Goal: Task Accomplishment & Management: Complete application form

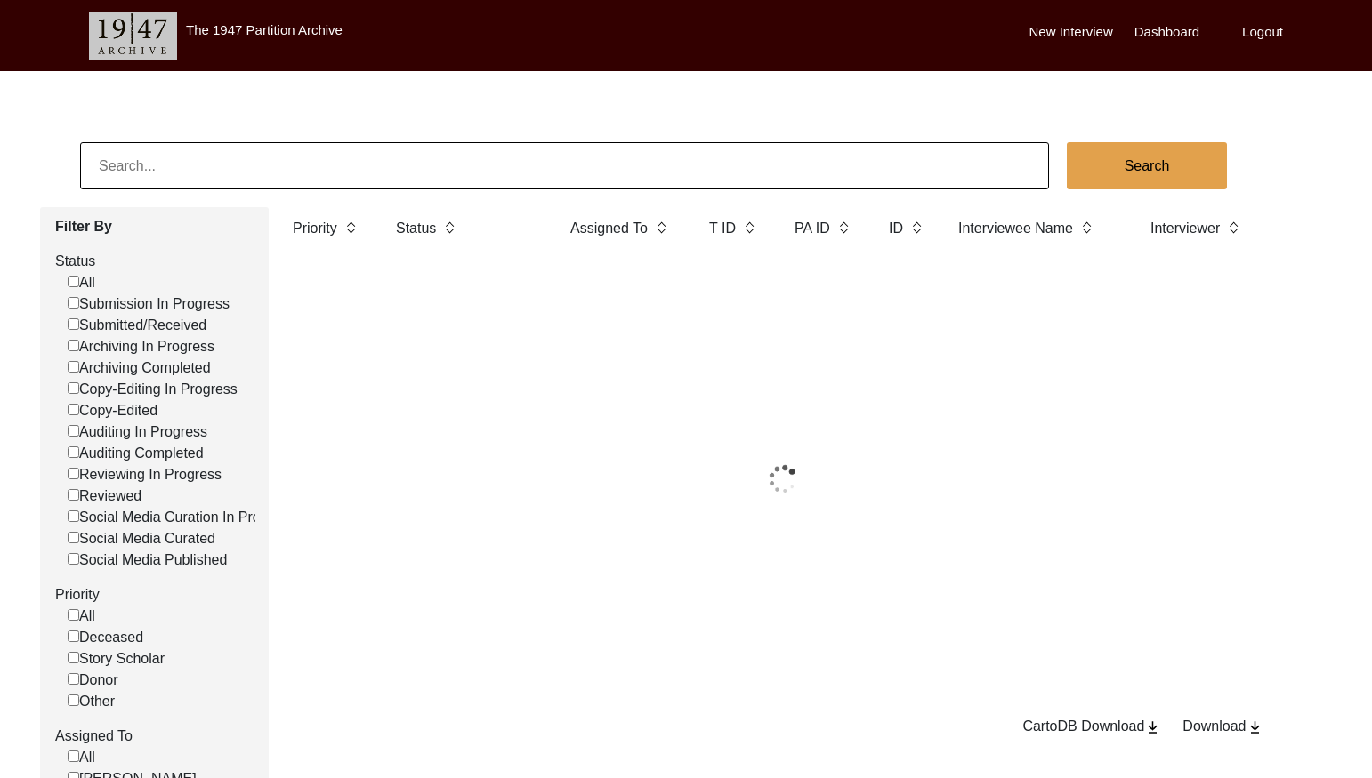
click at [407, 173] on input at bounding box center [564, 165] width 969 height 47
paste input "11532"
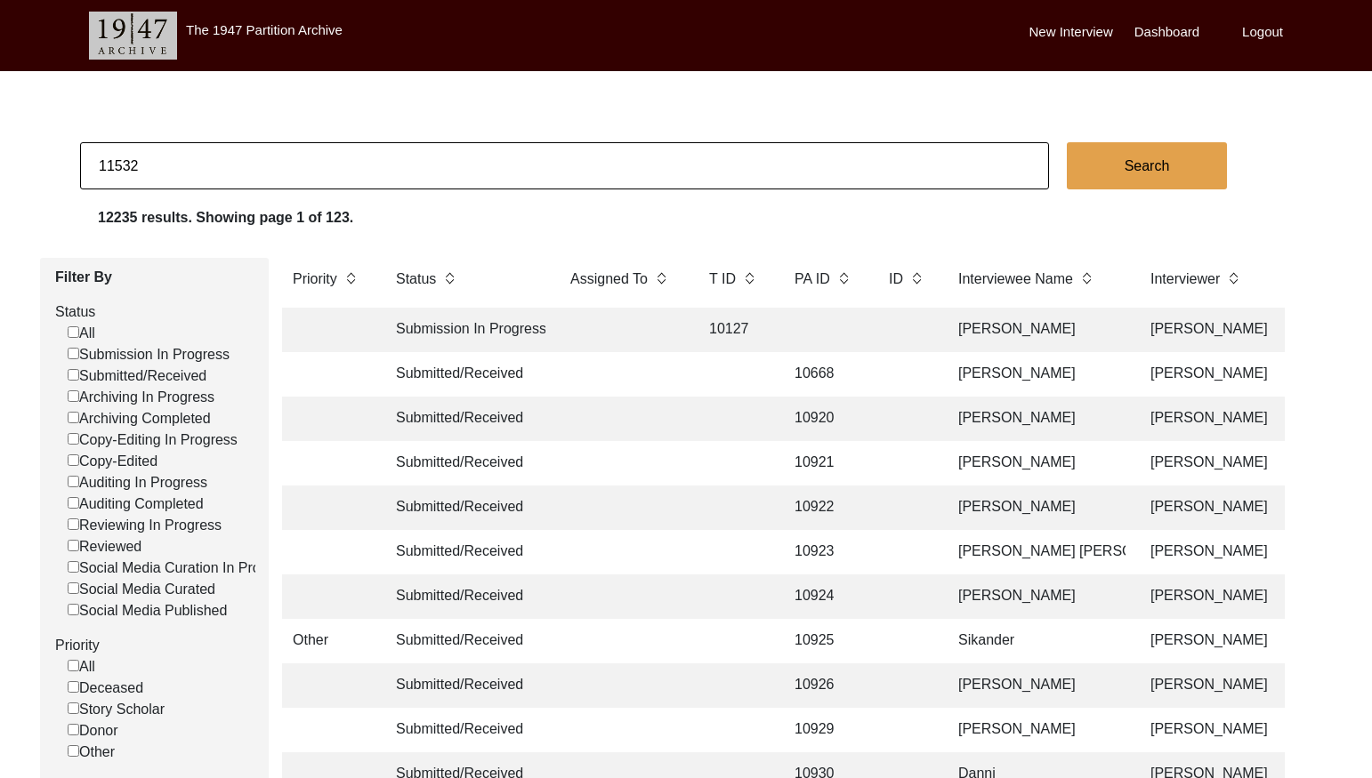
type input "11532"
checkbox input "false"
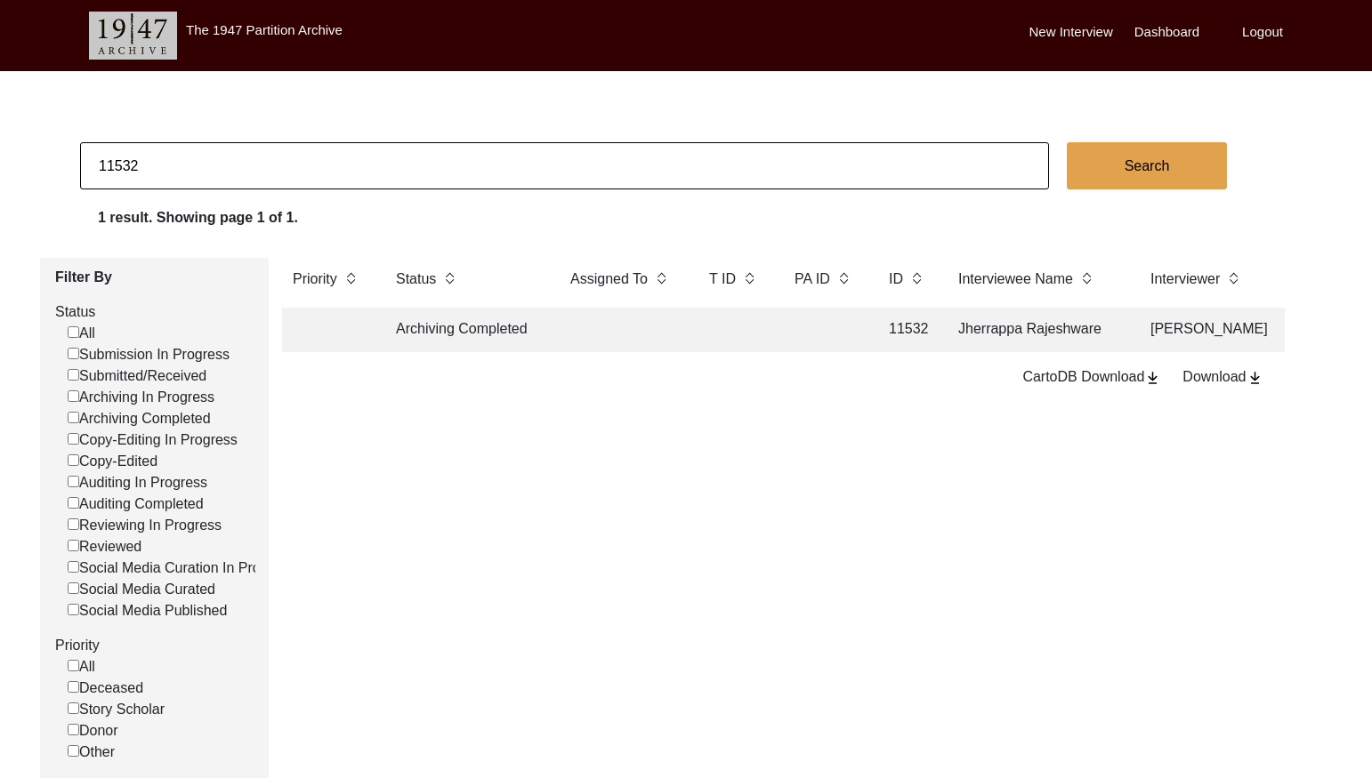
click at [829, 334] on td at bounding box center [824, 330] width 80 height 44
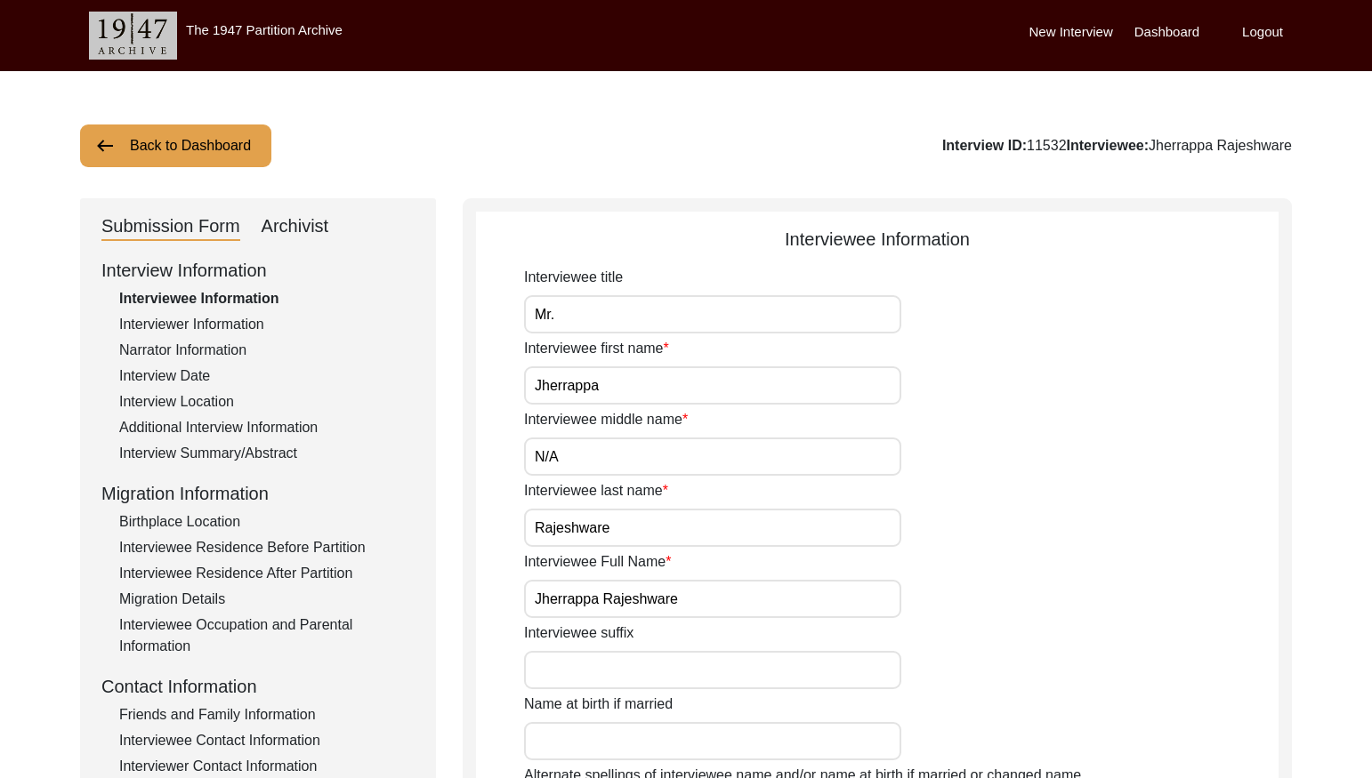
click at [286, 226] on div "Archivist" at bounding box center [296, 227] width 68 height 28
select select "Archiving Completed"
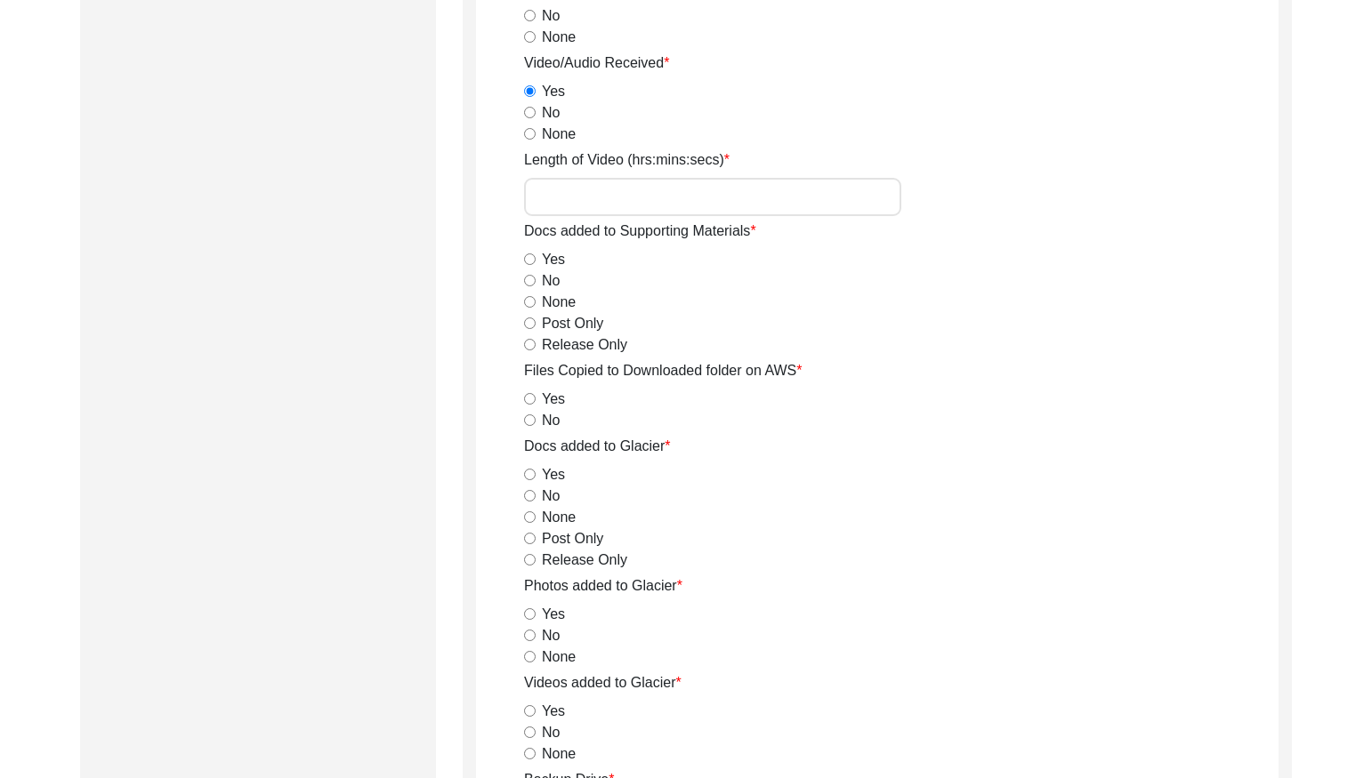
scroll to position [1954, 0]
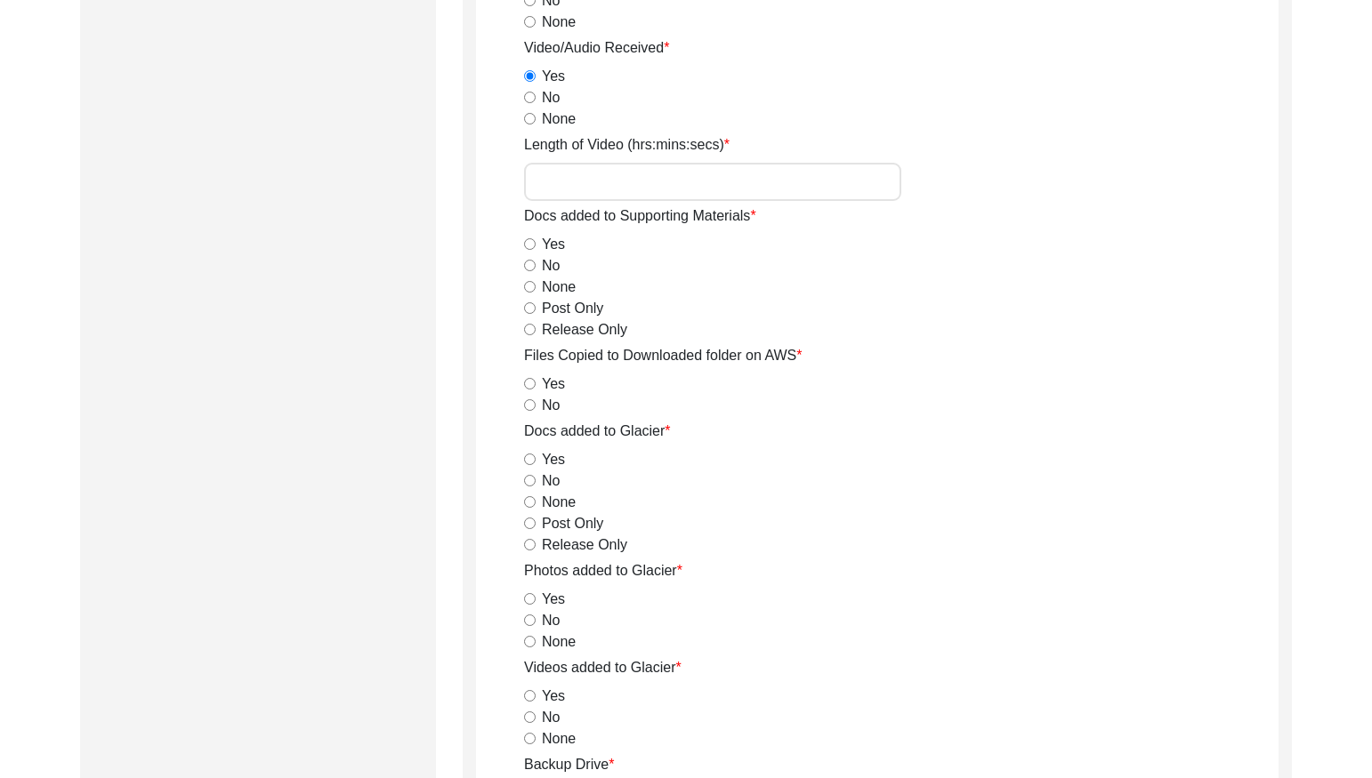
click at [694, 188] on input "Length of Video (hrs:mins:secs)" at bounding box center [712, 182] width 377 height 38
paste input "1:52:59"
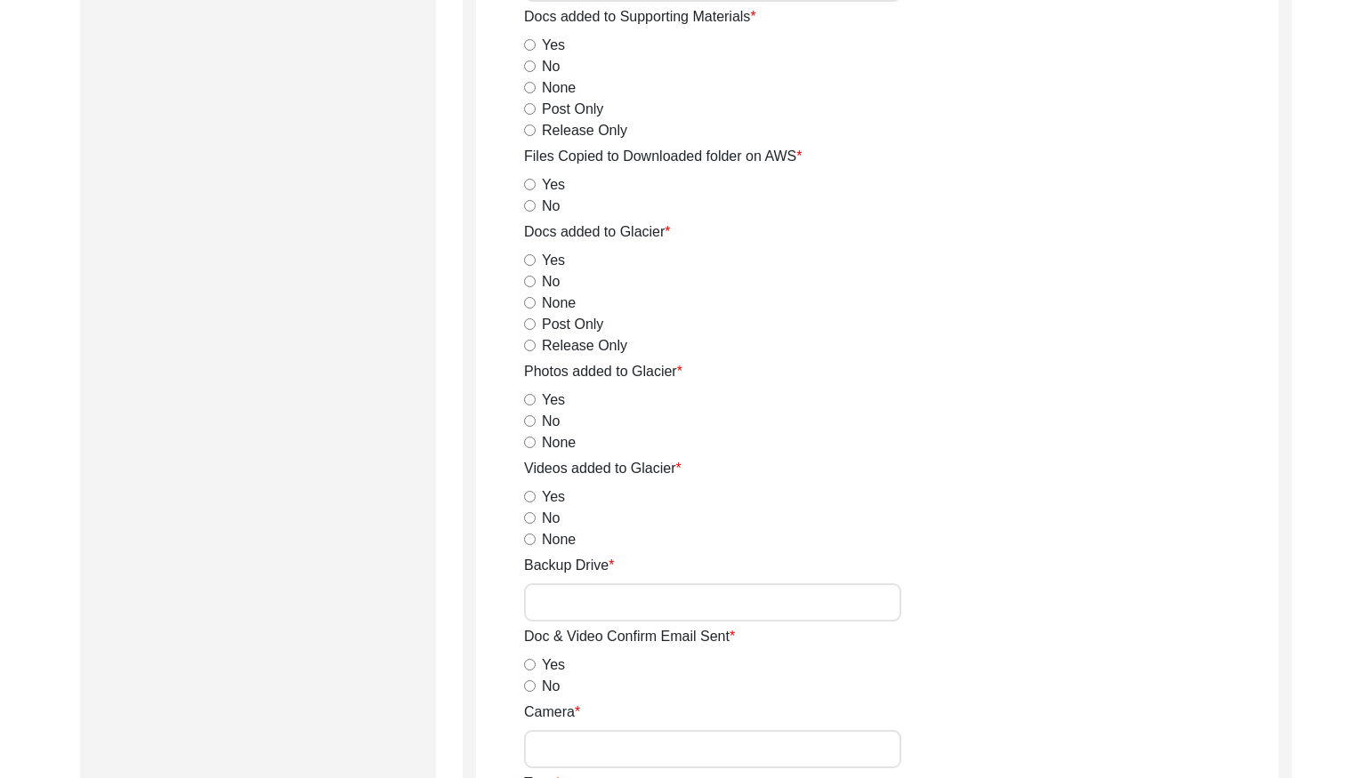
scroll to position [2154, 0]
type input "1:52:59"
drag, startPoint x: 529, startPoint y: 185, endPoint x: 585, endPoint y: 237, distance: 76.2
click at [529, 185] on input "Yes" at bounding box center [530, 184] width 12 height 12
radio input "true"
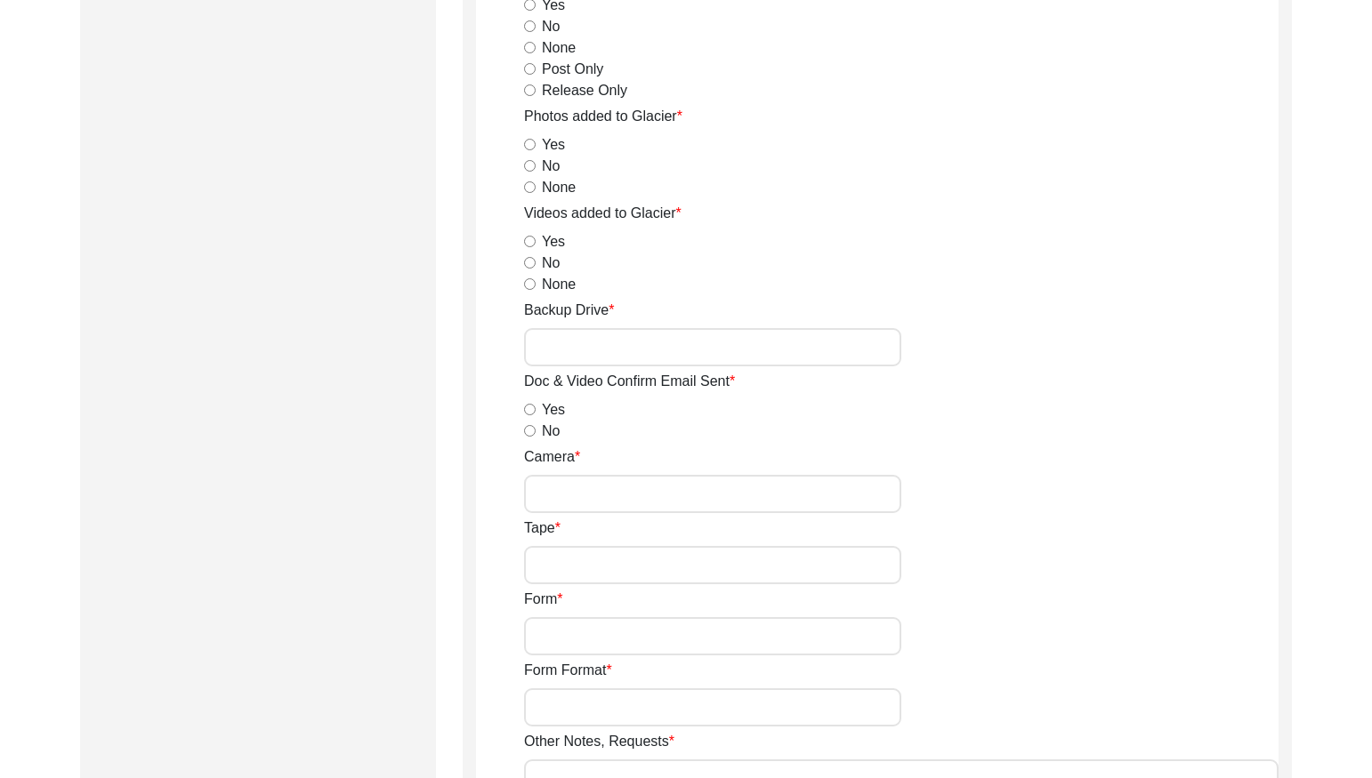
scroll to position [2414, 0]
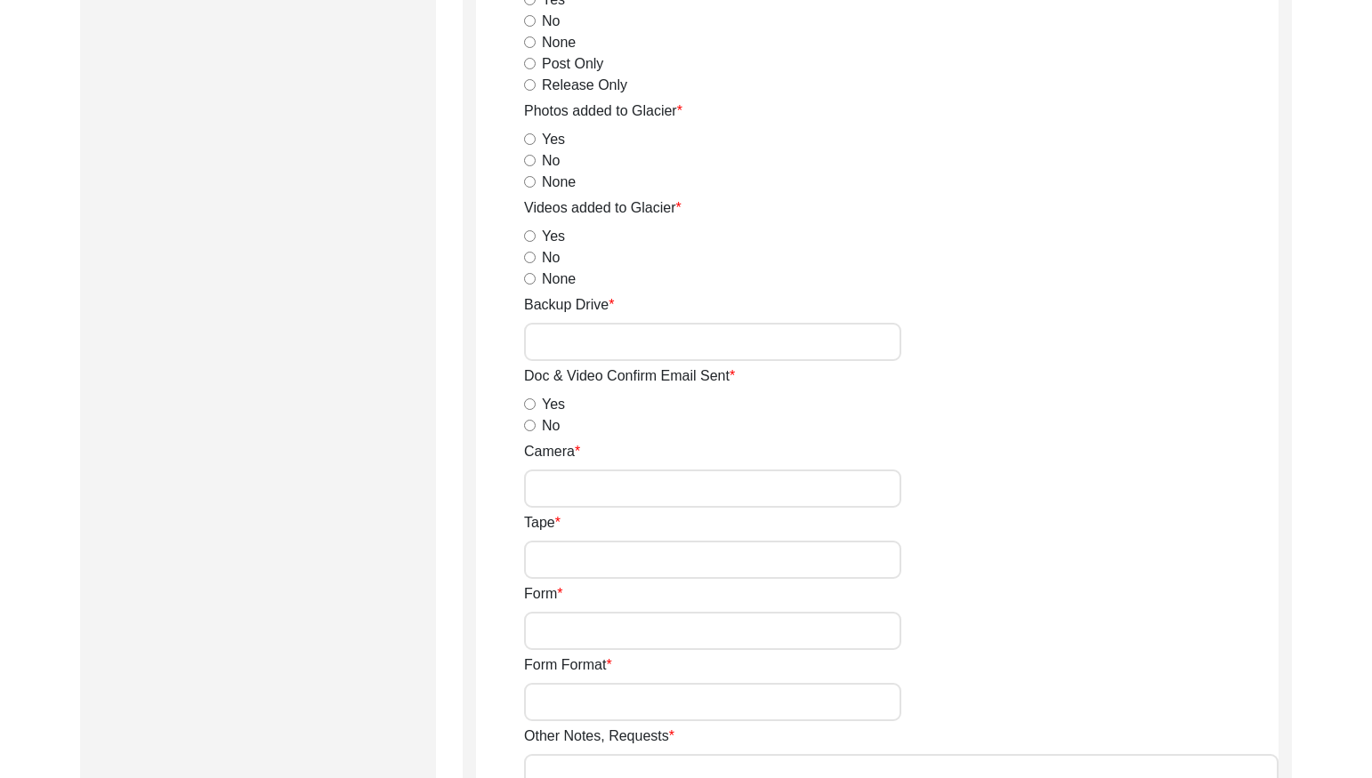
click at [617, 342] on input "Backup Drive" at bounding box center [712, 342] width 377 height 38
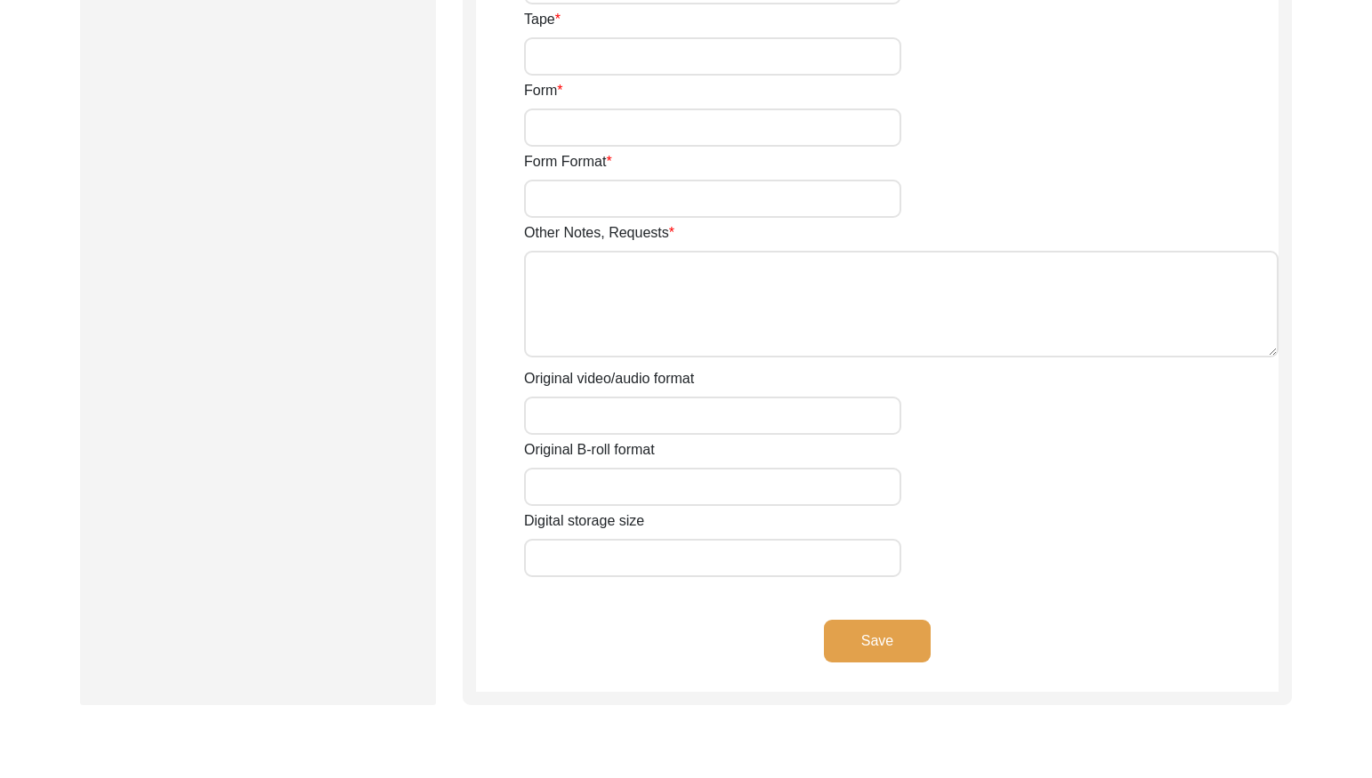
scroll to position [2943, 0]
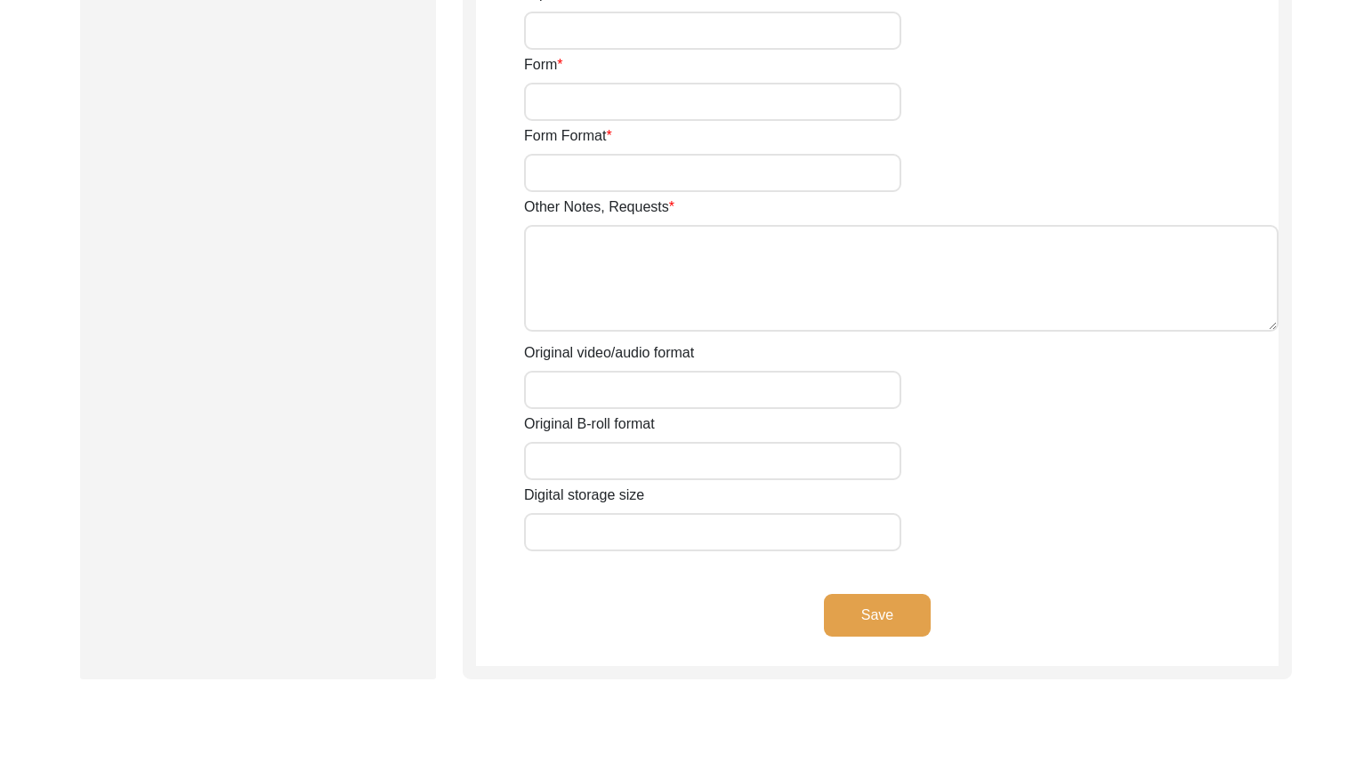
type input "23"
click at [601, 286] on textarea "Other Notes, Requests" at bounding box center [901, 278] width 754 height 107
paste textarea "0:12:15"
type textarea "B-roll length: 0:12:15"
click at [585, 389] on input "Original video/audio format" at bounding box center [712, 390] width 377 height 38
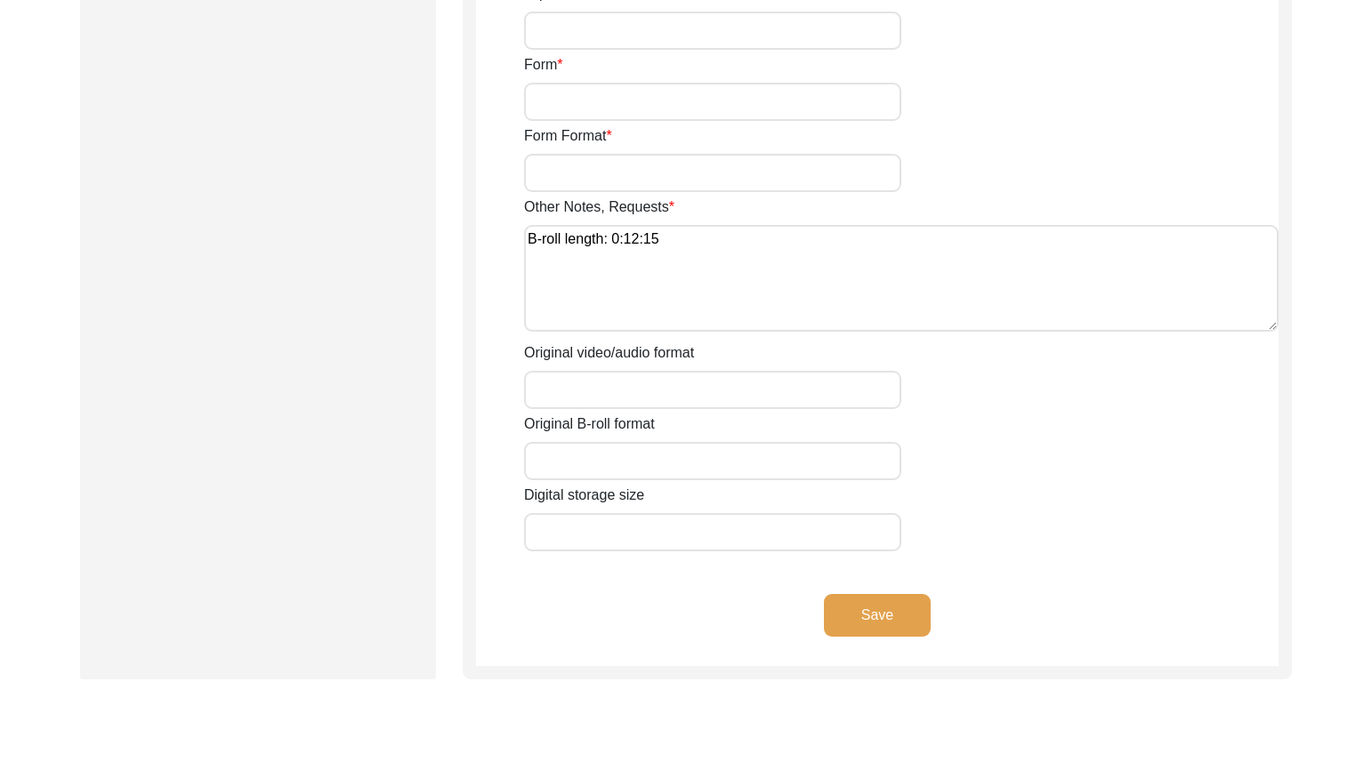
paste input "MP4"
type input "MP4"
click at [620, 466] on input "Original B-roll format" at bounding box center [712, 461] width 377 height 38
paste input "MP4"
type input "MP4"
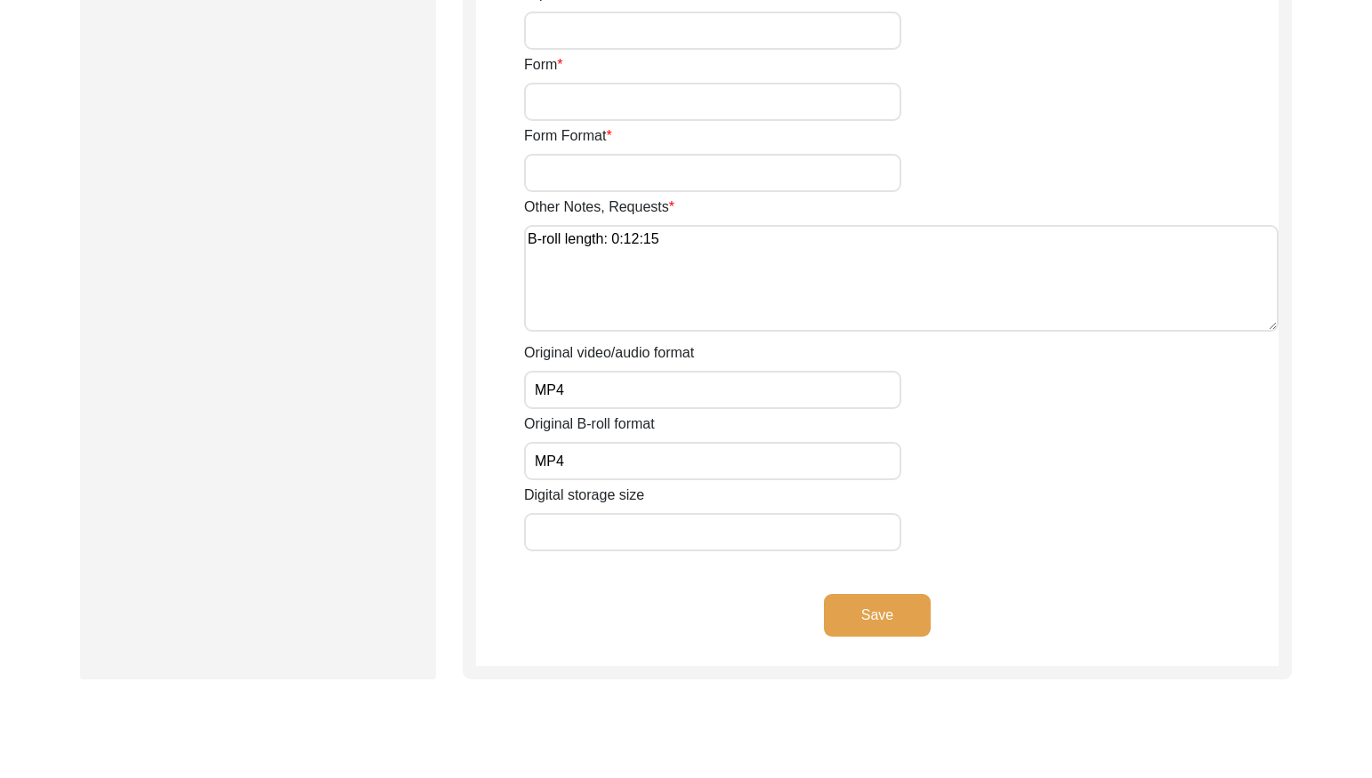
click at [588, 539] on input "Digital storage size" at bounding box center [712, 532] width 377 height 38
paste input "19.56 GB"
type input "19.56 GB"
click at [910, 611] on button "Save" at bounding box center [877, 615] width 107 height 43
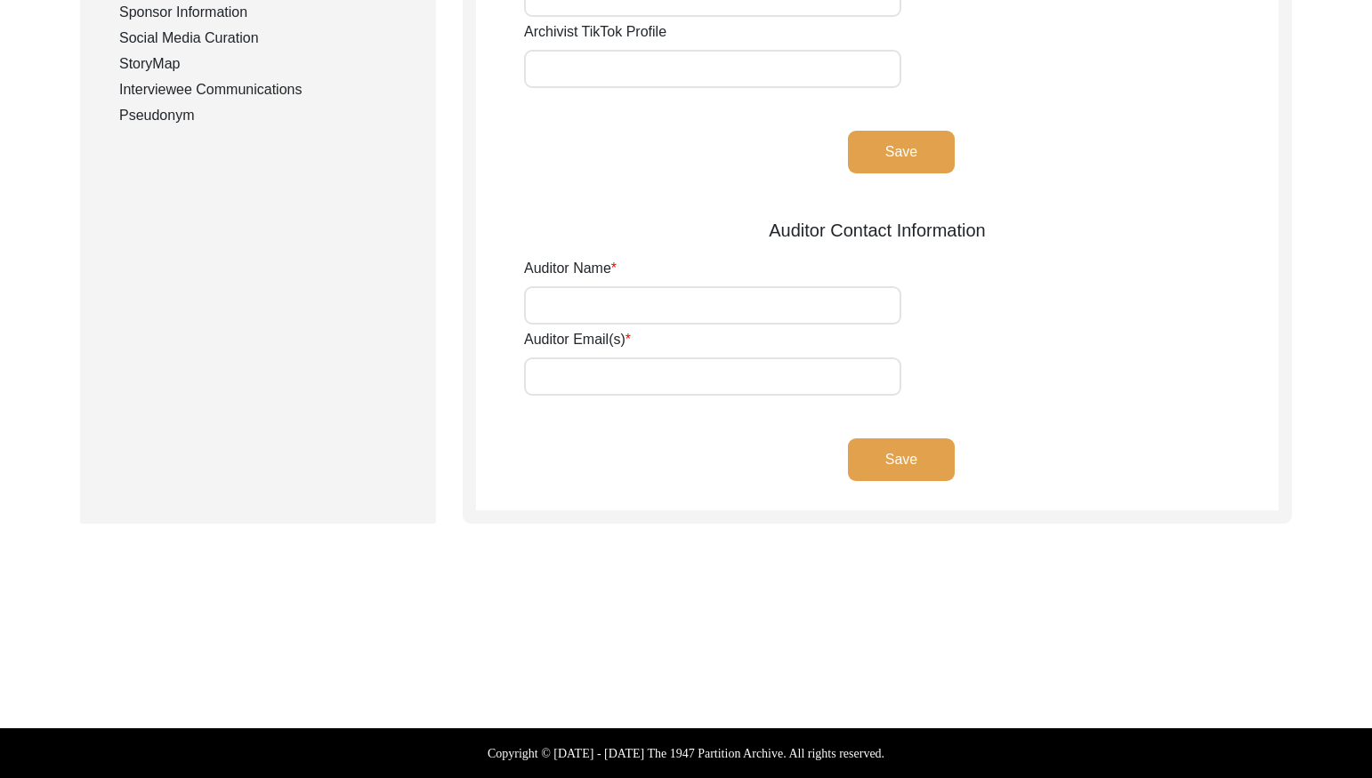
type input "[PERSON_NAME]"
type input "[EMAIL_ADDRESS][DOMAIN_NAME]"
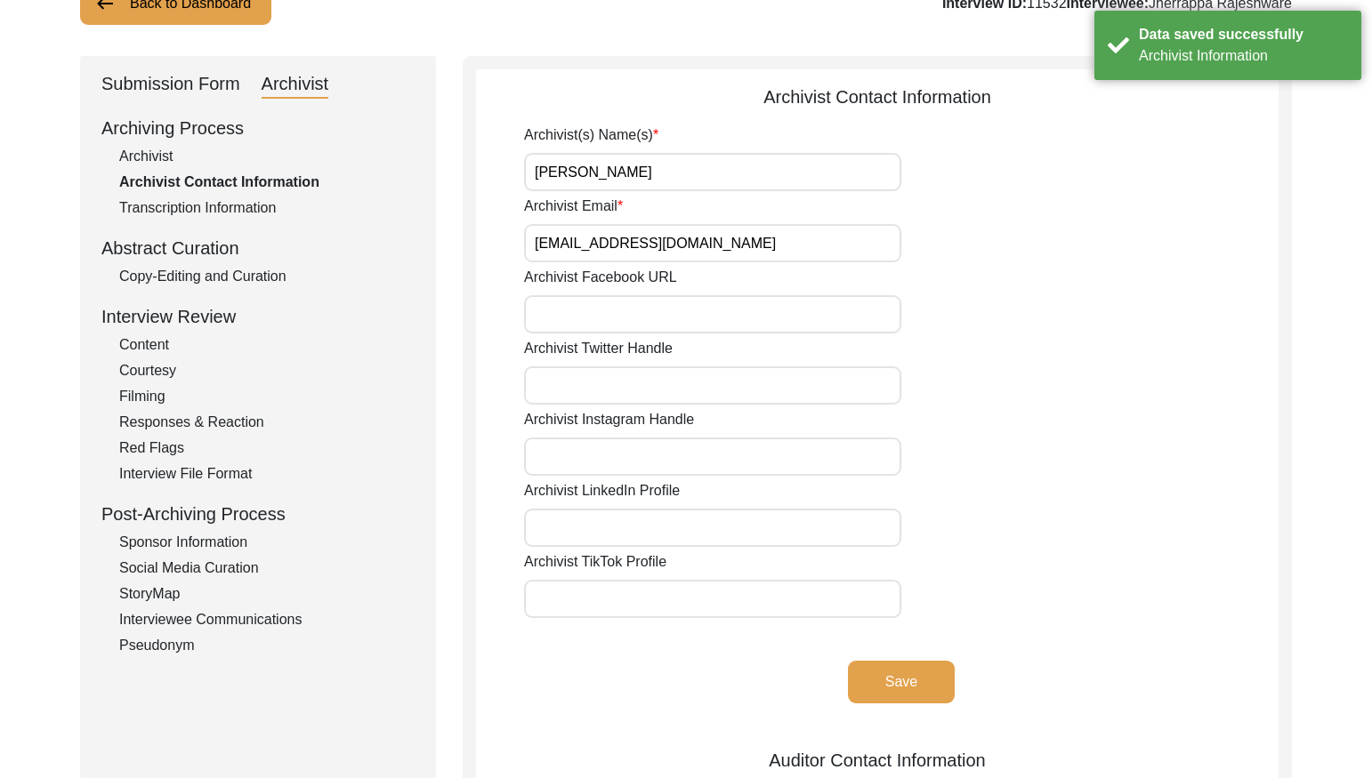
scroll to position [0, 0]
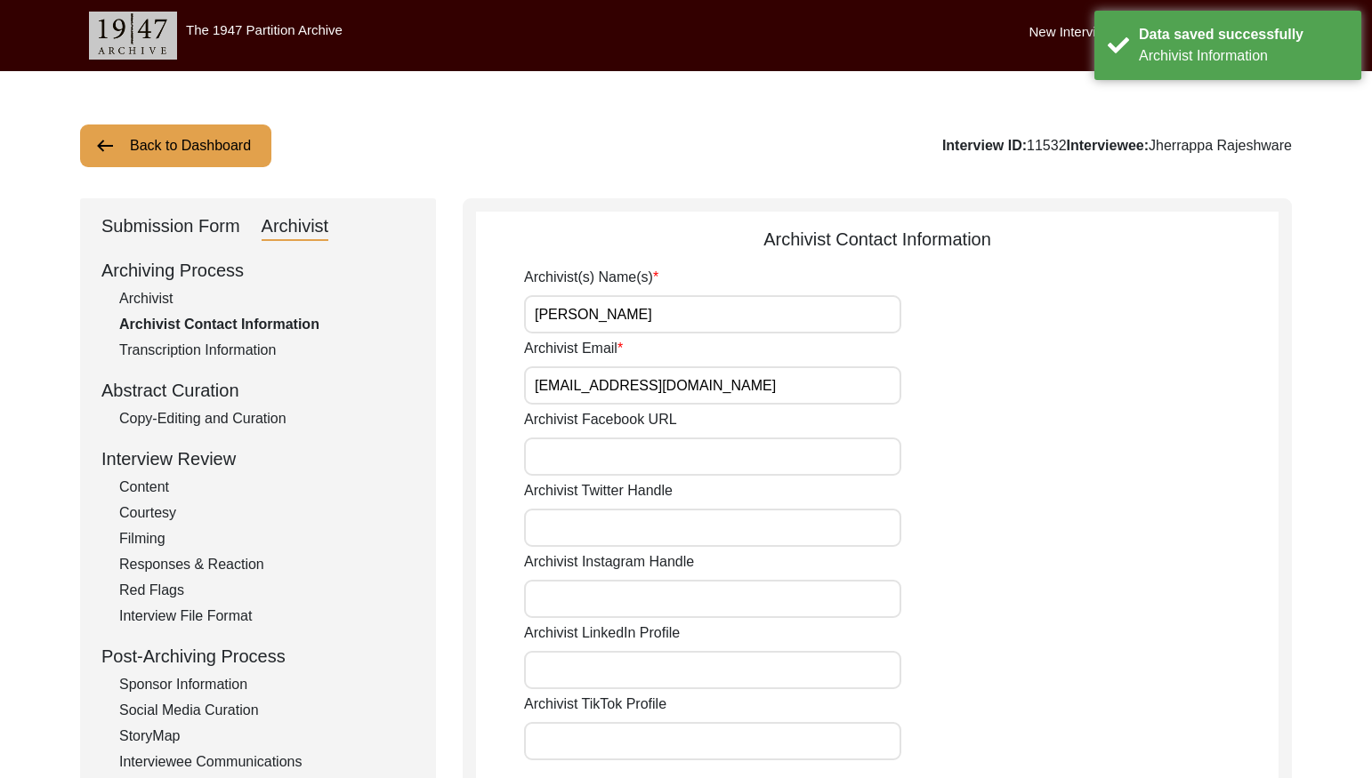
drag, startPoint x: 200, startPoint y: 233, endPoint x: 237, endPoint y: 252, distance: 41.0
click at [201, 232] on div "Submission Form" at bounding box center [170, 227] width 139 height 28
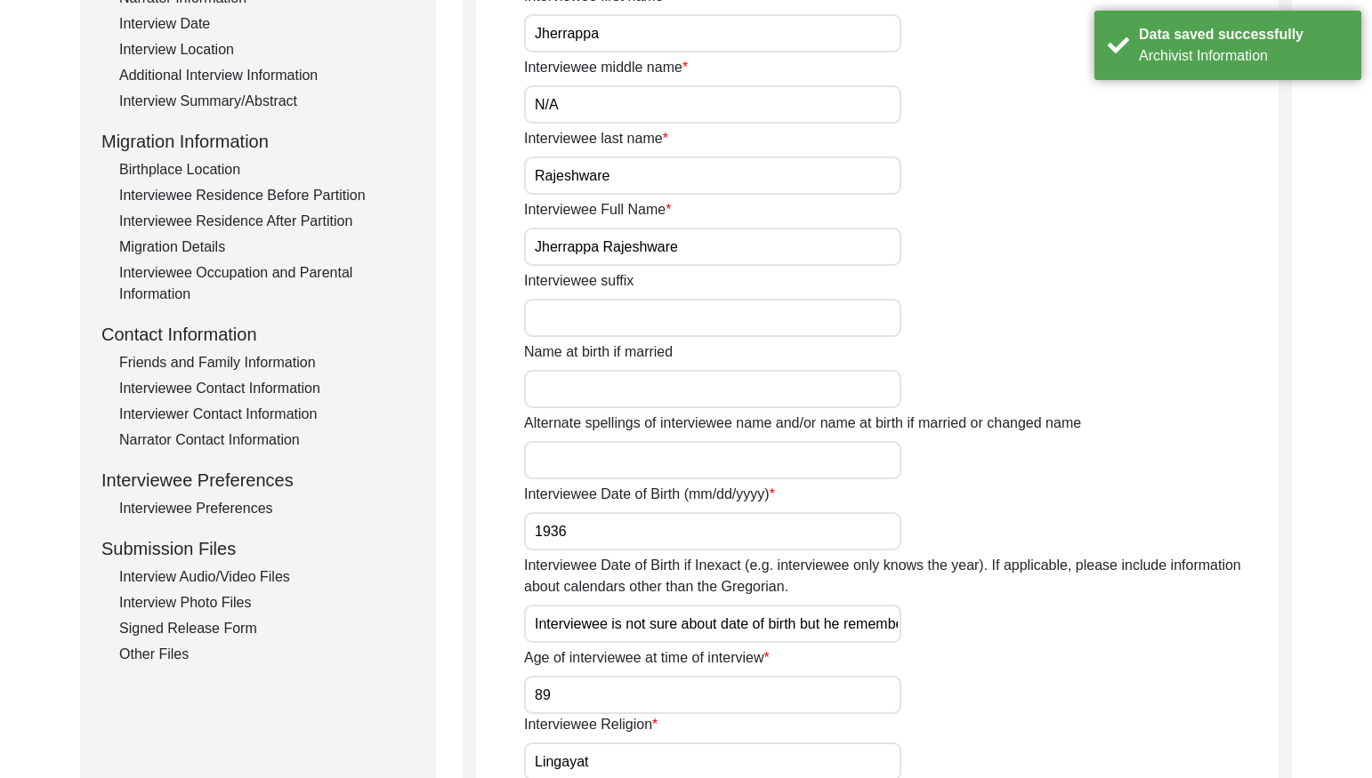
scroll to position [479, 0]
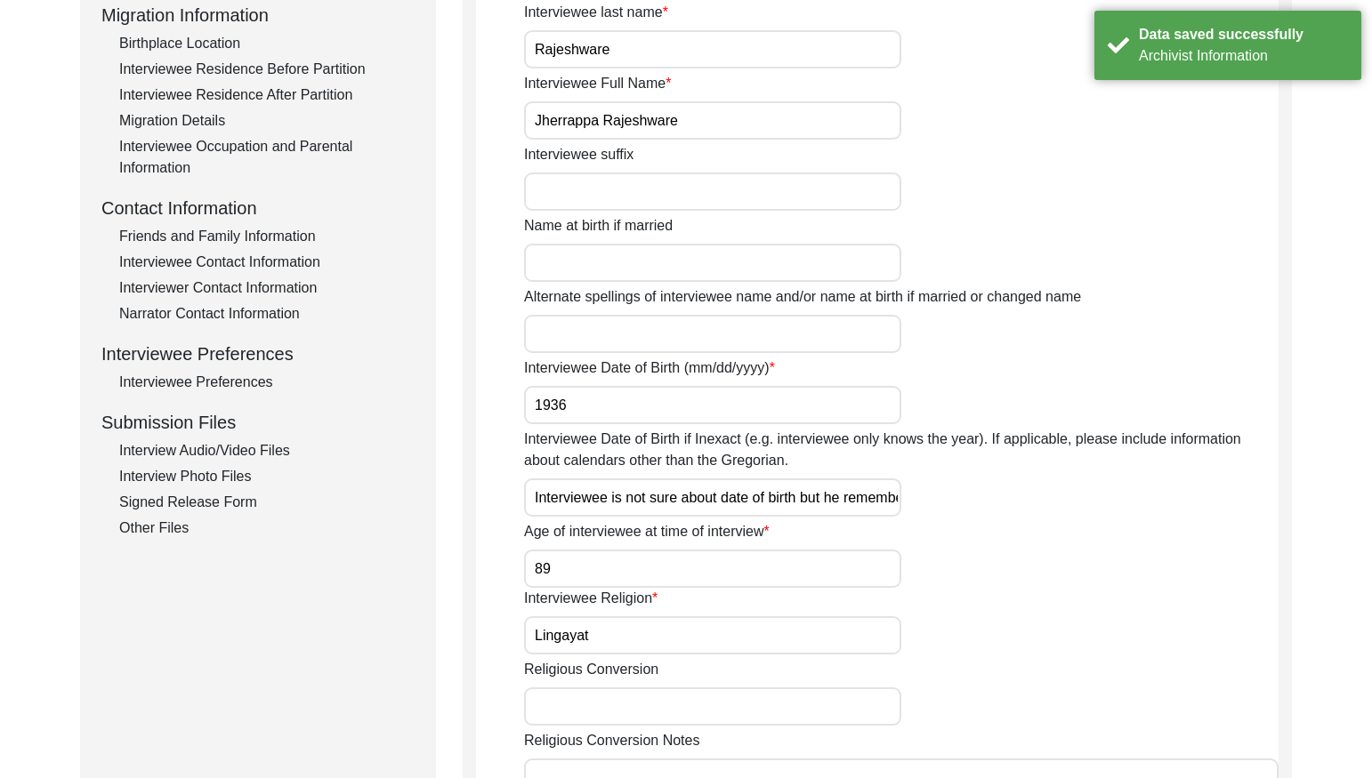
click at [279, 455] on div "Interview Audio/Video Files" at bounding box center [266, 450] width 295 height 21
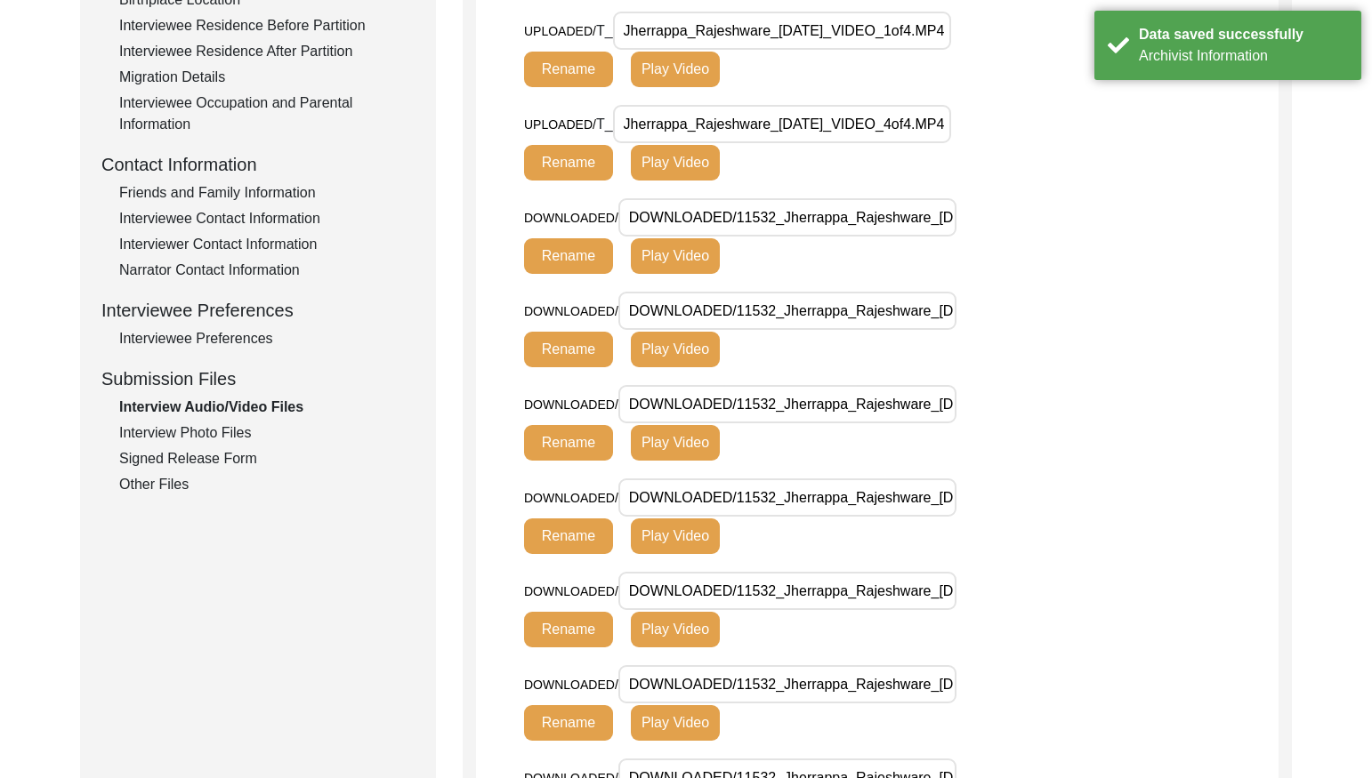
scroll to position [525, 0]
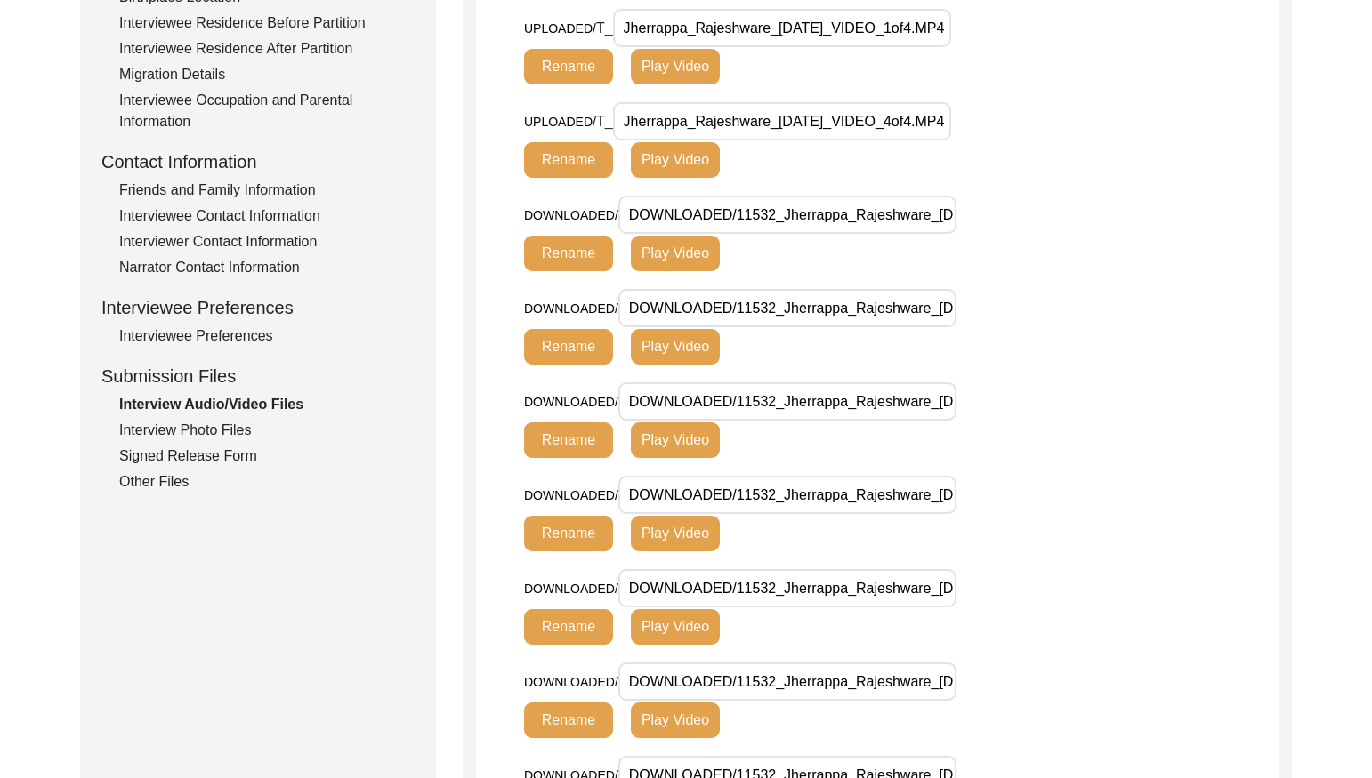
click at [245, 432] on div "Interview Photo Files" at bounding box center [266, 430] width 295 height 21
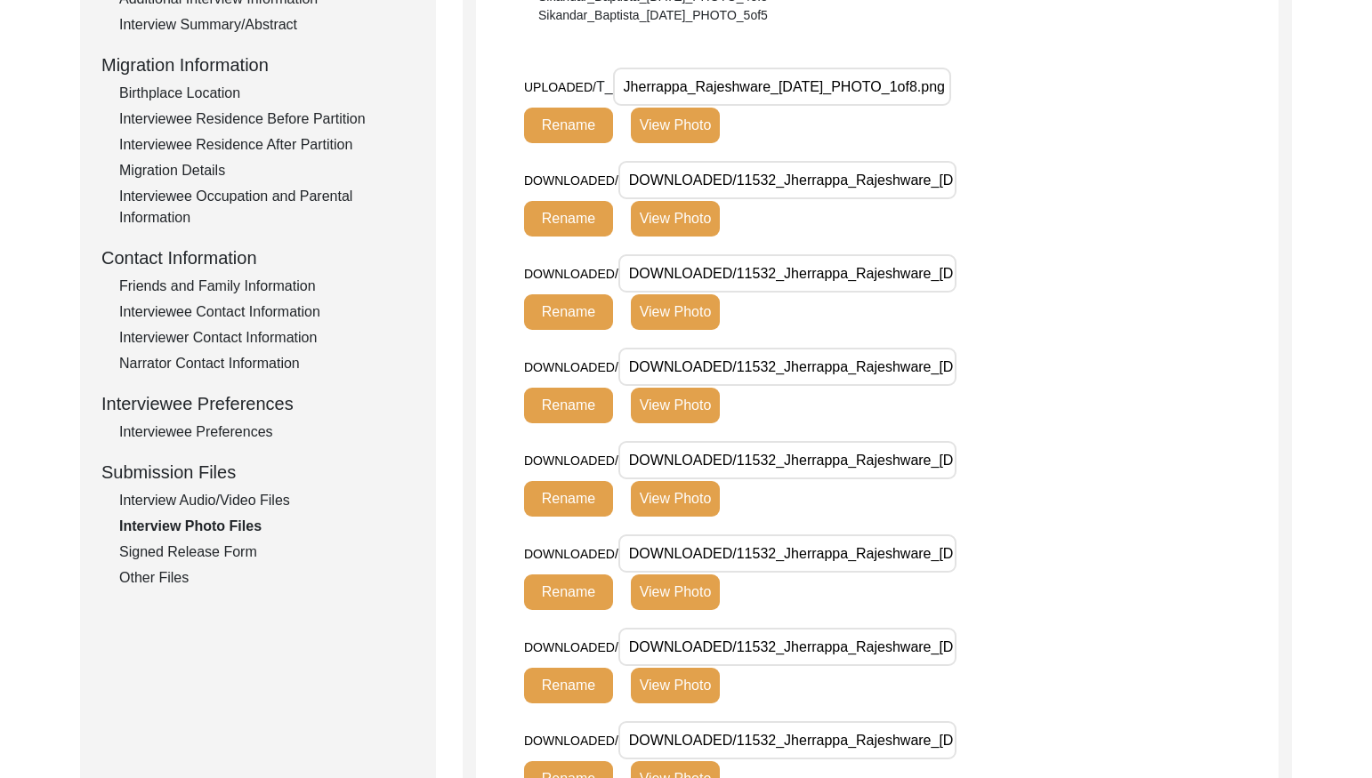
scroll to position [433, 0]
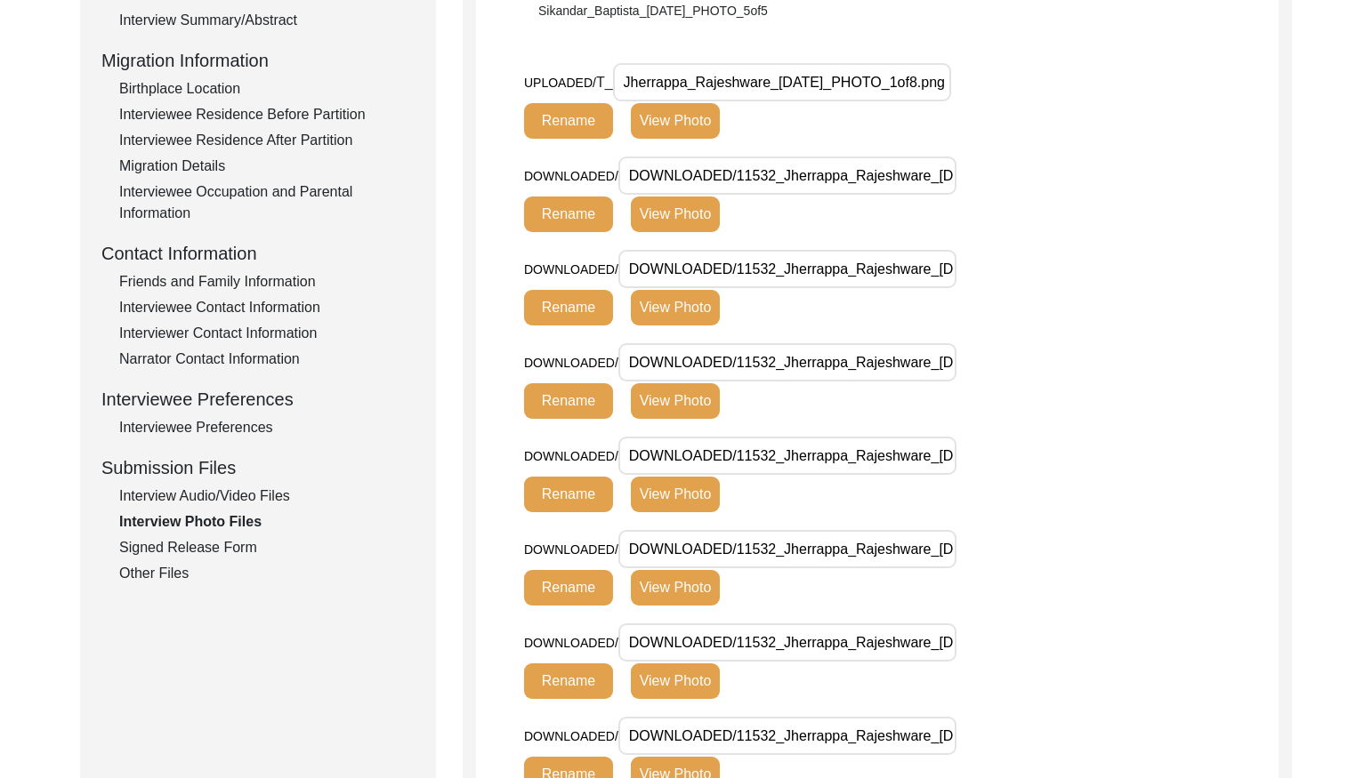
click at [216, 552] on div "Signed Release Form" at bounding box center [266, 547] width 295 height 21
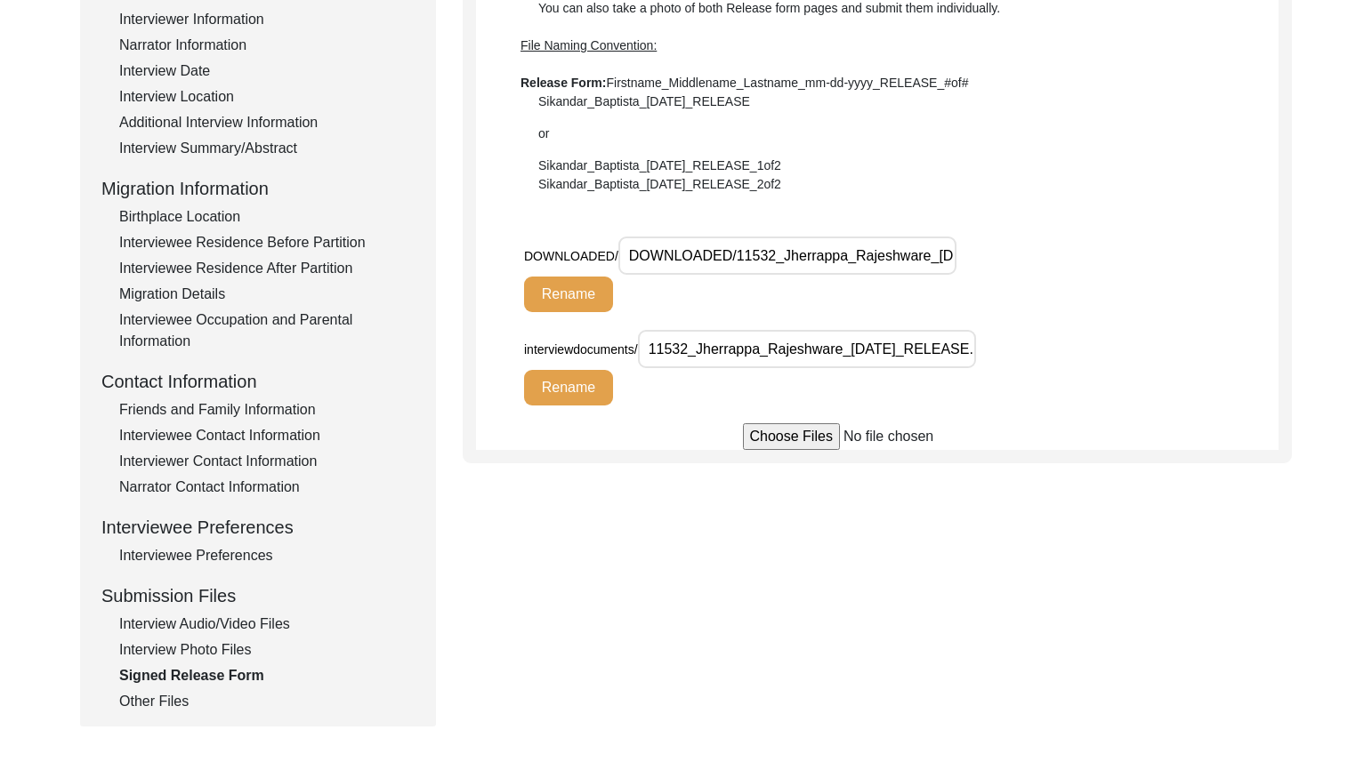
scroll to position [148, 0]
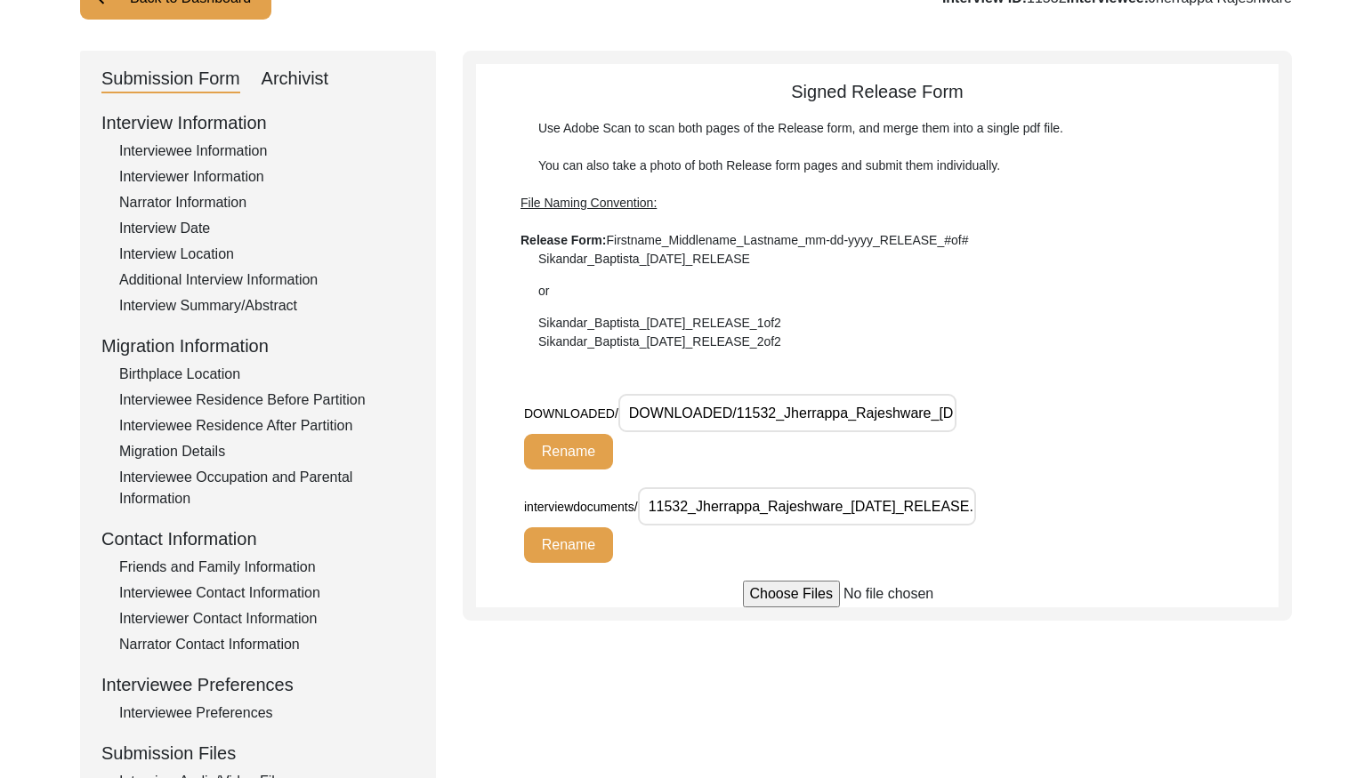
drag, startPoint x: 314, startPoint y: 73, endPoint x: 446, endPoint y: 162, distance: 158.9
click at [314, 73] on div "Archivist" at bounding box center [296, 79] width 68 height 28
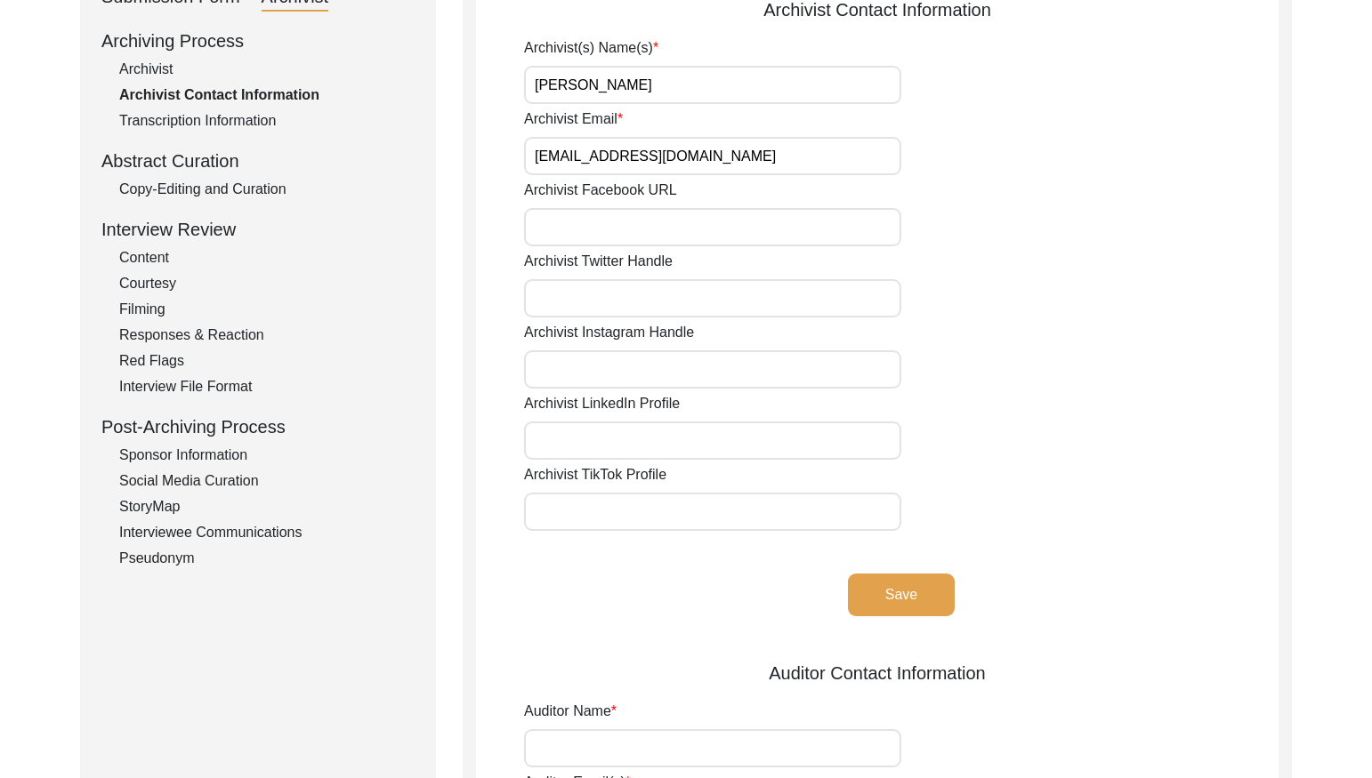
scroll to position [213, 0]
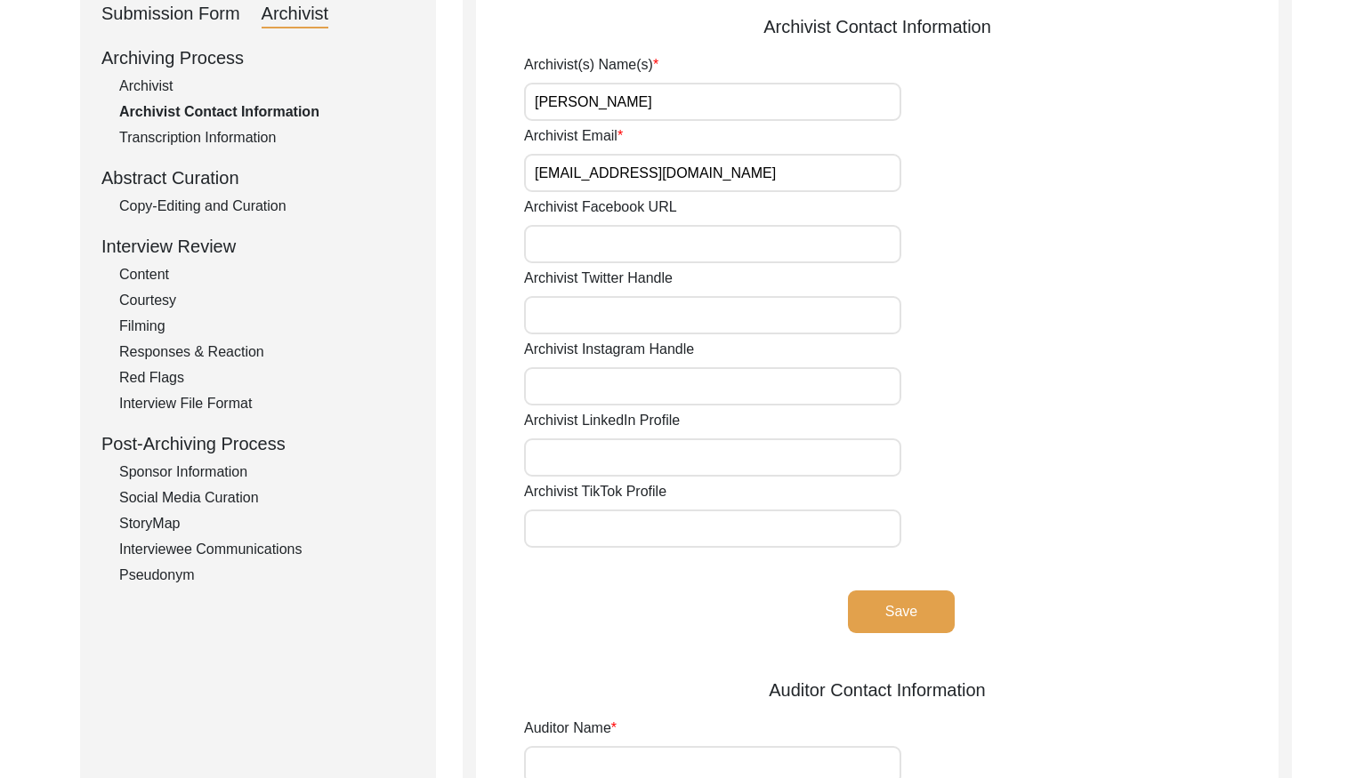
drag, startPoint x: 148, startPoint y: 86, endPoint x: 398, endPoint y: 142, distance: 256.2
click at [149, 87] on div "Archivist" at bounding box center [266, 86] width 295 height 21
select select "Archiving Completed"
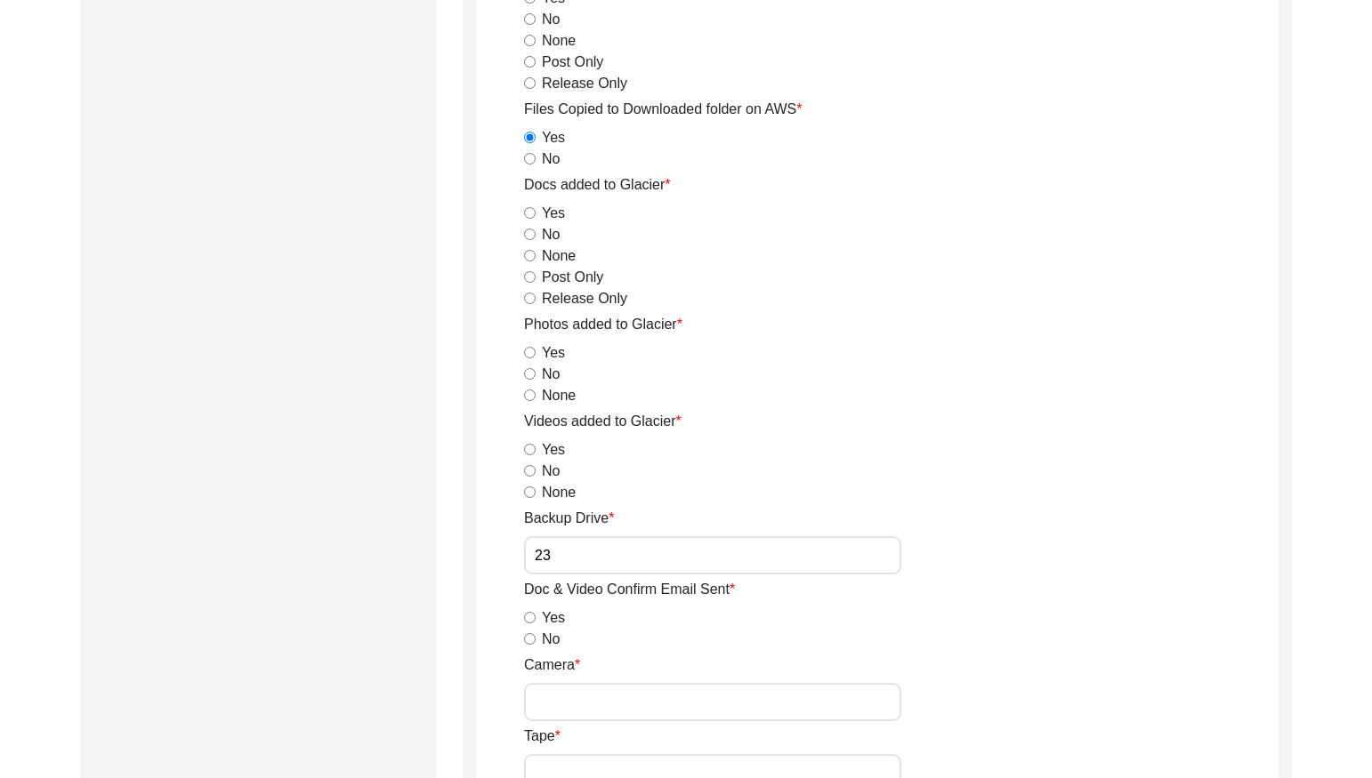
scroll to position [2205, 0]
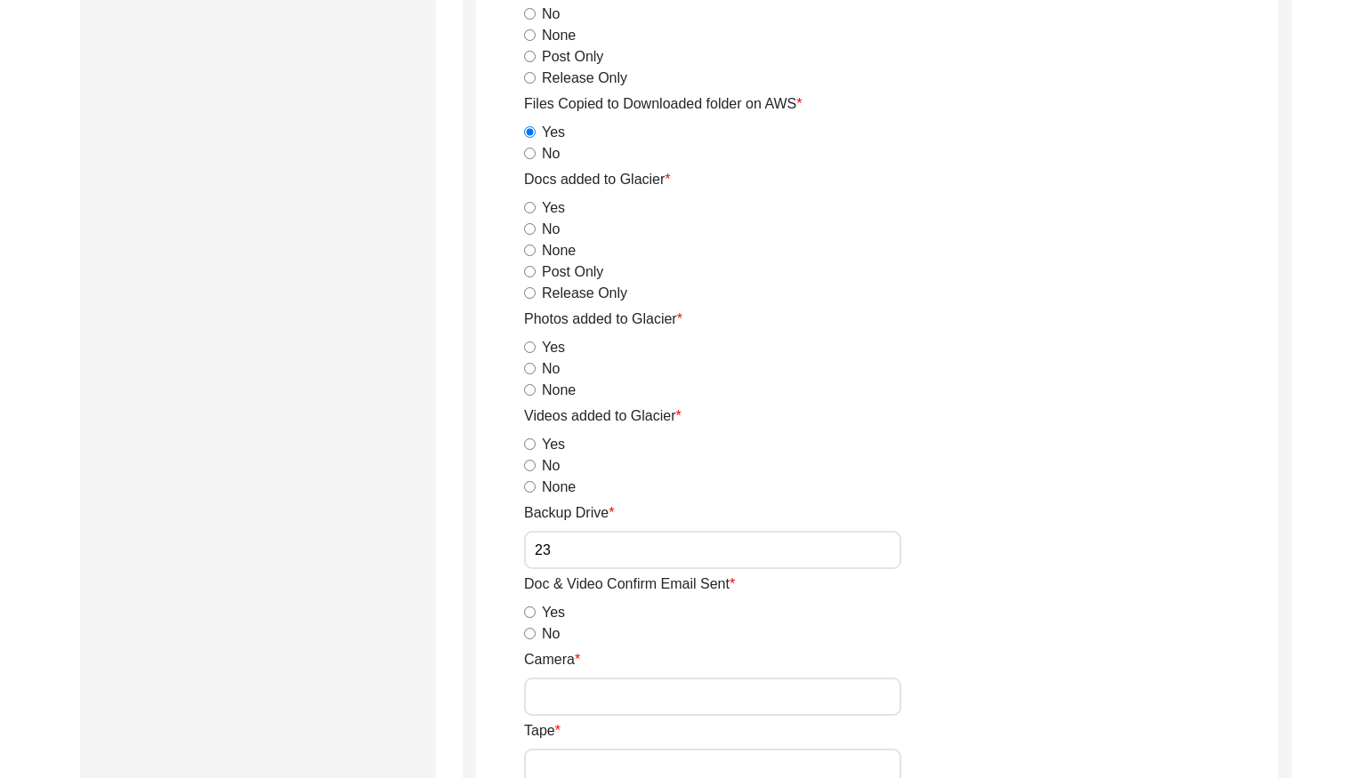
click at [528, 291] on input "Release Only" at bounding box center [530, 293] width 12 height 12
radio input "true"
drag, startPoint x: 532, startPoint y: 373, endPoint x: 531, endPoint y: 382, distance: 8.9
click at [532, 373] on input "No" at bounding box center [530, 369] width 12 height 12
radio input "true"
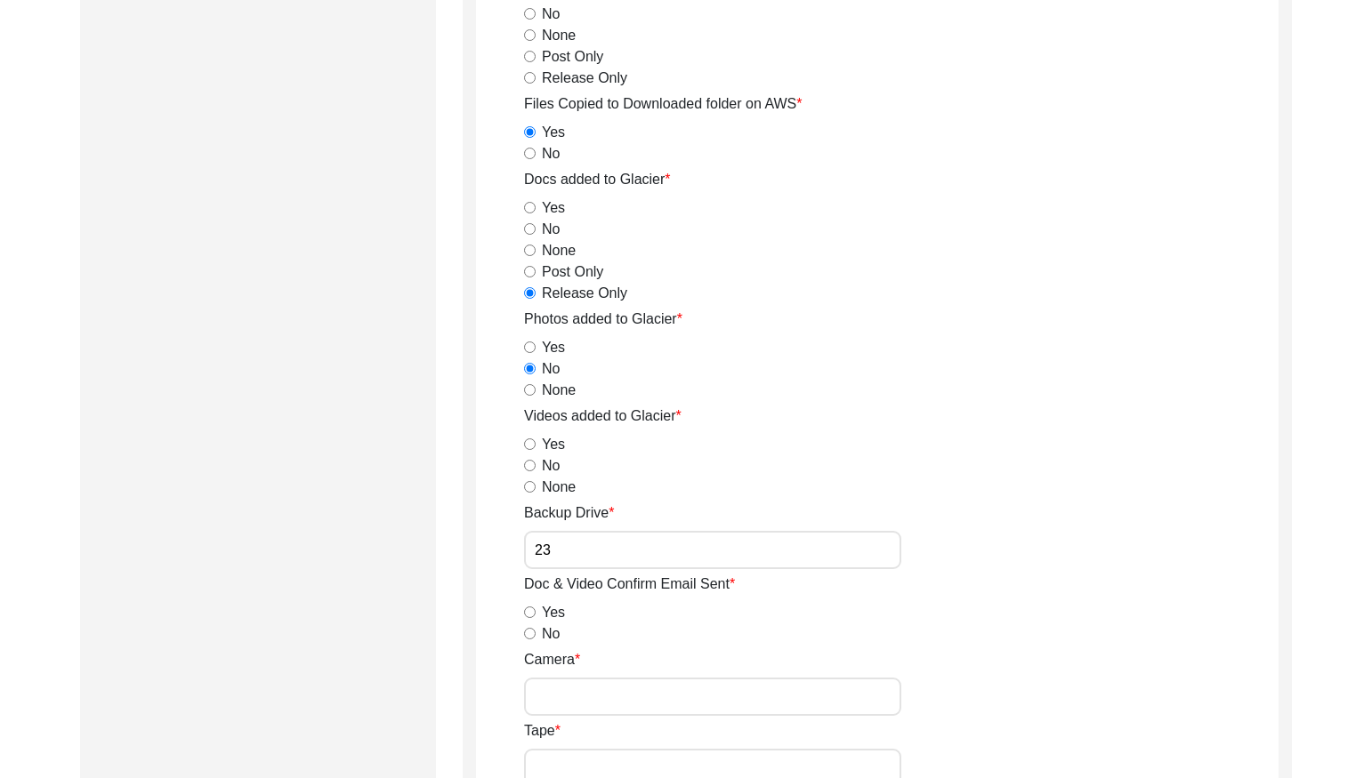
drag, startPoint x: 527, startPoint y: 464, endPoint x: 608, endPoint y: 472, distance: 82.2
click at [528, 464] on input "No" at bounding box center [530, 466] width 12 height 12
radio input "true"
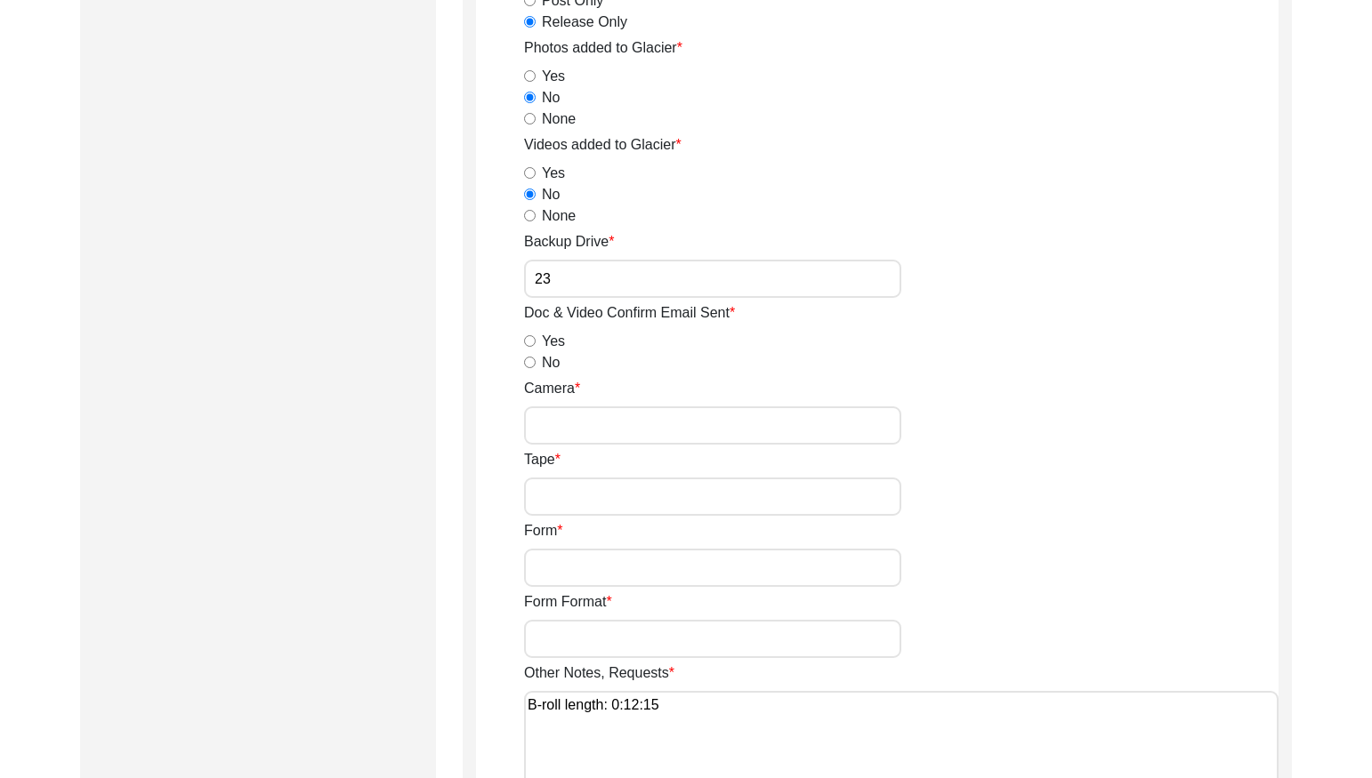
scroll to position [2482, 0]
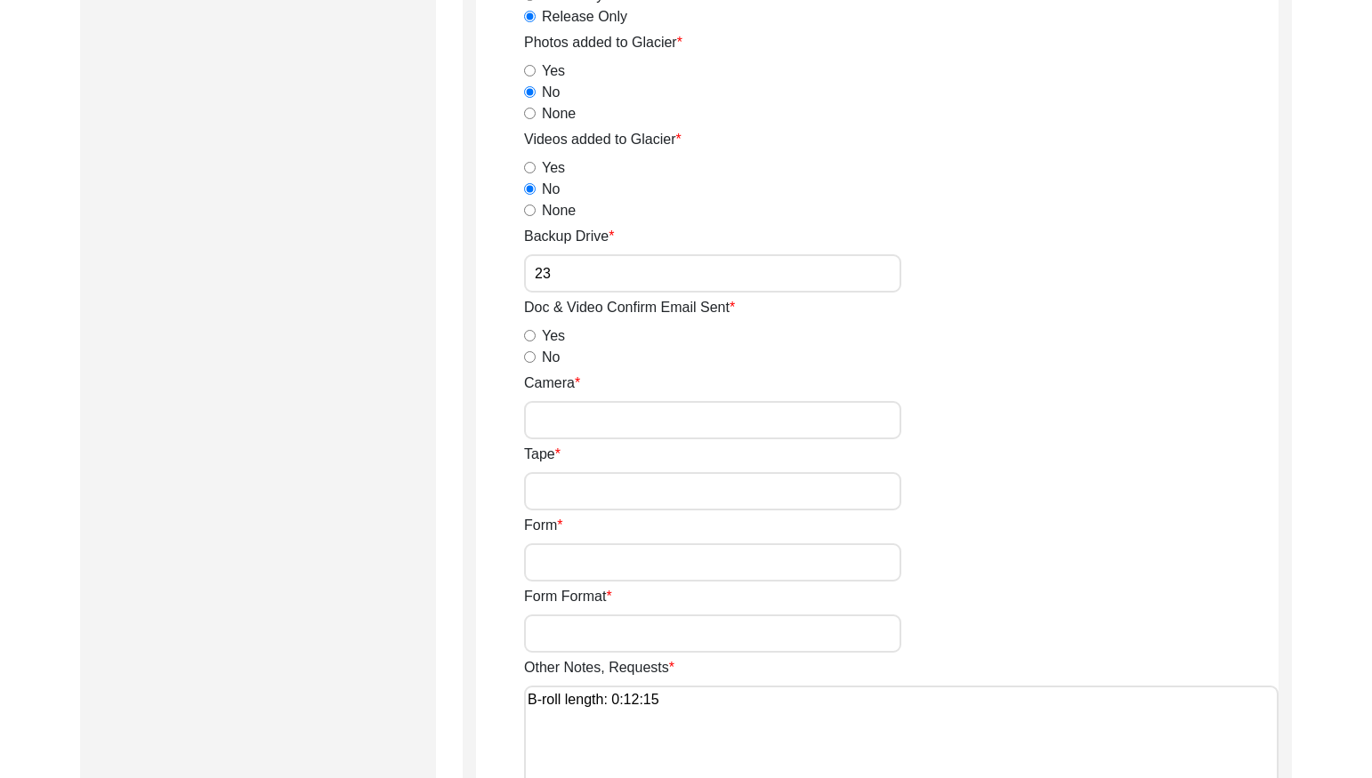
click at [528, 359] on input "No" at bounding box center [530, 357] width 12 height 12
radio input "true"
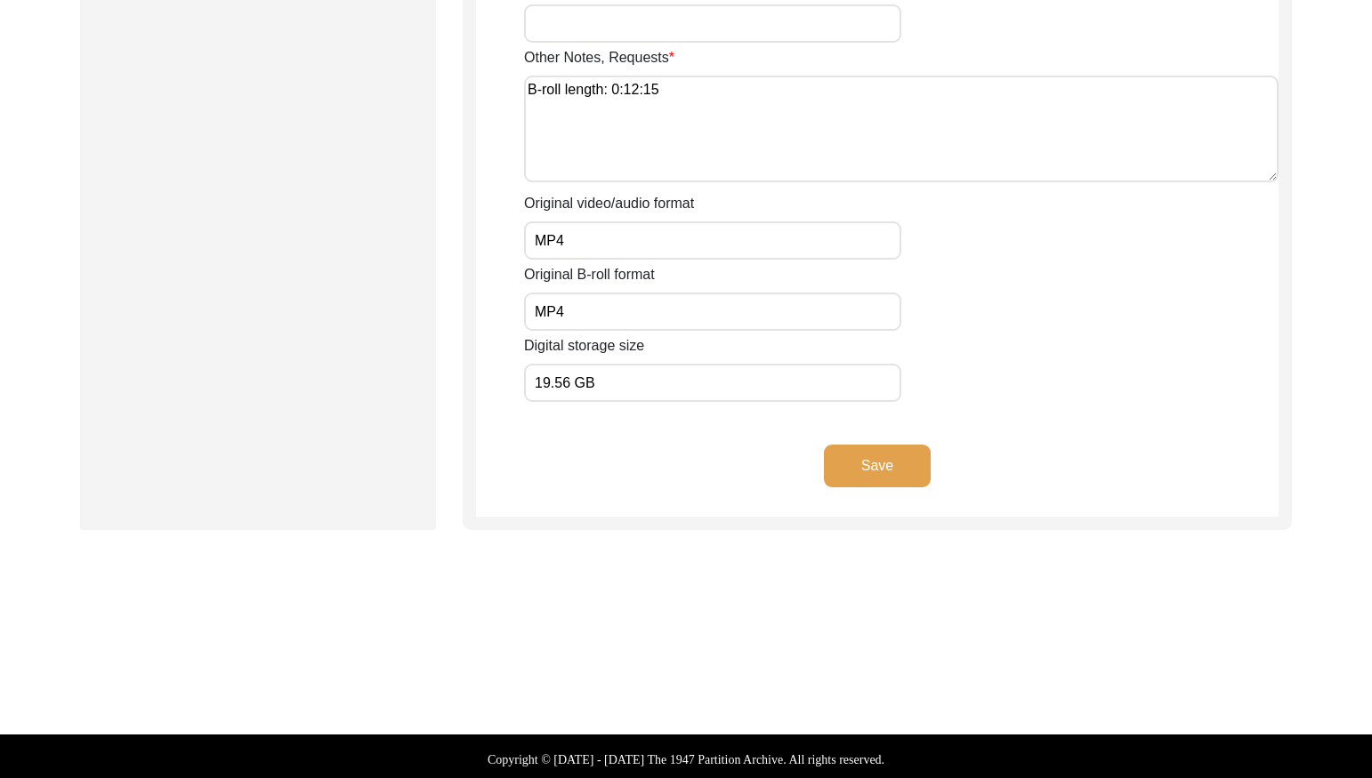
click at [879, 463] on button "Save" at bounding box center [877, 466] width 107 height 43
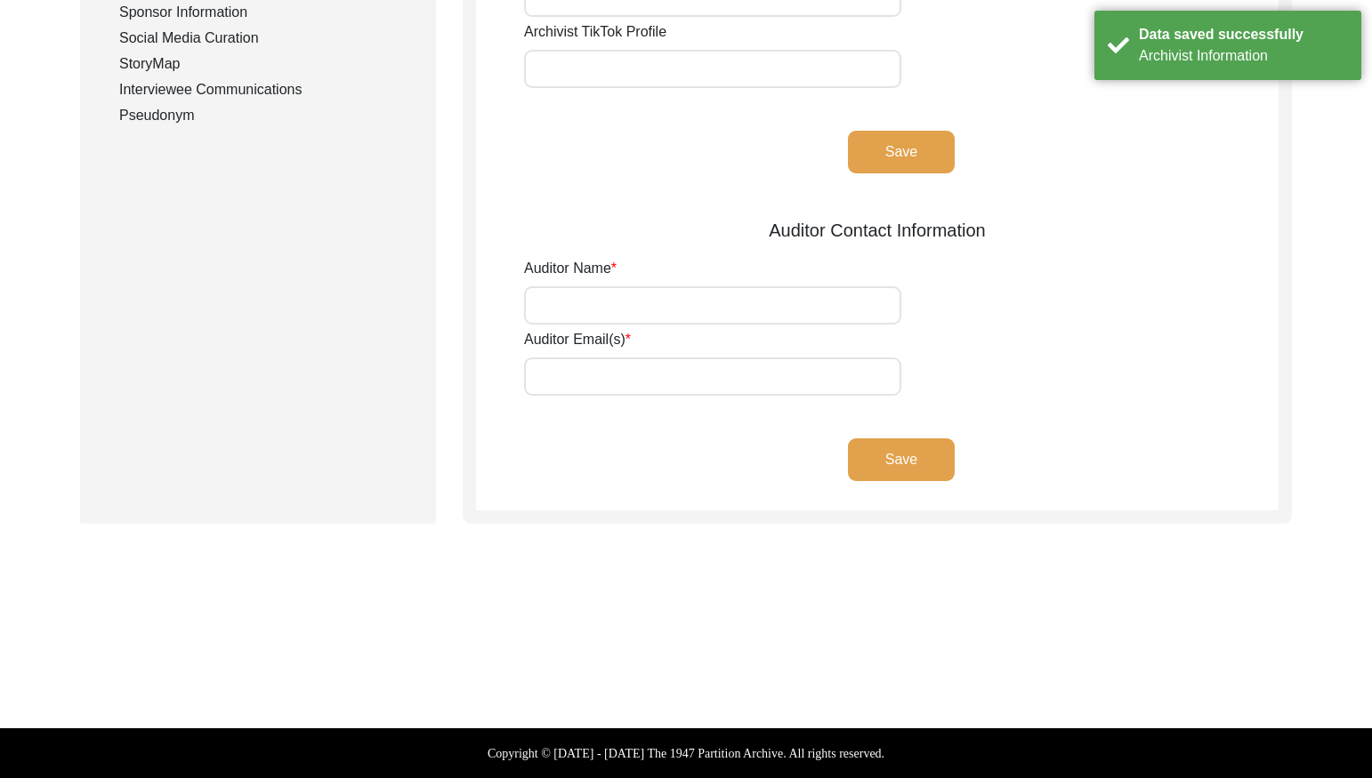
scroll to position [0, 0]
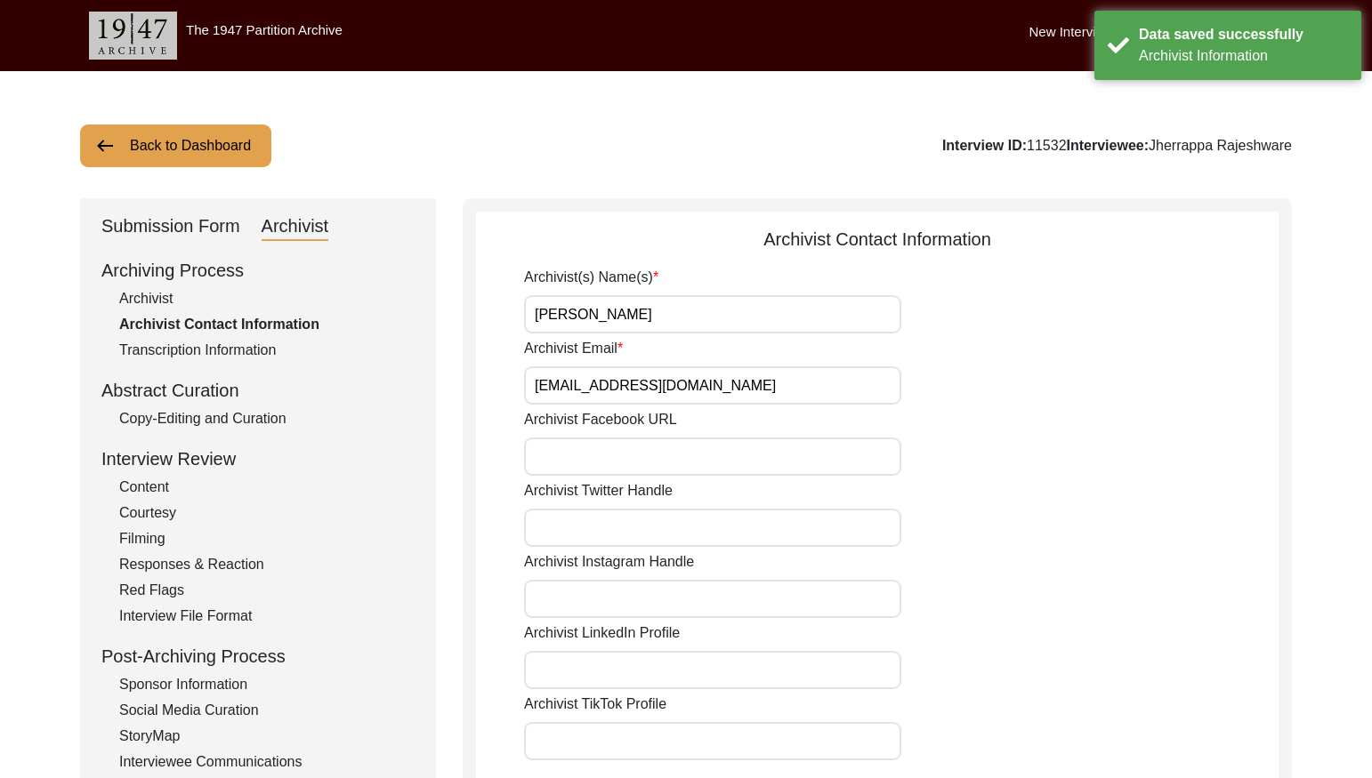
click at [206, 140] on button "Back to Dashboard" at bounding box center [175, 146] width 191 height 43
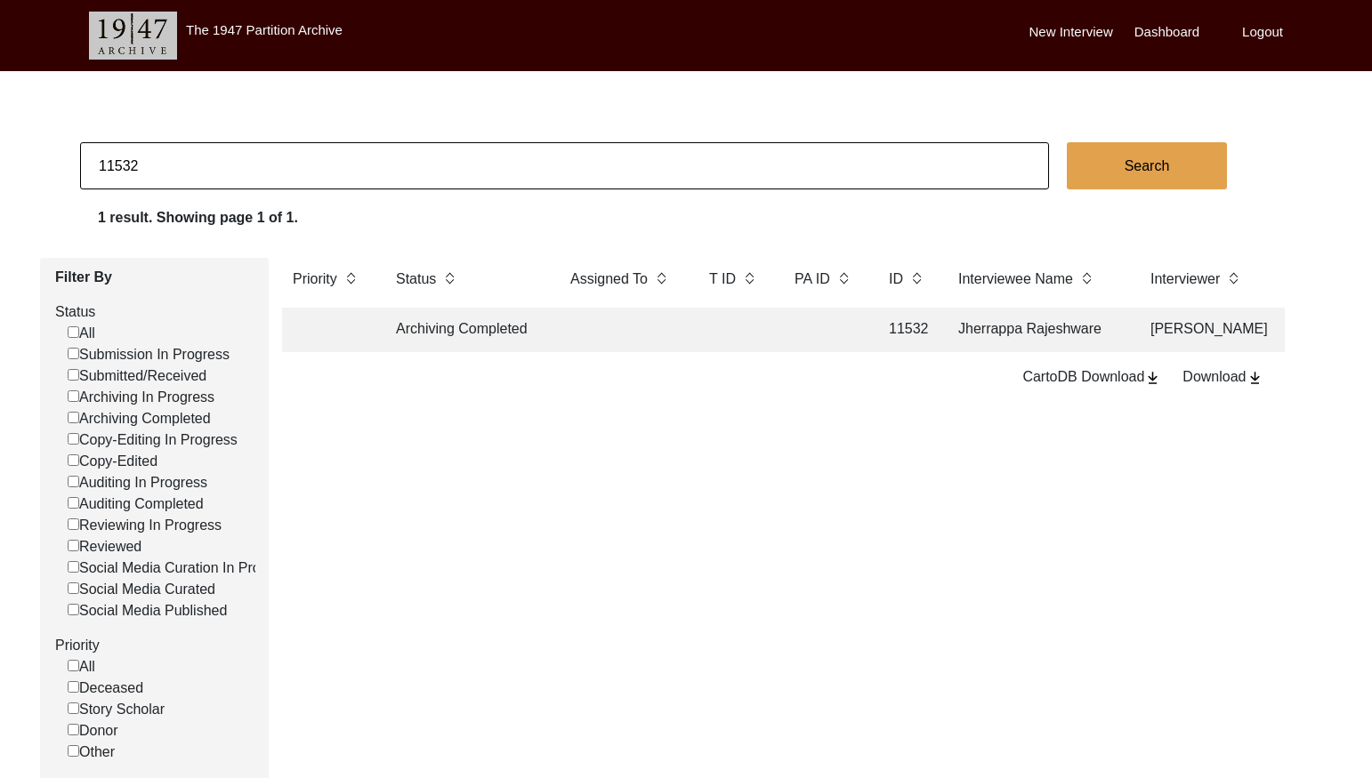
click at [322, 159] on input "11532" at bounding box center [564, 165] width 969 height 47
paste input "3"
type input "11533"
checkbox input "false"
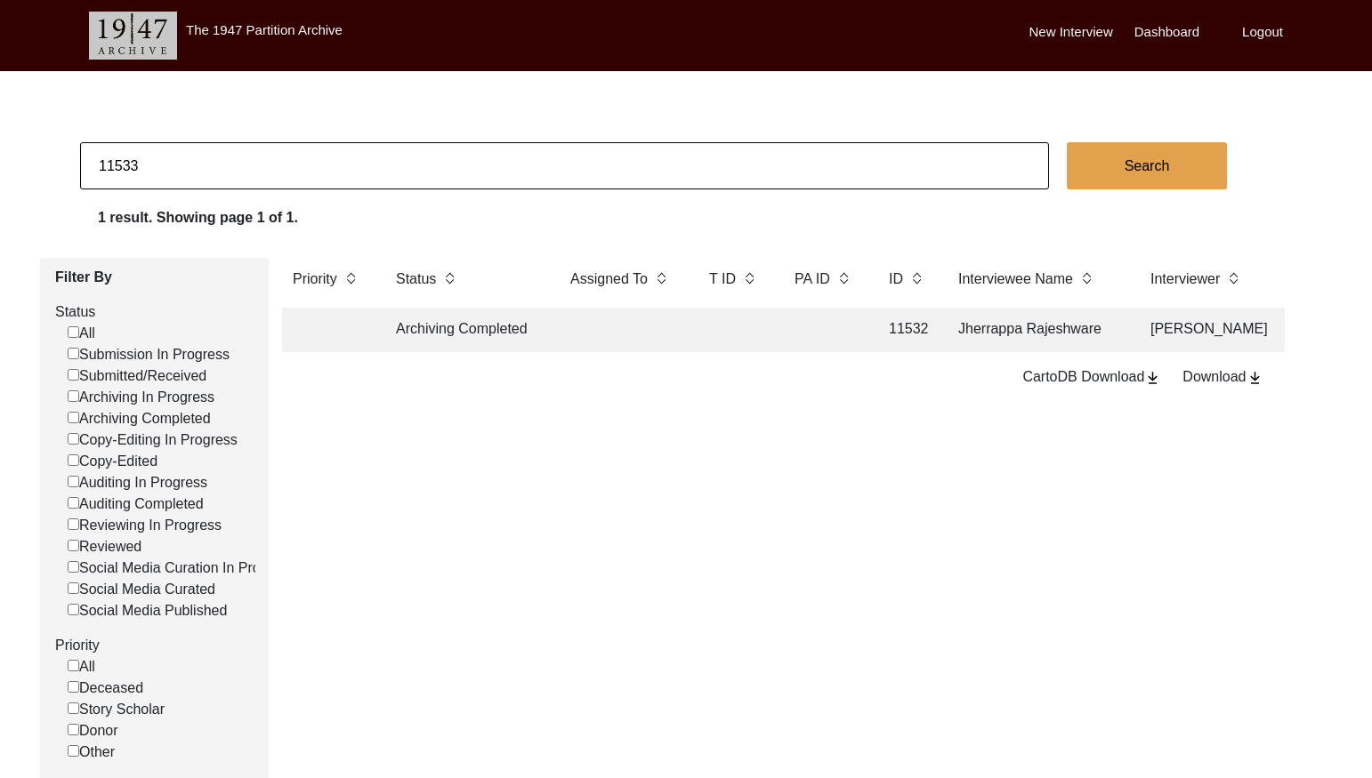
checkbox input "false"
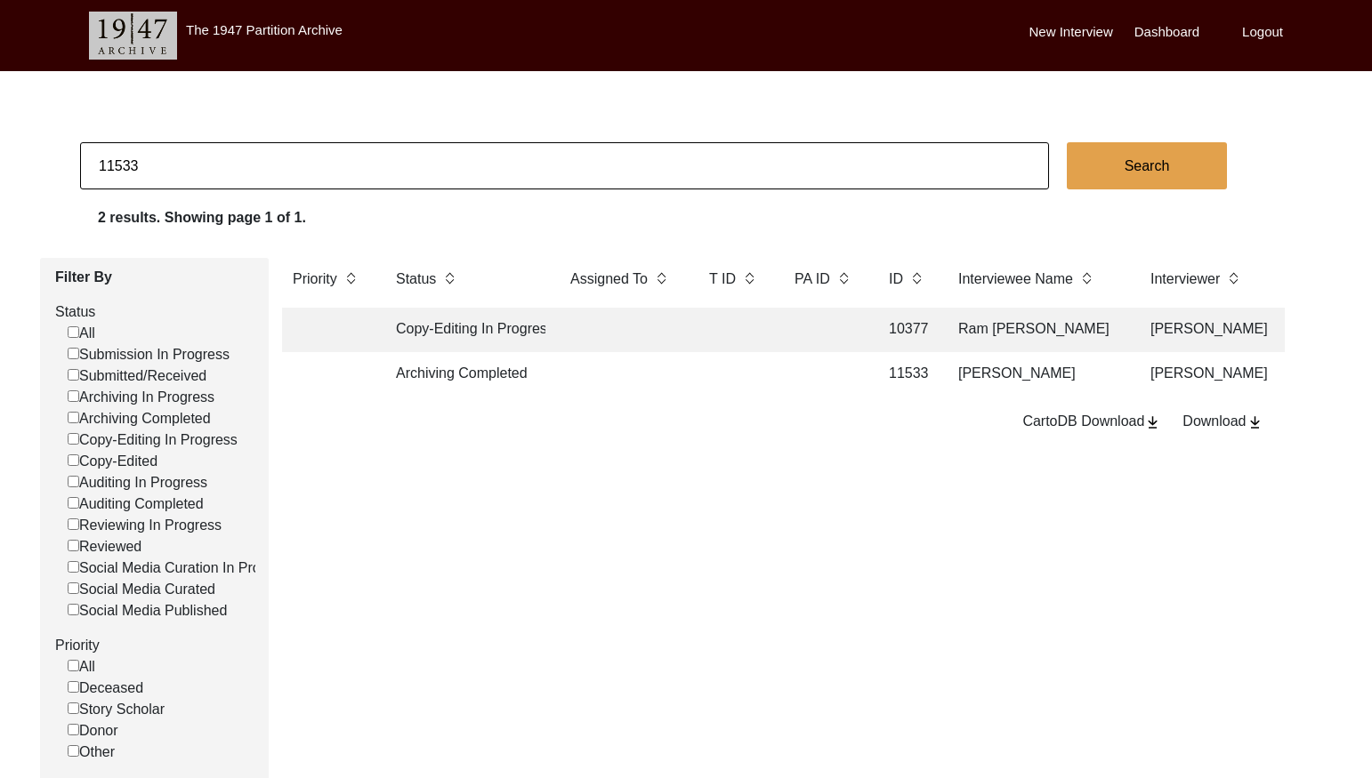
click at [812, 382] on td at bounding box center [824, 374] width 80 height 44
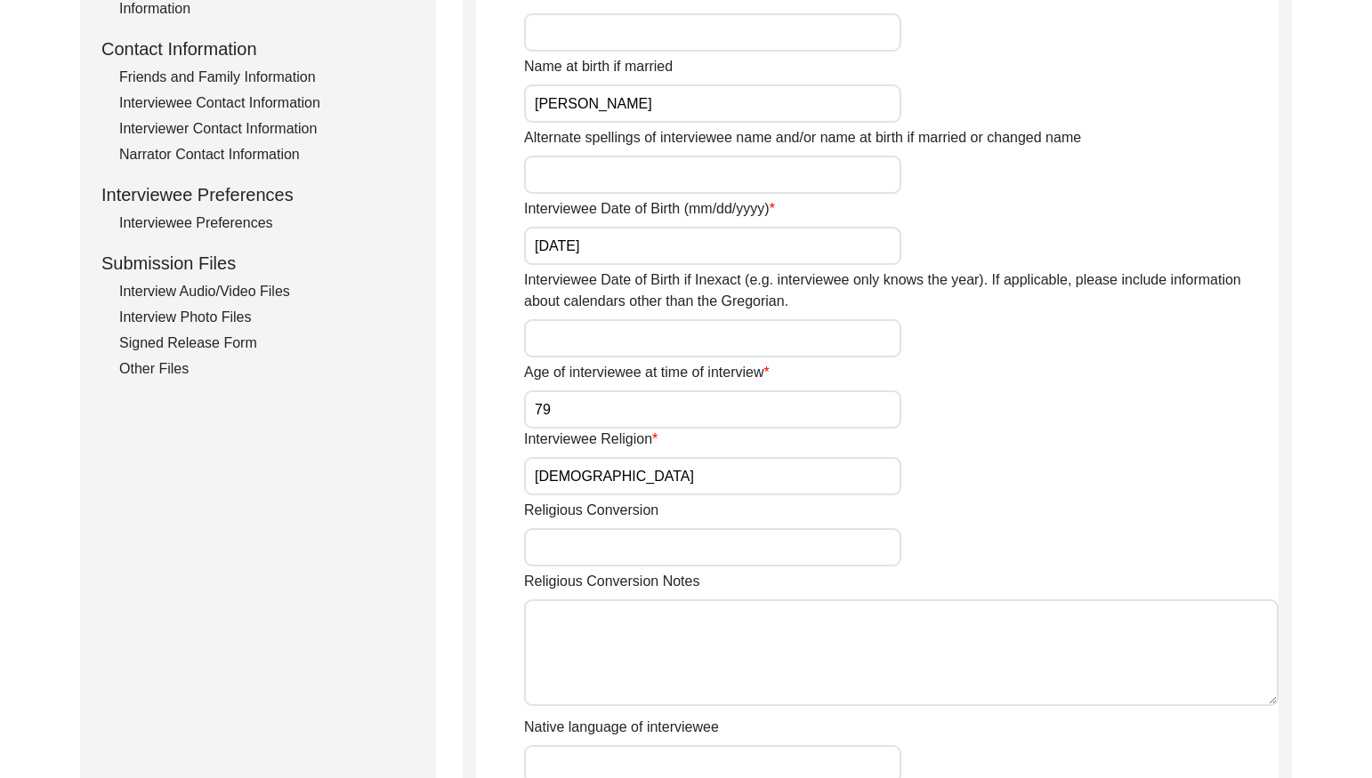
click at [280, 294] on div "Interview Audio/Video Files" at bounding box center [266, 291] width 295 height 21
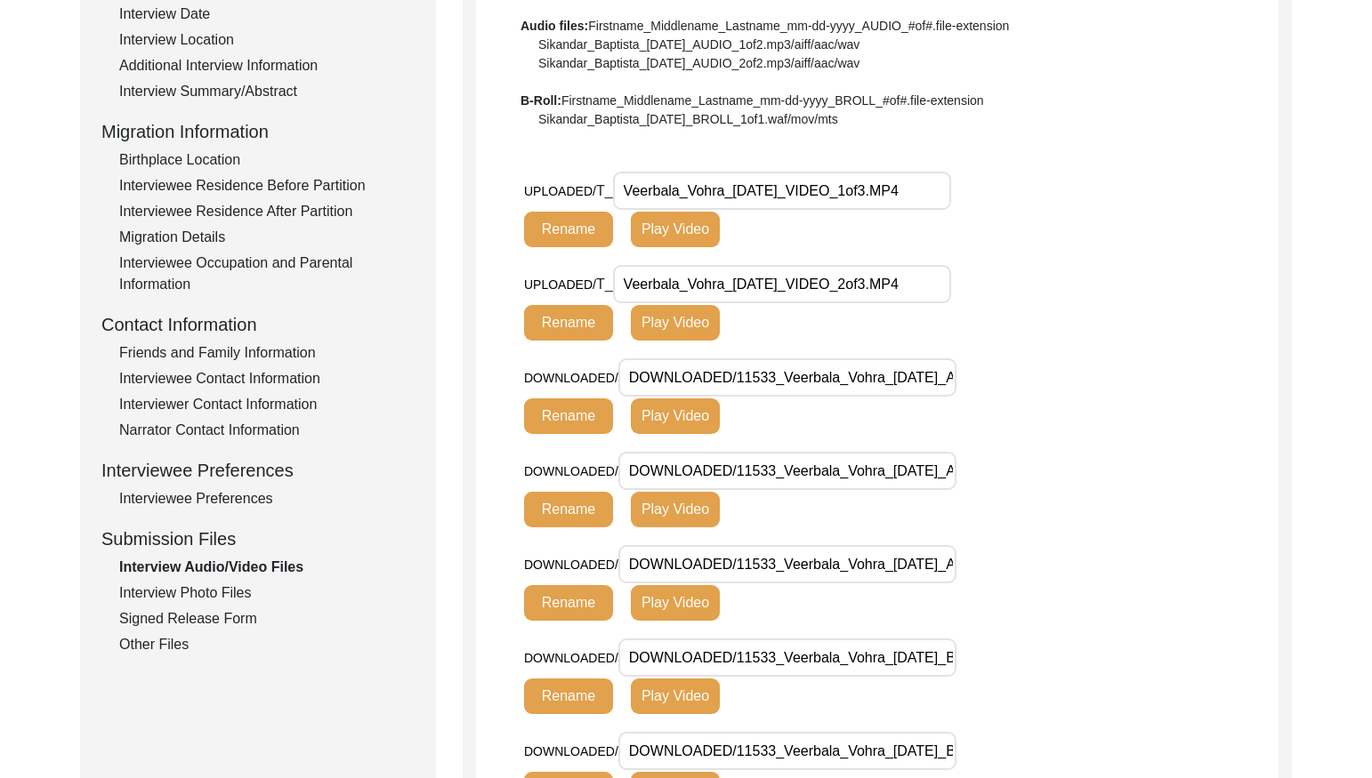
scroll to position [359, 0]
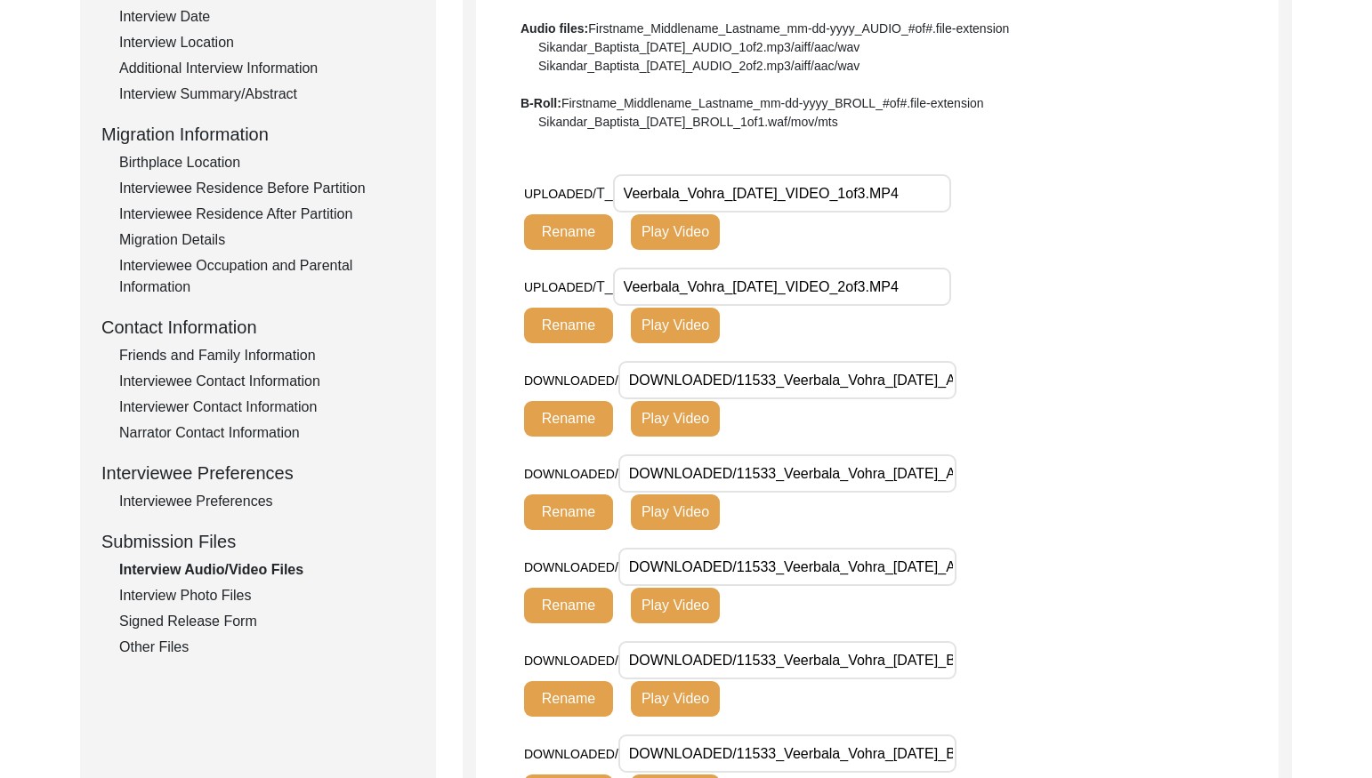
click at [230, 596] on div "Interview Photo Files" at bounding box center [266, 595] width 295 height 21
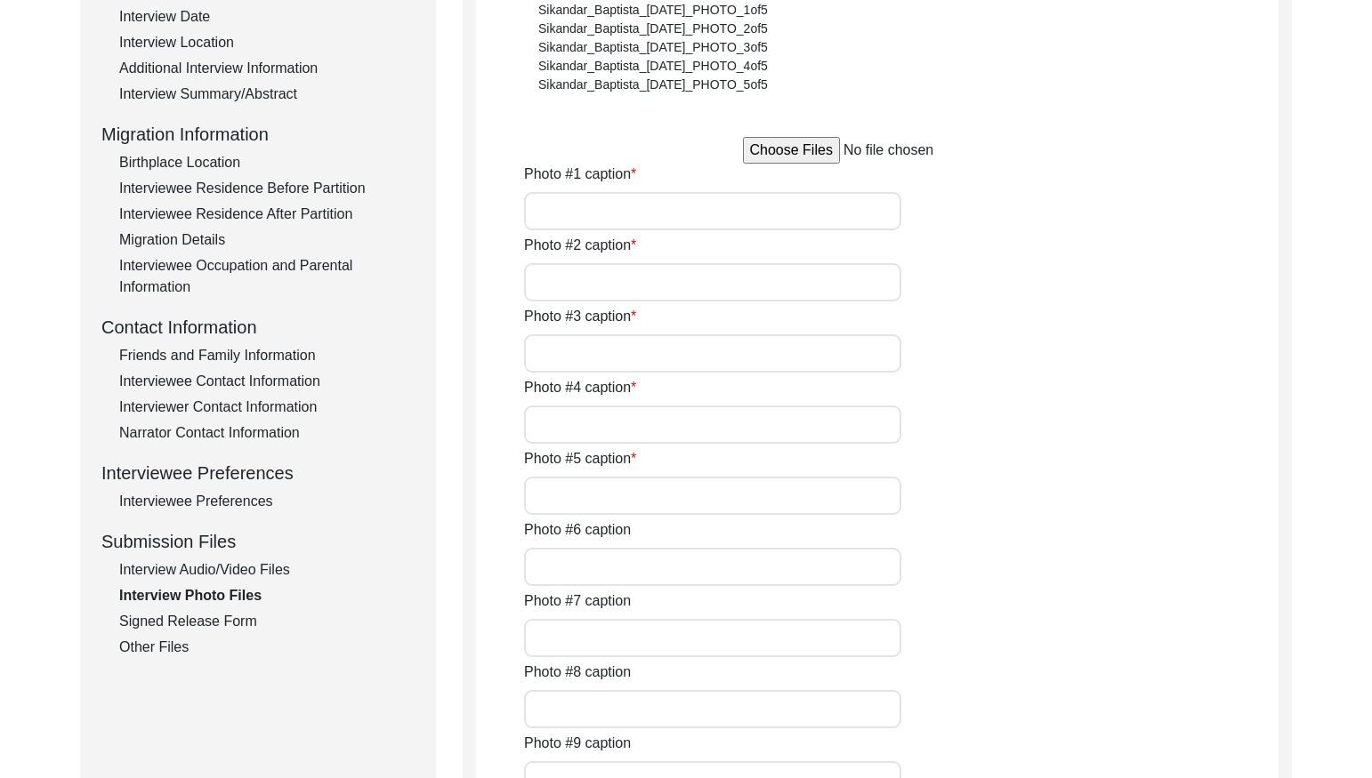
type input "[PERSON_NAME] parents (top) and chacha-chachi (bottom)"
type input "[PERSON_NAME] parents: mother [PERSON_NAME] (left) and father [PERSON_NAME] (ri…"
type input "[PERSON_NAME] husband"
type input "[PERSON_NAME] siblings"
type input "Knitted cloth by [PERSON_NAME]"
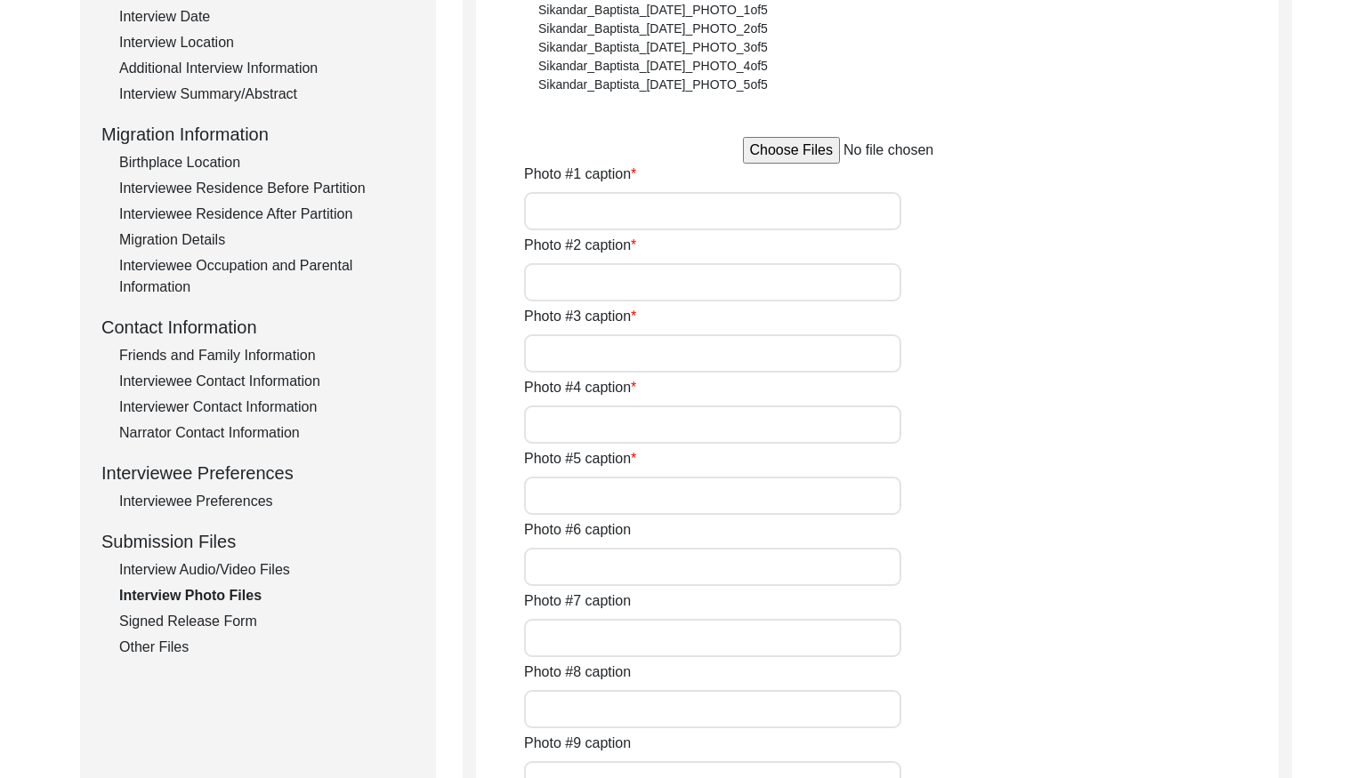
type input "3"
type input "7 images of hardcopy photographs"
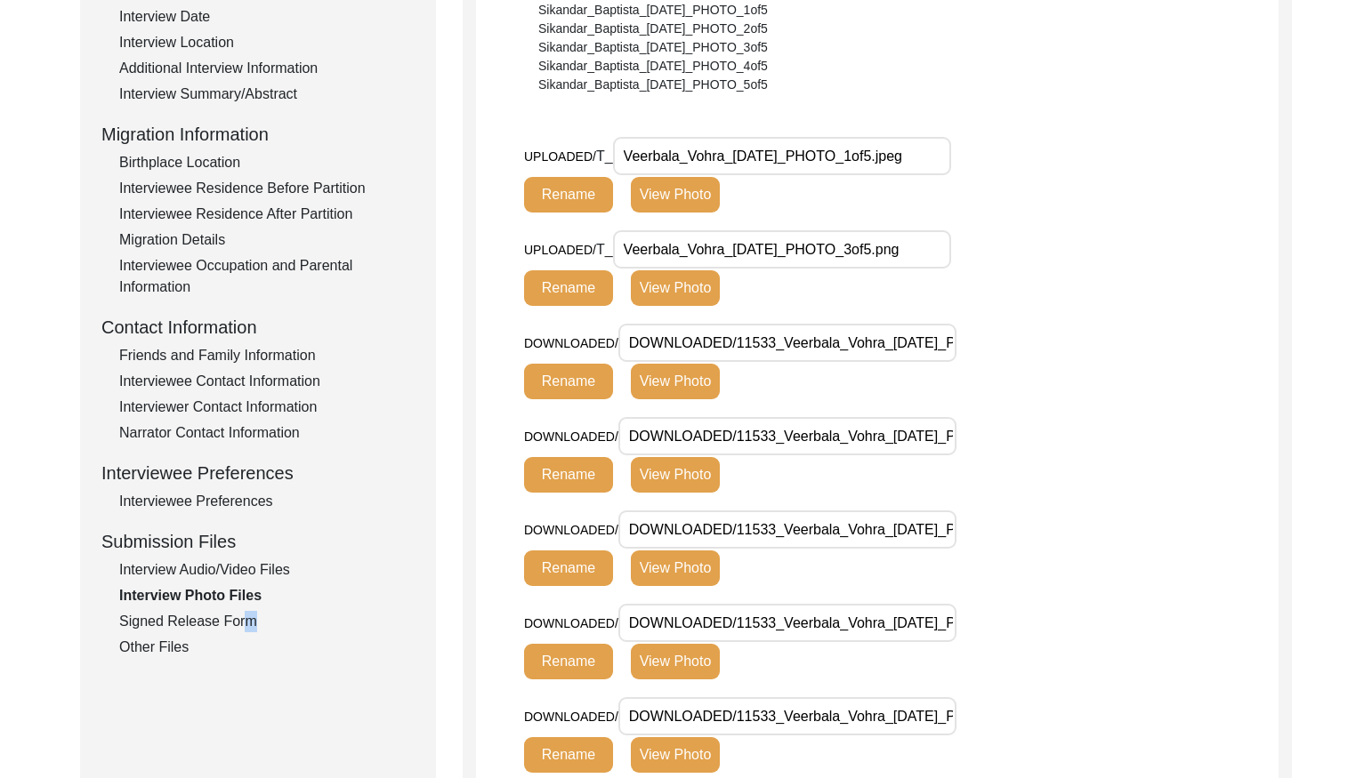
click at [241, 623] on div "Signed Release Form" at bounding box center [266, 621] width 295 height 21
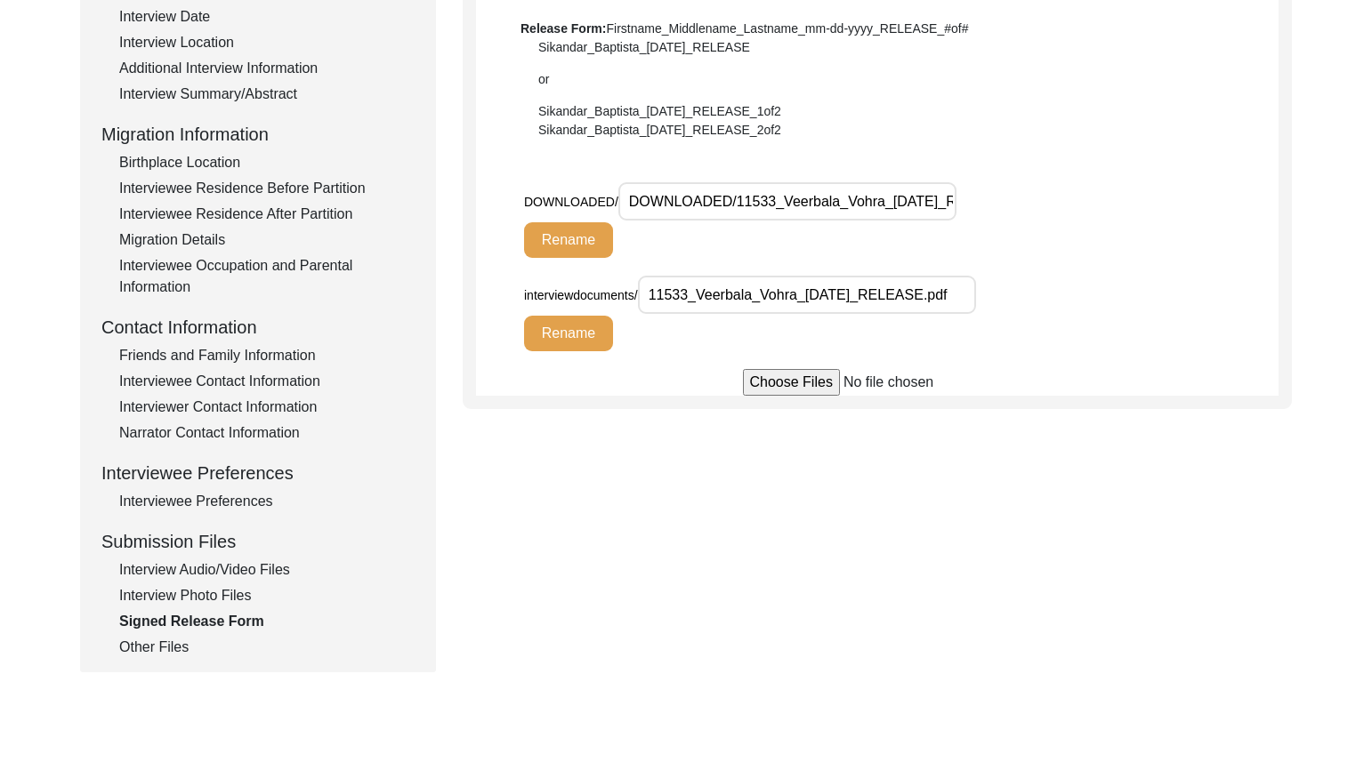
drag, startPoint x: 166, startPoint y: 646, endPoint x: 202, endPoint y: 620, distance: 44.0
click at [167, 646] on div "Other Files" at bounding box center [266, 647] width 295 height 21
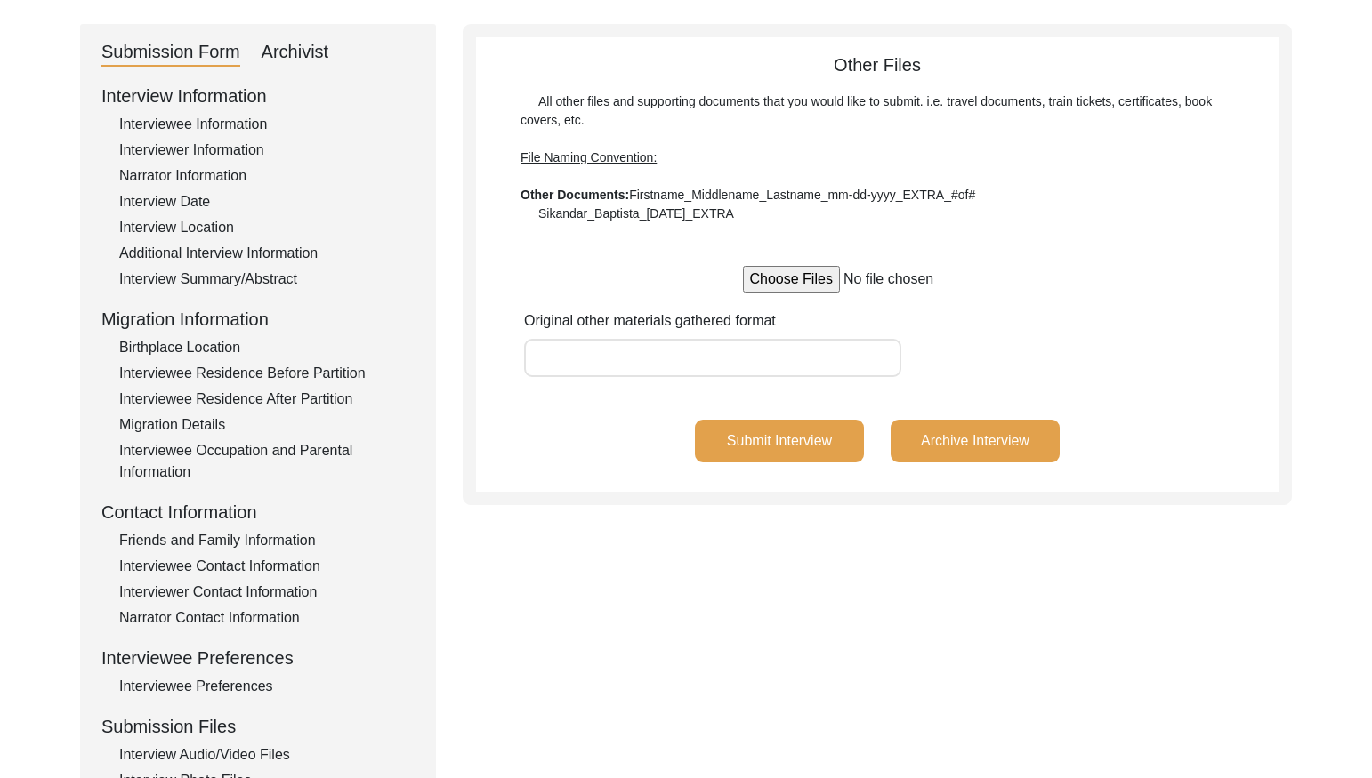
scroll to position [0, 0]
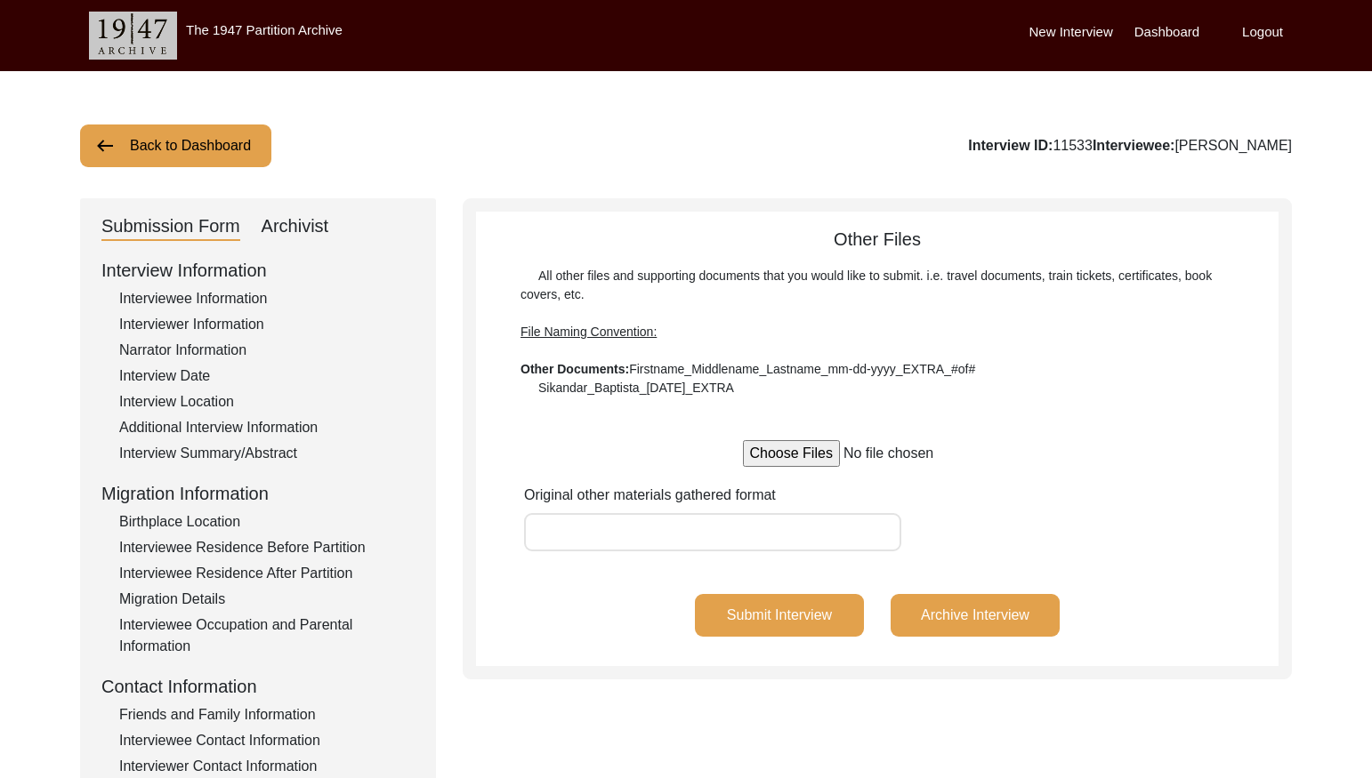
drag, startPoint x: 294, startPoint y: 219, endPoint x: 310, endPoint y: 233, distance: 21.4
click at [294, 220] on div "Archivist" at bounding box center [296, 227] width 68 height 28
select select "Archiving Completed"
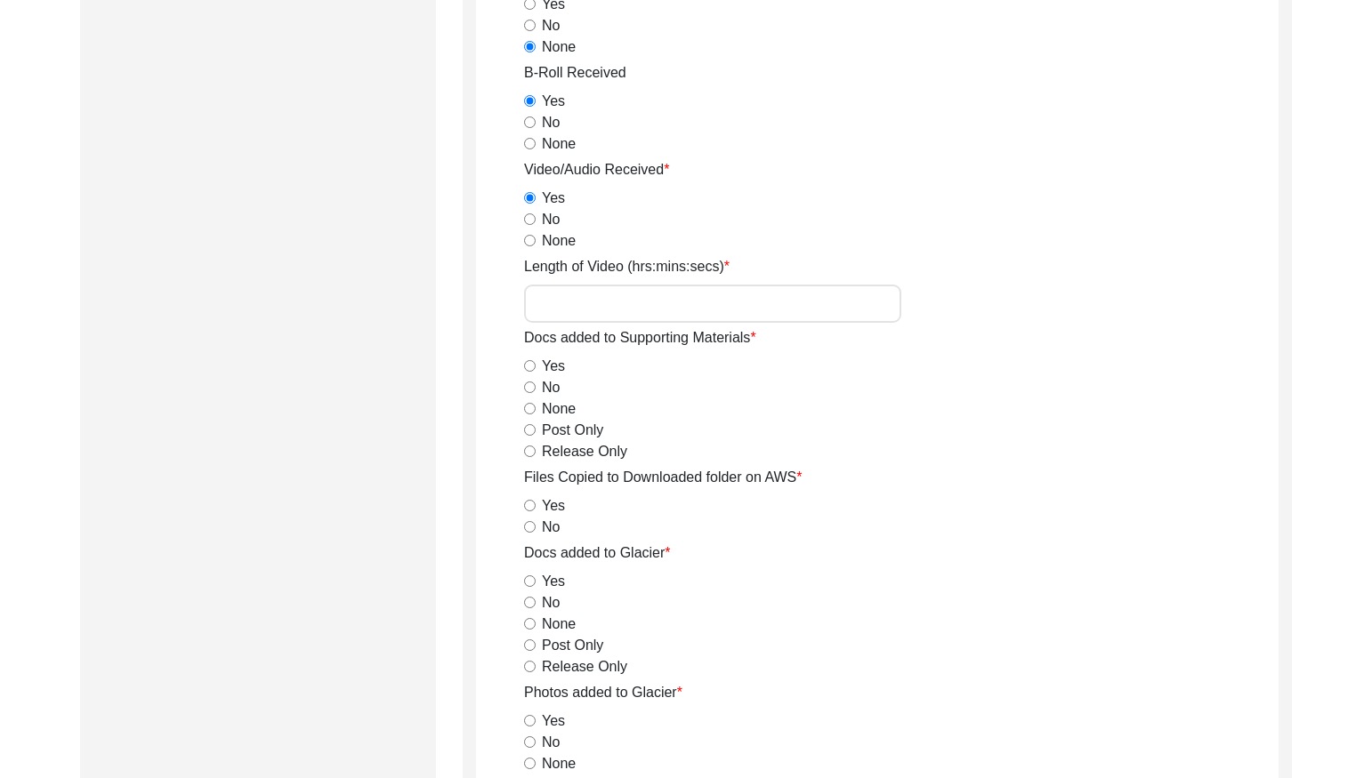
scroll to position [1835, 0]
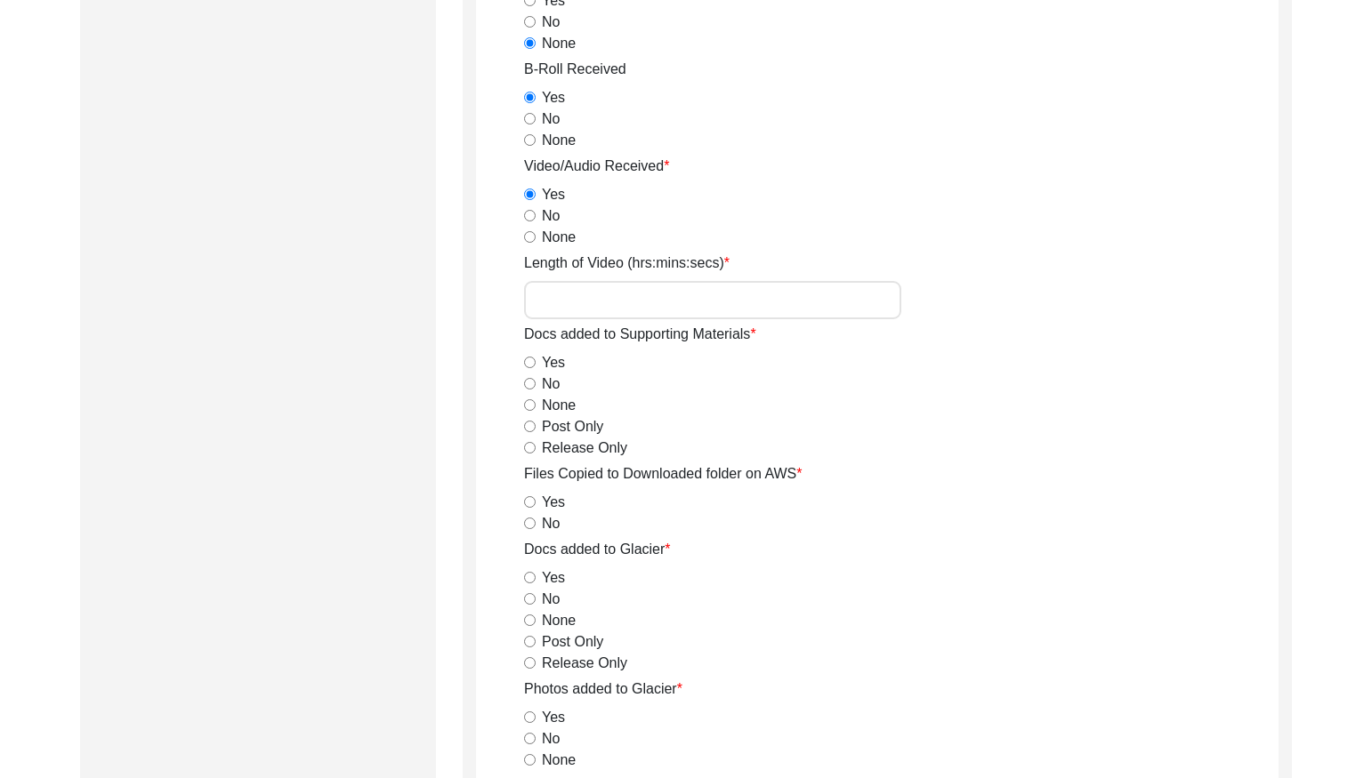
drag, startPoint x: 528, startPoint y: 447, endPoint x: 528, endPoint y: 459, distance: 12.5
click at [528, 447] on input "Release Only" at bounding box center [530, 448] width 12 height 12
radio input "true"
drag, startPoint x: 526, startPoint y: 503, endPoint x: 532, endPoint y: 510, distance: 9.5
click at [527, 504] on input "Yes" at bounding box center [530, 502] width 12 height 12
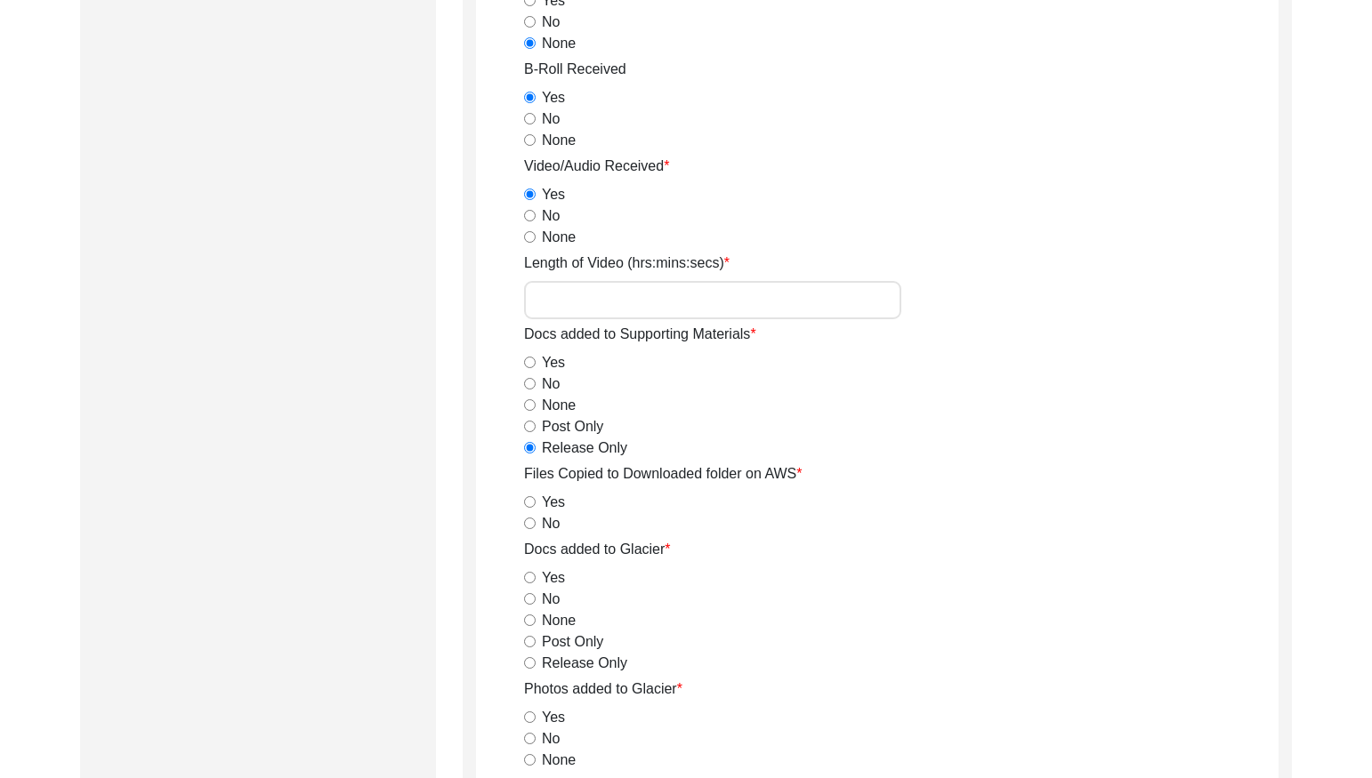
radio input "true"
drag, startPoint x: 531, startPoint y: 575, endPoint x: 575, endPoint y: 582, distance: 44.2
click at [531, 575] on input "Yes" at bounding box center [530, 578] width 12 height 12
radio input "true"
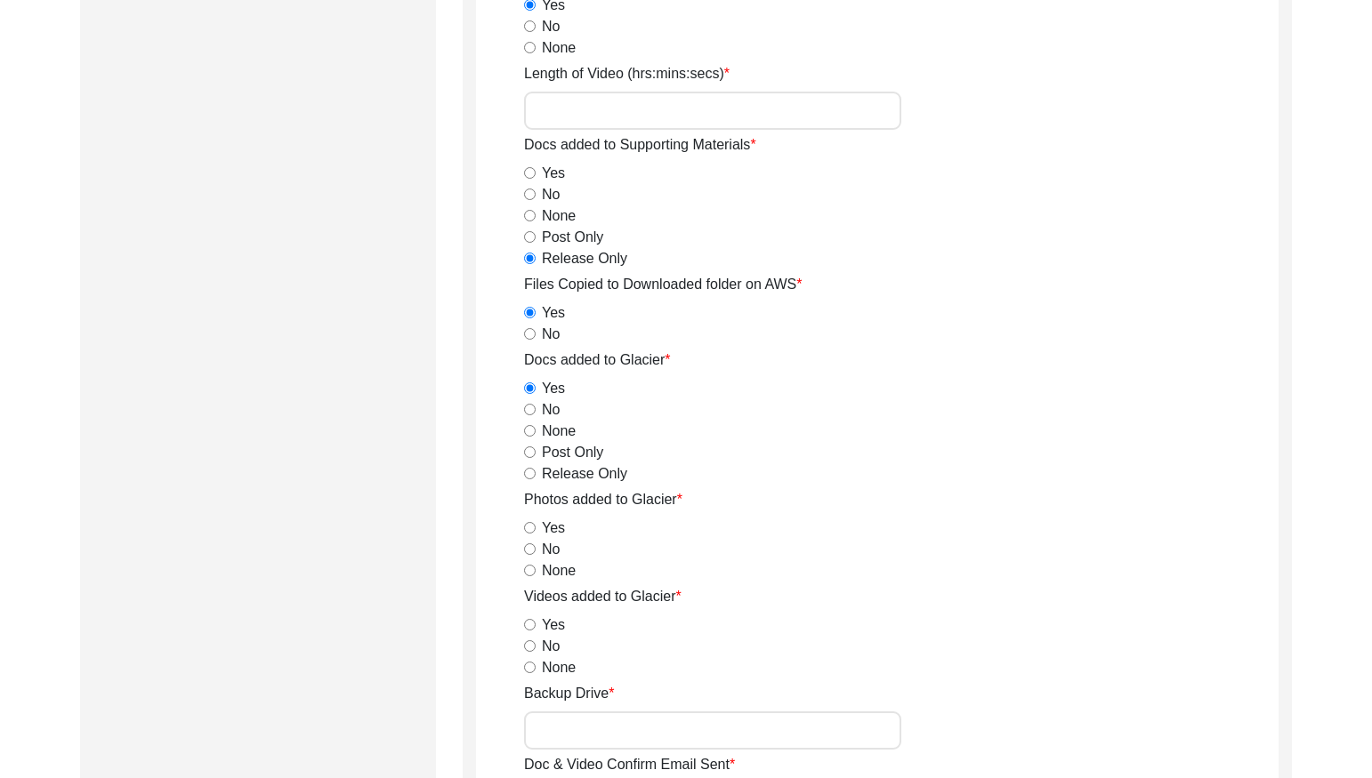
scroll to position [2040, 0]
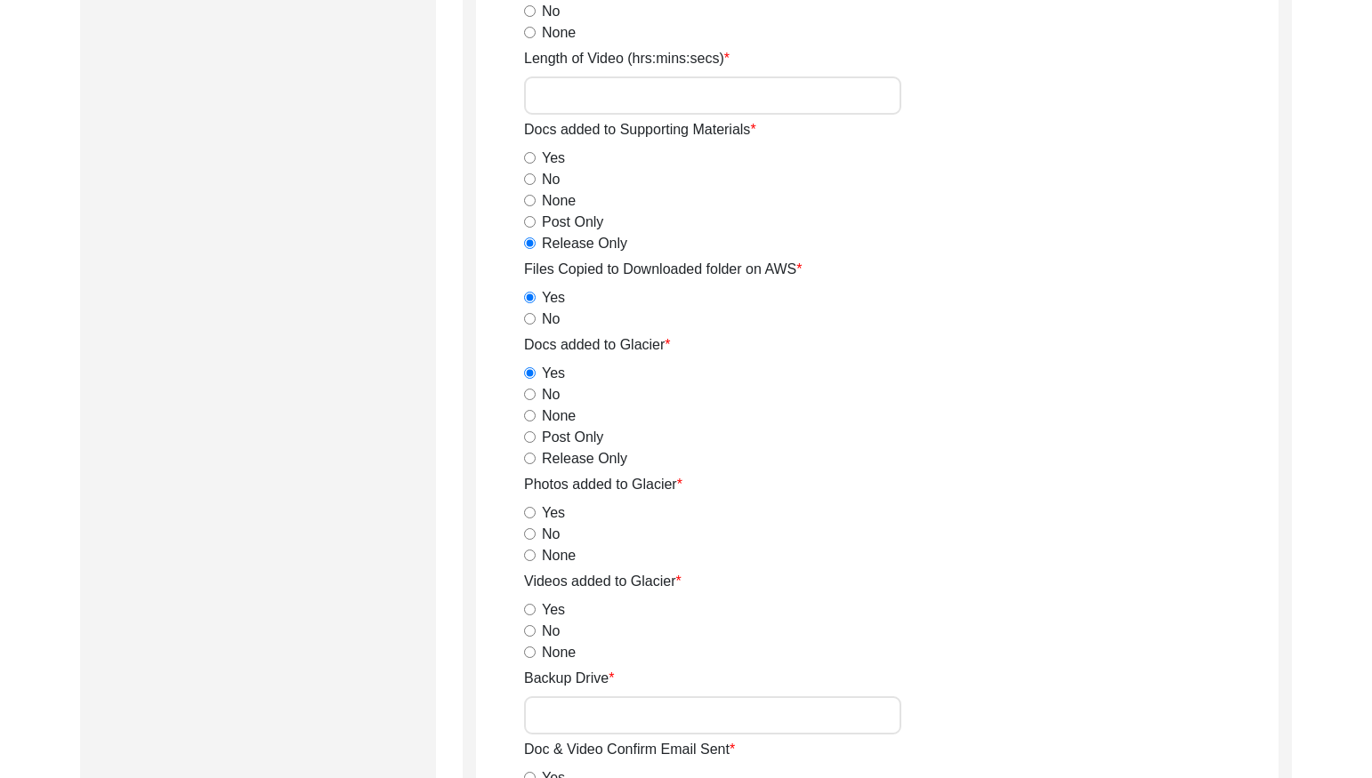
drag, startPoint x: 532, startPoint y: 463, endPoint x: 524, endPoint y: 503, distance: 40.8
click at [532, 463] on input "Release Only" at bounding box center [530, 459] width 12 height 12
radio input "true"
drag, startPoint x: 530, startPoint y: 535, endPoint x: 533, endPoint y: 602, distance: 67.7
click at [529, 541] on div "No" at bounding box center [901, 534] width 754 height 21
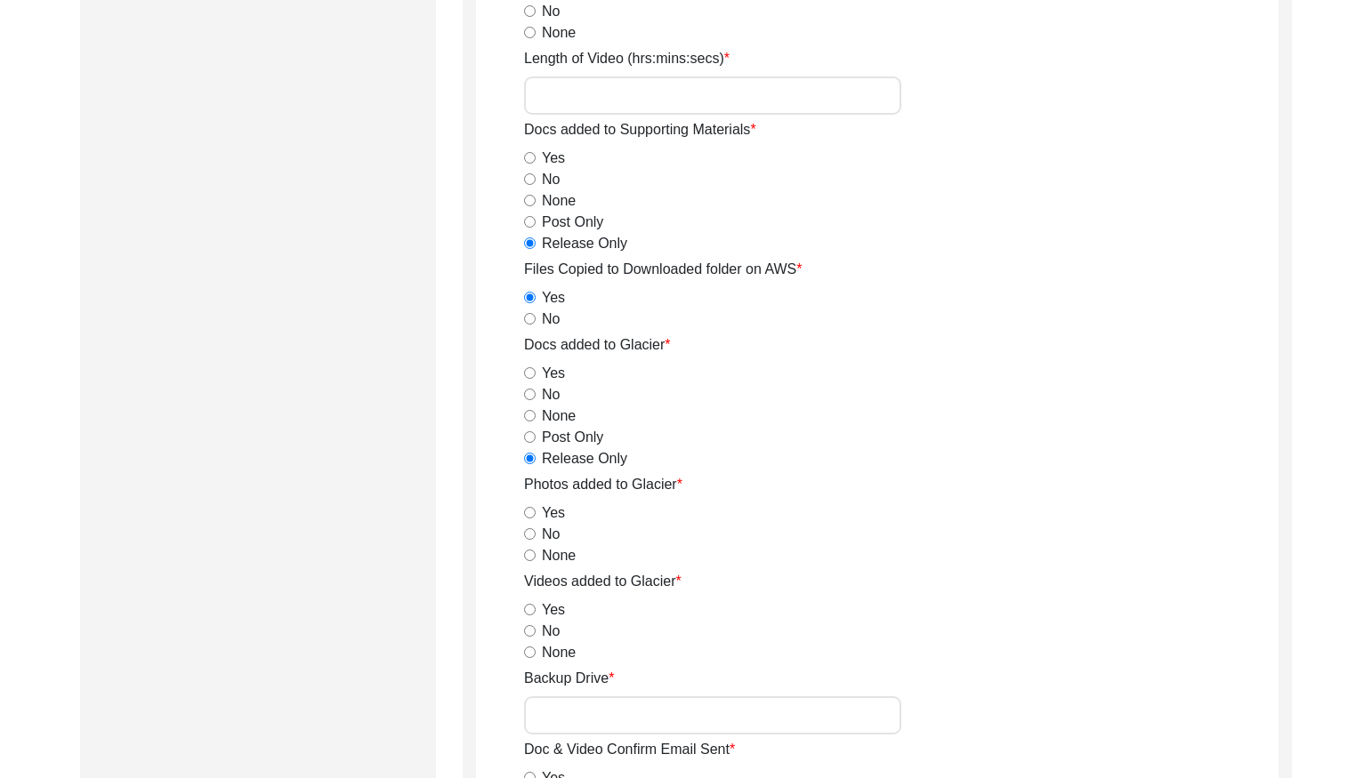
drag, startPoint x: 529, startPoint y: 533, endPoint x: 530, endPoint y: 555, distance: 22.3
click at [529, 537] on input "No" at bounding box center [530, 534] width 12 height 12
radio input "true"
drag, startPoint x: 532, startPoint y: 632, endPoint x: 567, endPoint y: 679, distance: 58.5
click at [534, 638] on div "No" at bounding box center [901, 631] width 754 height 21
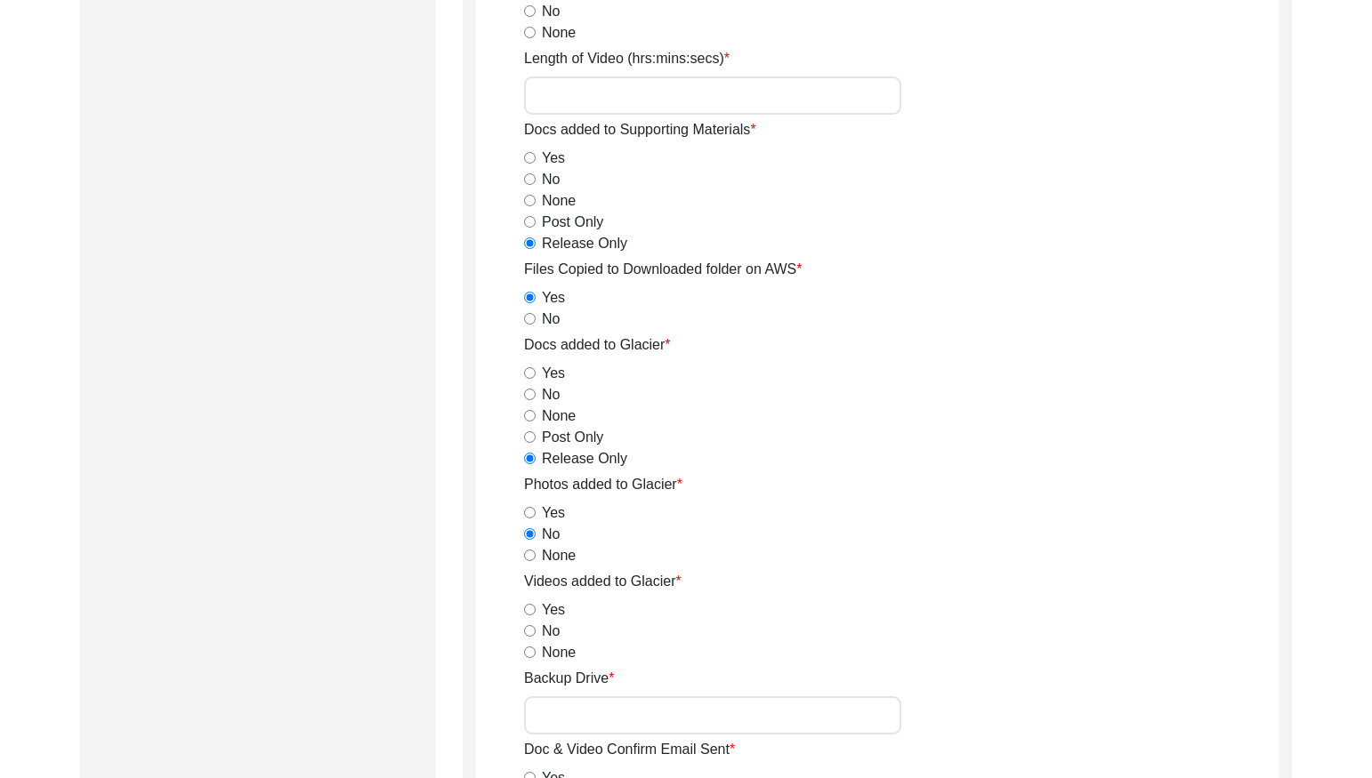
drag, startPoint x: 528, startPoint y: 633, endPoint x: 571, endPoint y: 689, distance: 70.5
click at [528, 633] on input "No" at bounding box center [530, 631] width 12 height 12
radio input "true"
click at [600, 710] on input "Backup Drive" at bounding box center [712, 716] width 377 height 38
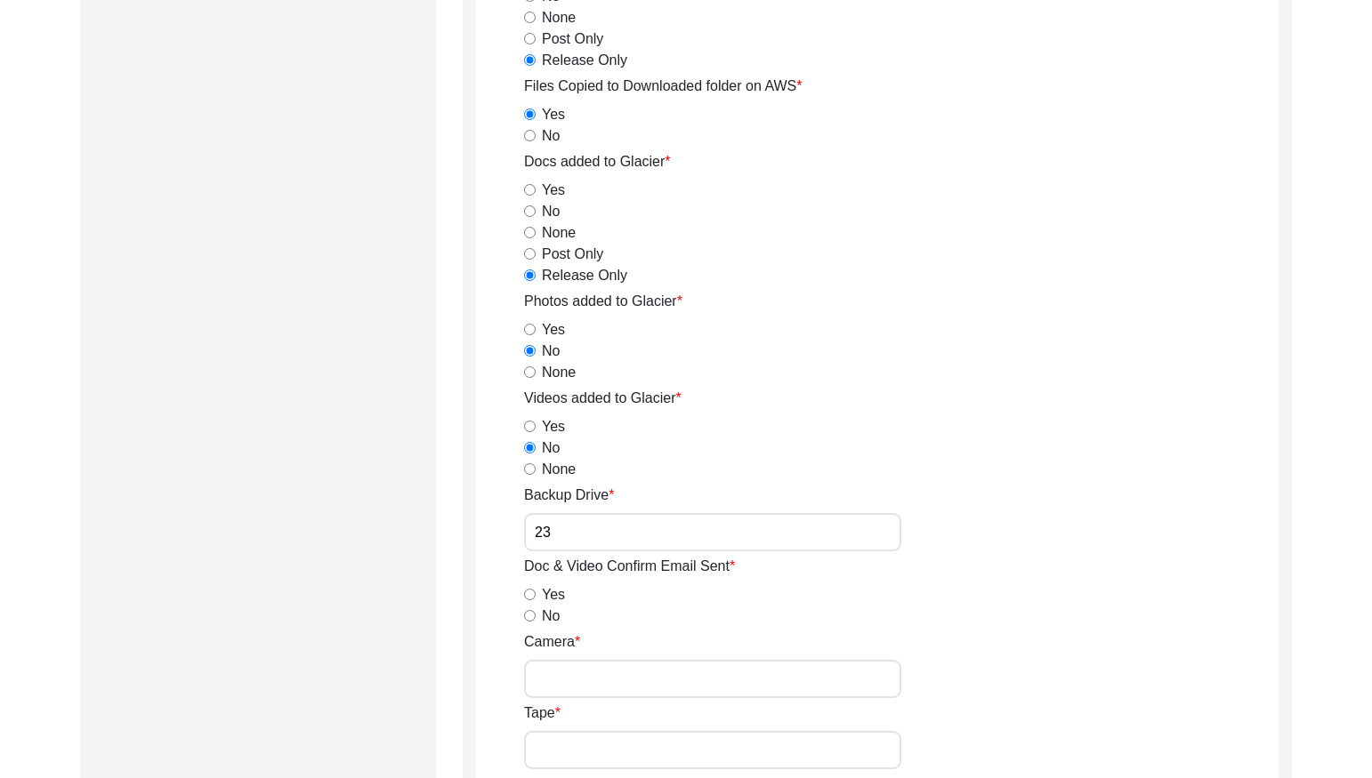
scroll to position [2228, 0]
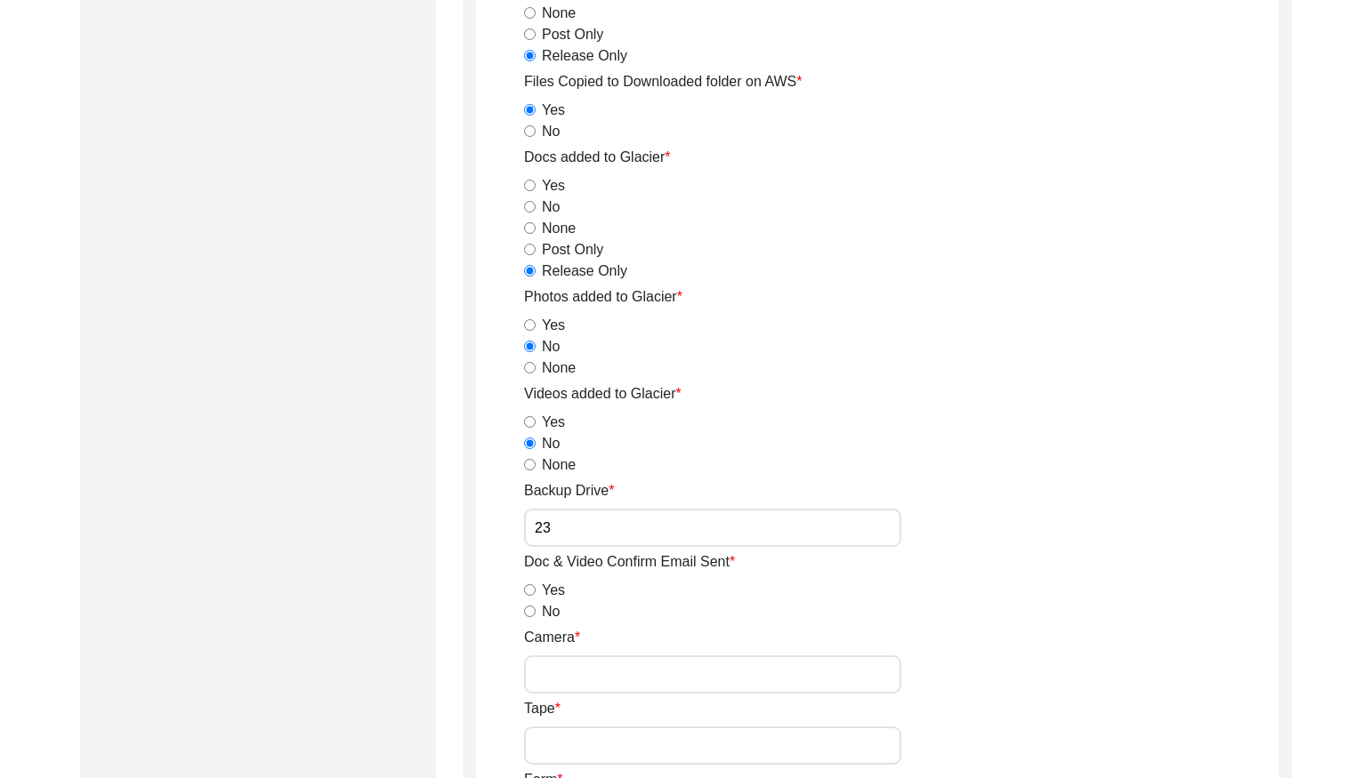
type input "23"
click at [531, 616] on input "No" at bounding box center [530, 612] width 12 height 12
radio input "true"
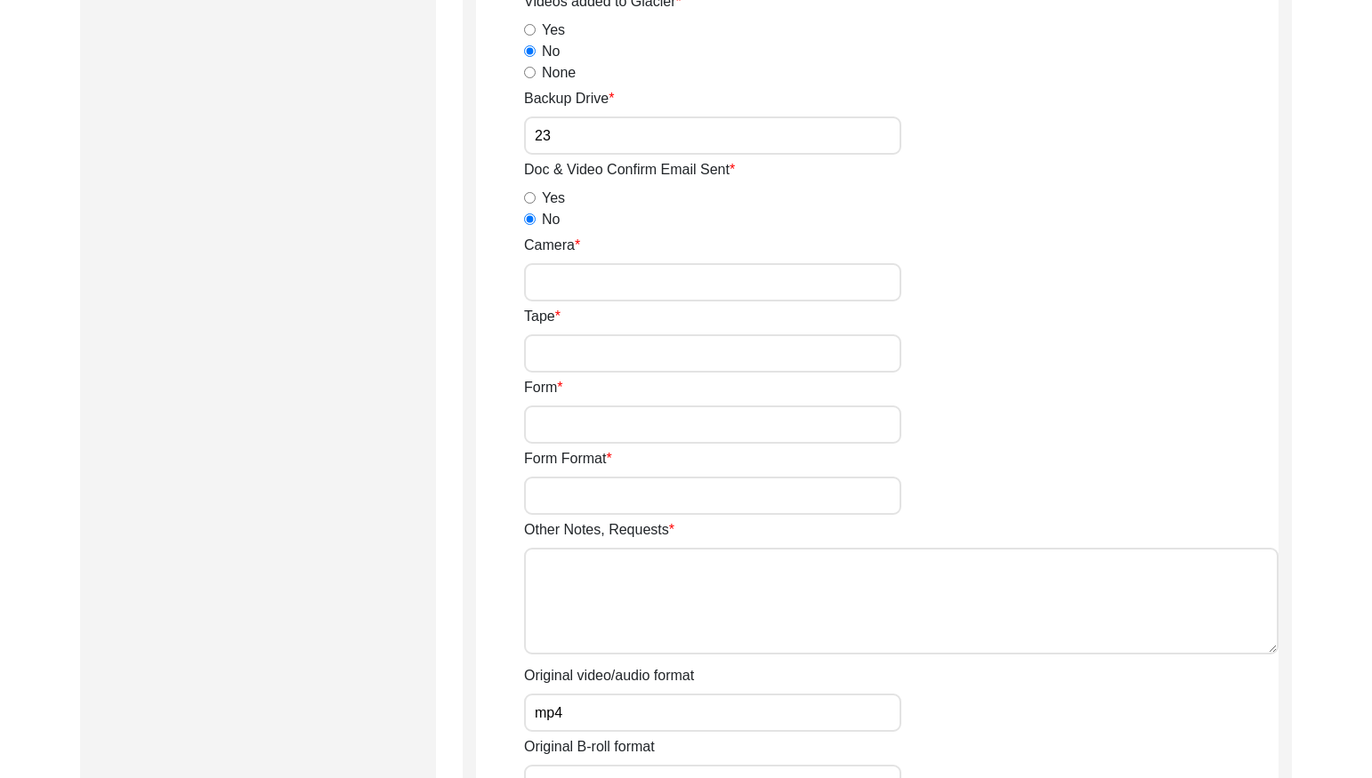
scroll to position [2645, 0]
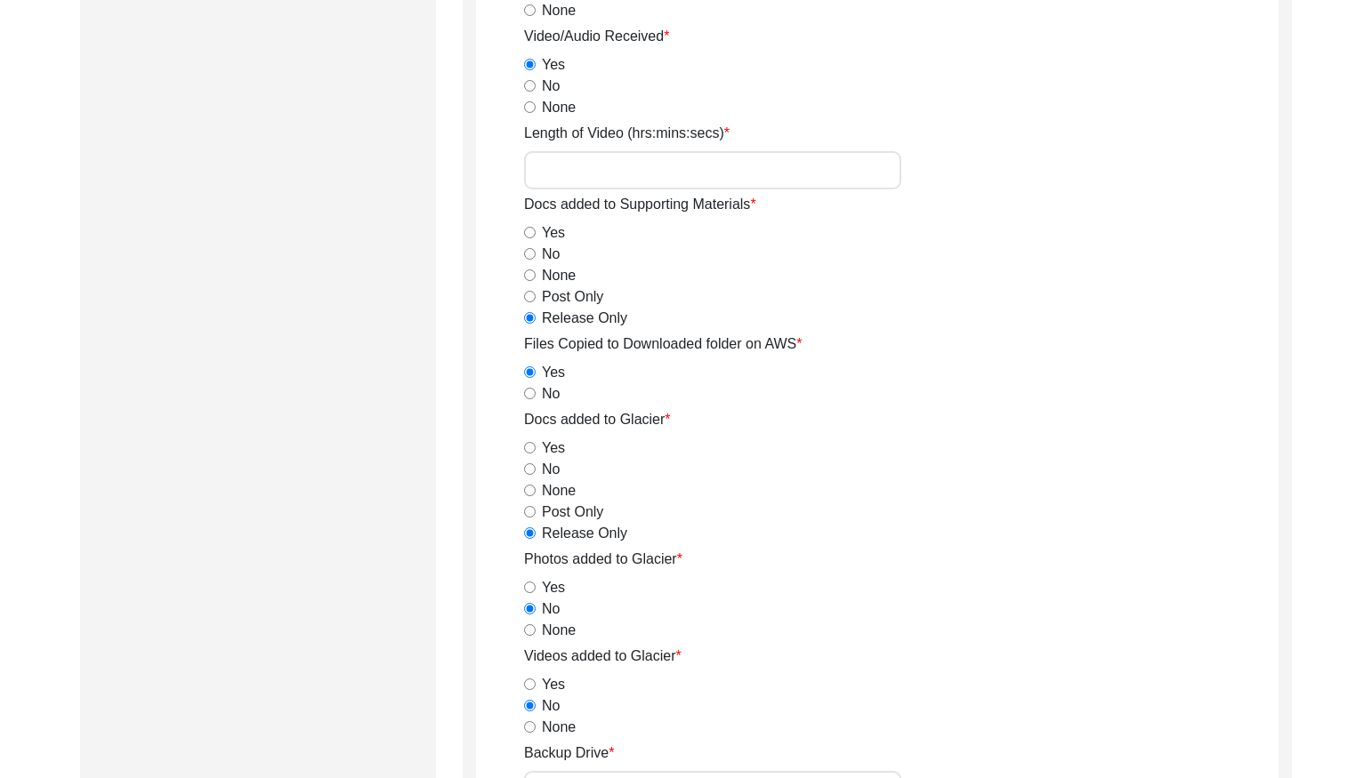
click at [625, 167] on input "Length of Video (hrs:mins:secs)" at bounding box center [712, 170] width 377 height 38
paste input "1:45:04"
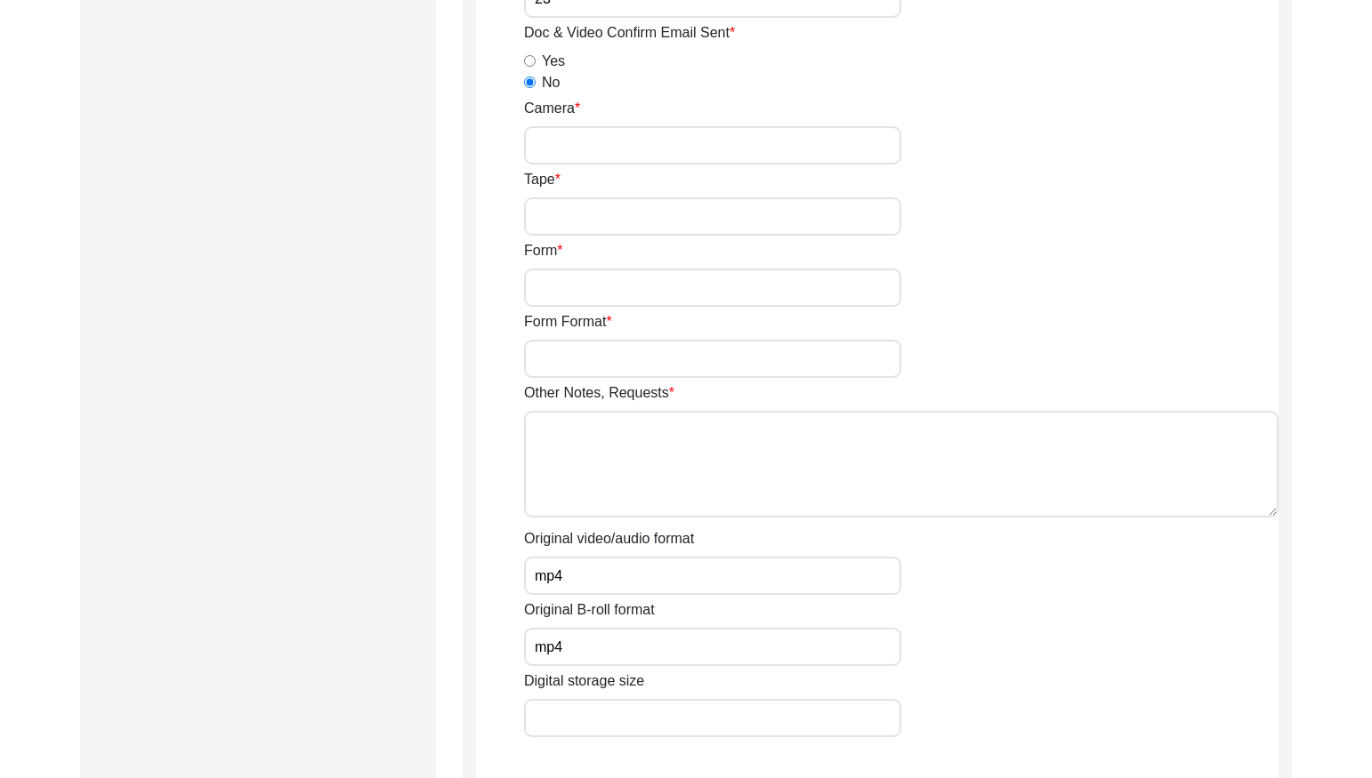
scroll to position [2760, 0]
type input "1:45:04"
click at [598, 485] on textarea "Other Notes, Requests" at bounding box center [901, 461] width 754 height 107
click at [625, 439] on textarea "Other Notes, Requests" at bounding box center [901, 461] width 754 height 107
paste textarea "0:03:56"
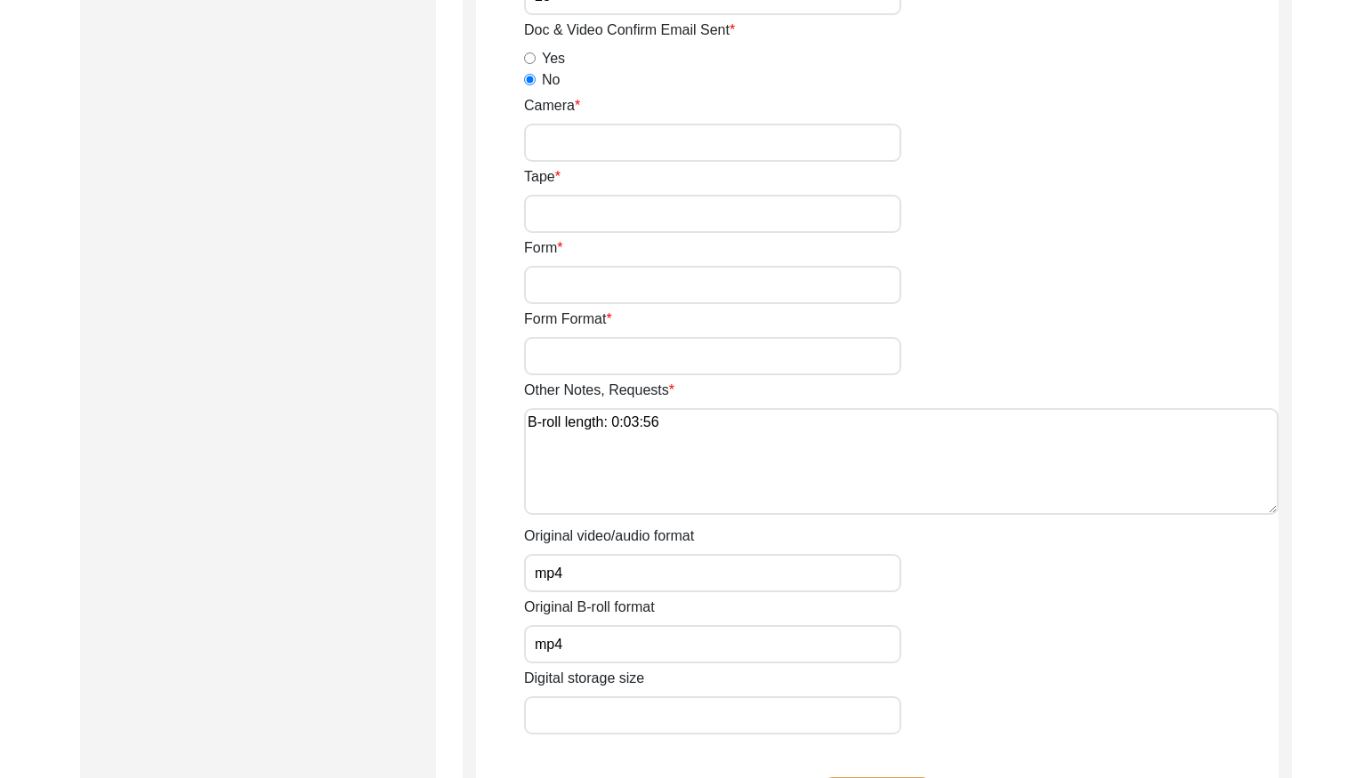
type textarea "B-roll length: 0:03:56"
click at [591, 591] on input "mp4" at bounding box center [712, 573] width 377 height 38
click at [591, 587] on input "mp4" at bounding box center [712, 573] width 377 height 38
paste input "MP4,"
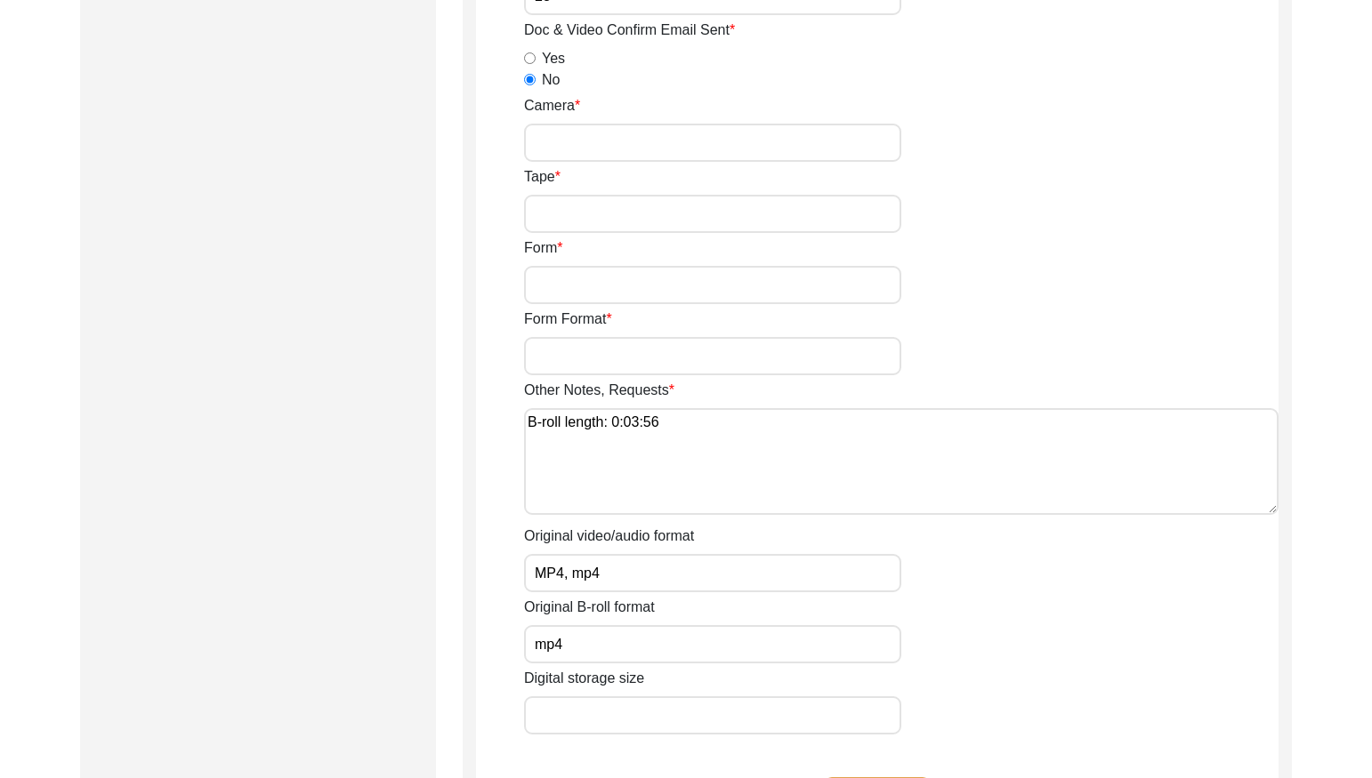
type input "MP4, mp4"
click at [584, 641] on input "mp4" at bounding box center [712, 644] width 377 height 38
paste input "MP4,"
type input "MP4, mp4"
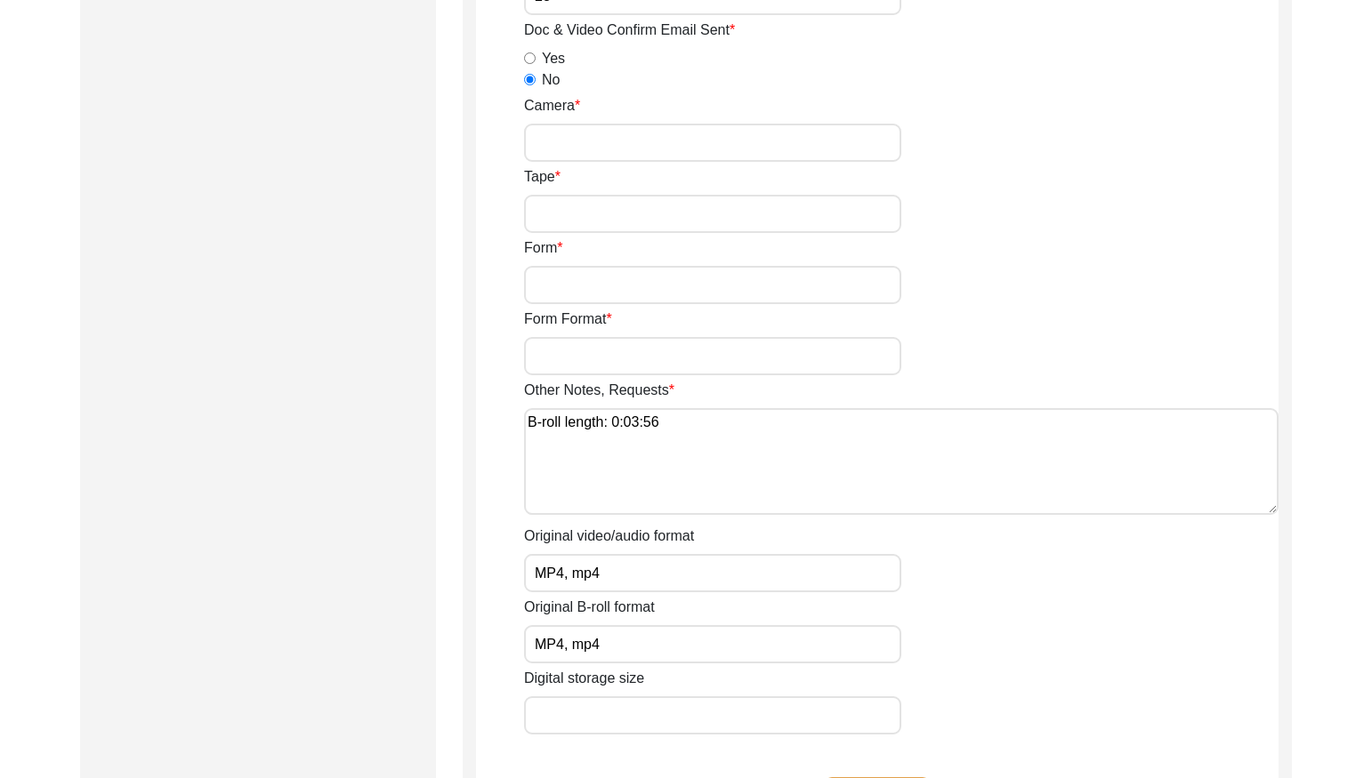
click at [530, 573] on input "MP4, mp4" at bounding box center [712, 573] width 377 height 38
type input "m4a, mp3, MP4, mp4"
click at [655, 714] on input "Digital storage size" at bounding box center [712, 716] width 377 height 38
paste input "25.16 GB"
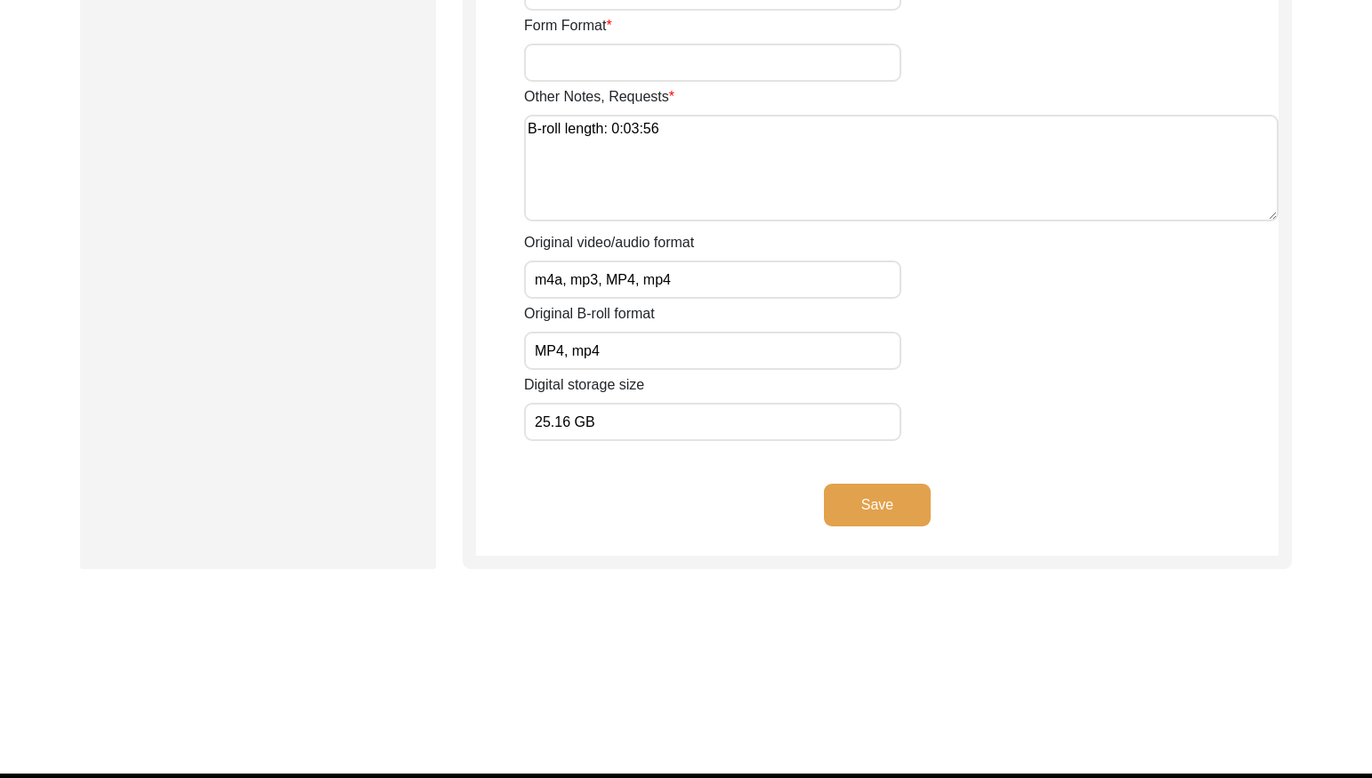
type input "25.16 GB"
click at [903, 504] on button "Save" at bounding box center [877, 505] width 107 height 43
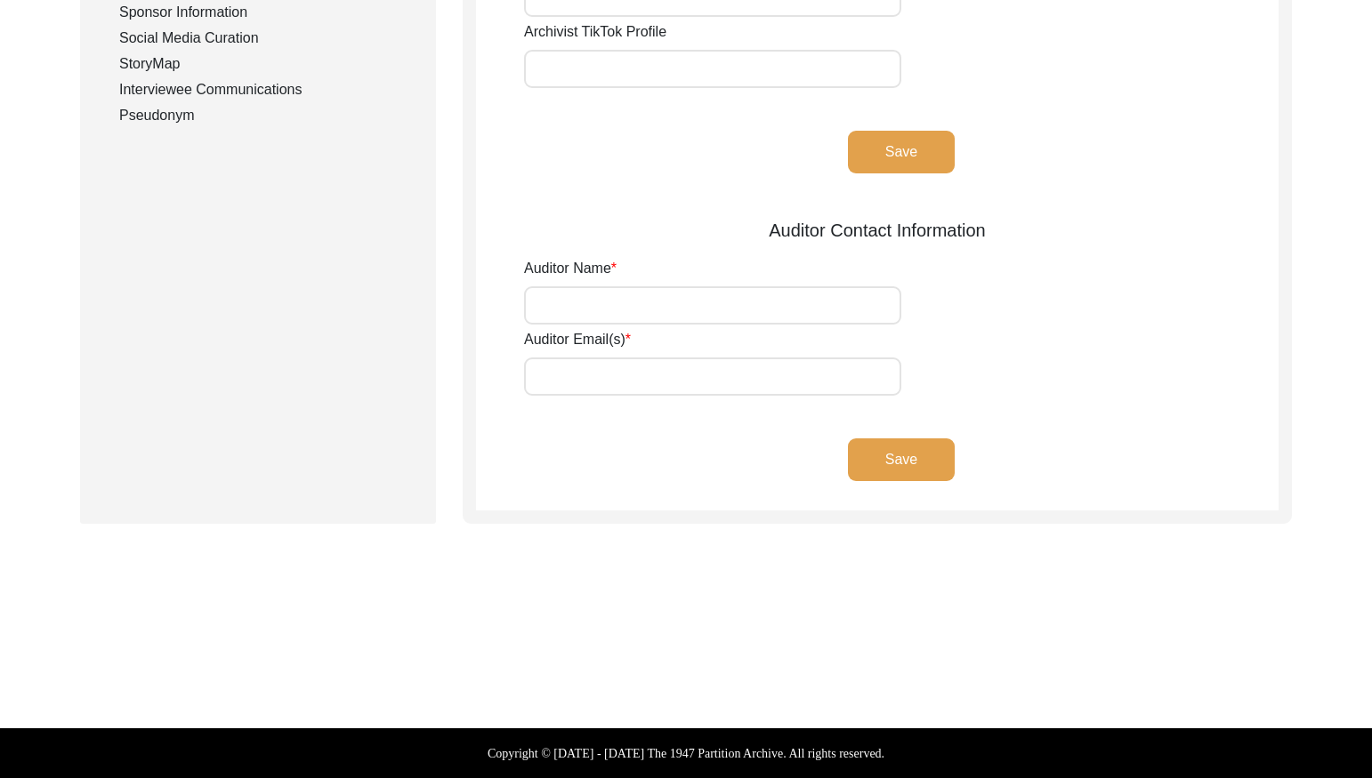
type input "[PERSON_NAME]"
type input "[EMAIL_ADDRESS][DOMAIN_NAME]"
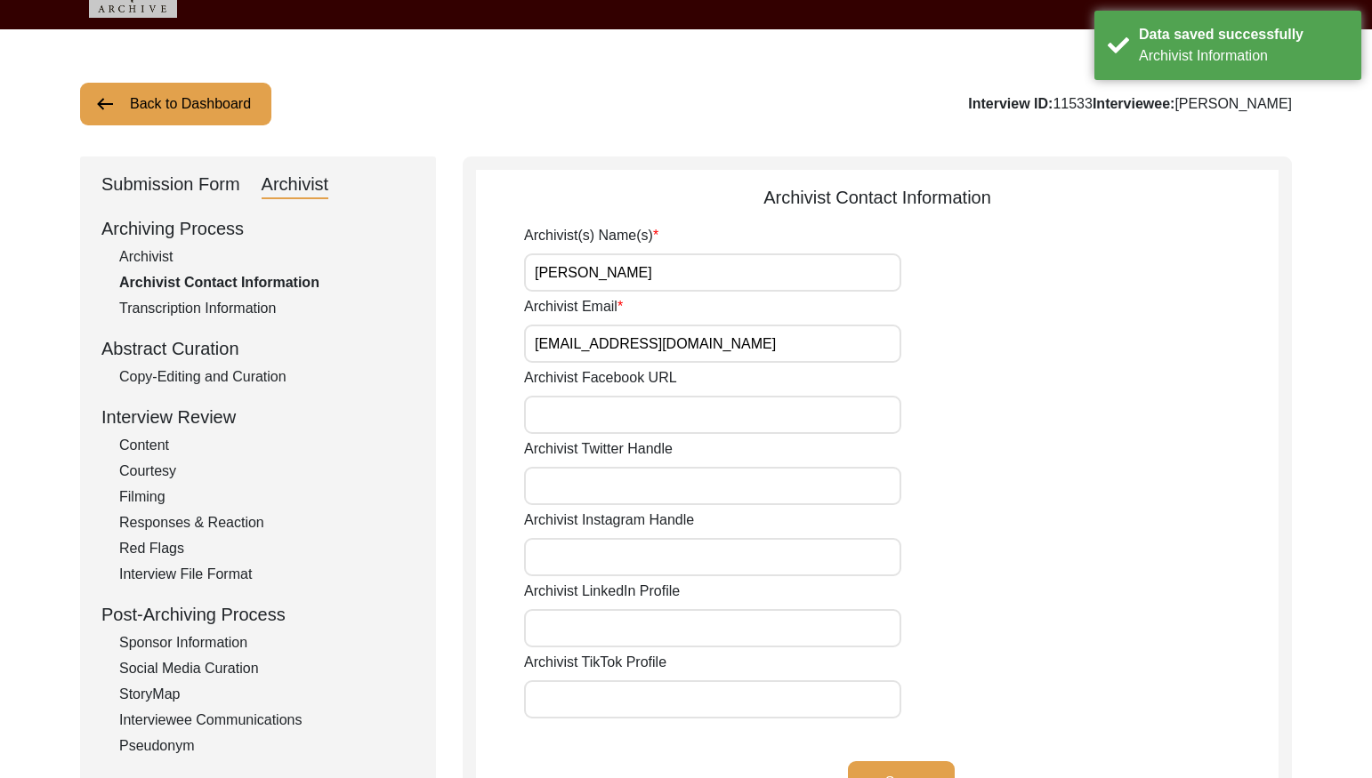
scroll to position [0, 0]
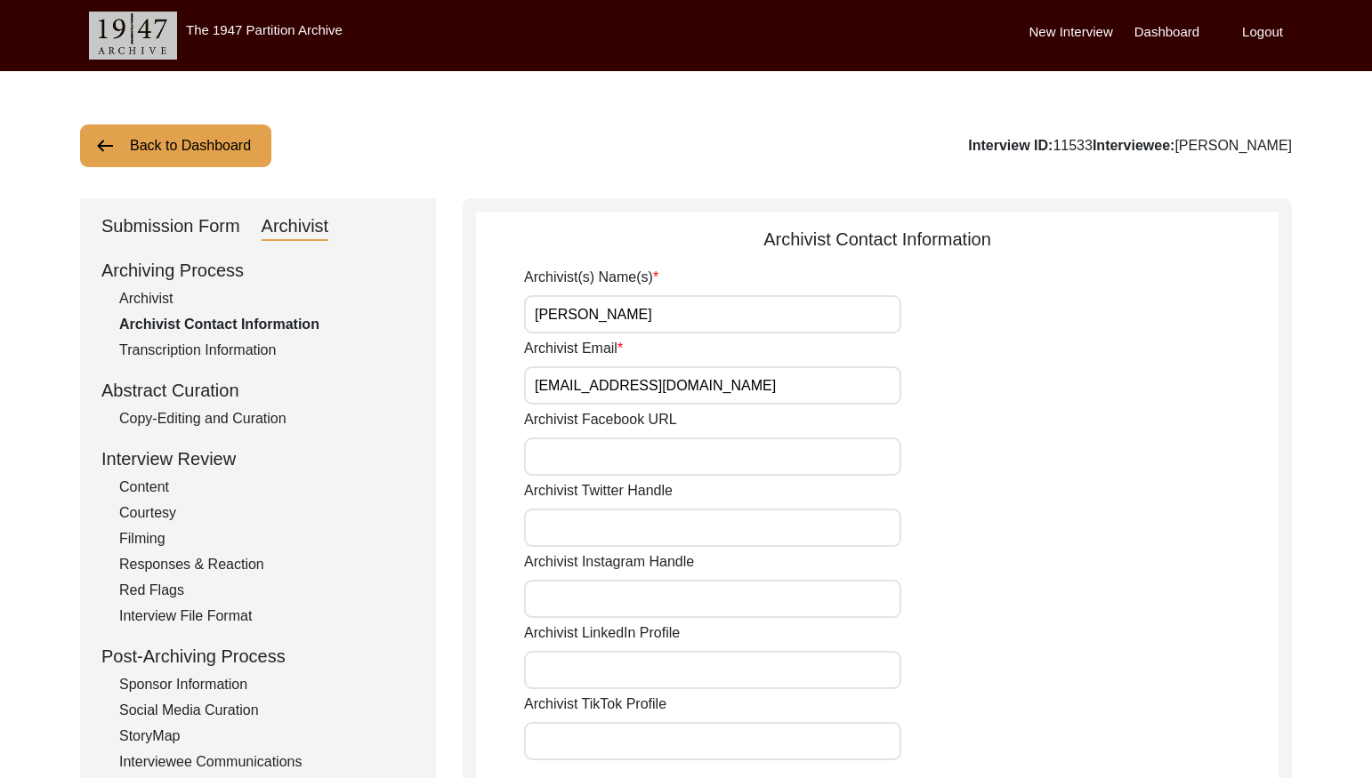
drag, startPoint x: 157, startPoint y: 232, endPoint x: 157, endPoint y: 245, distance: 12.5
click at [157, 234] on div "Submission Form" at bounding box center [170, 227] width 139 height 28
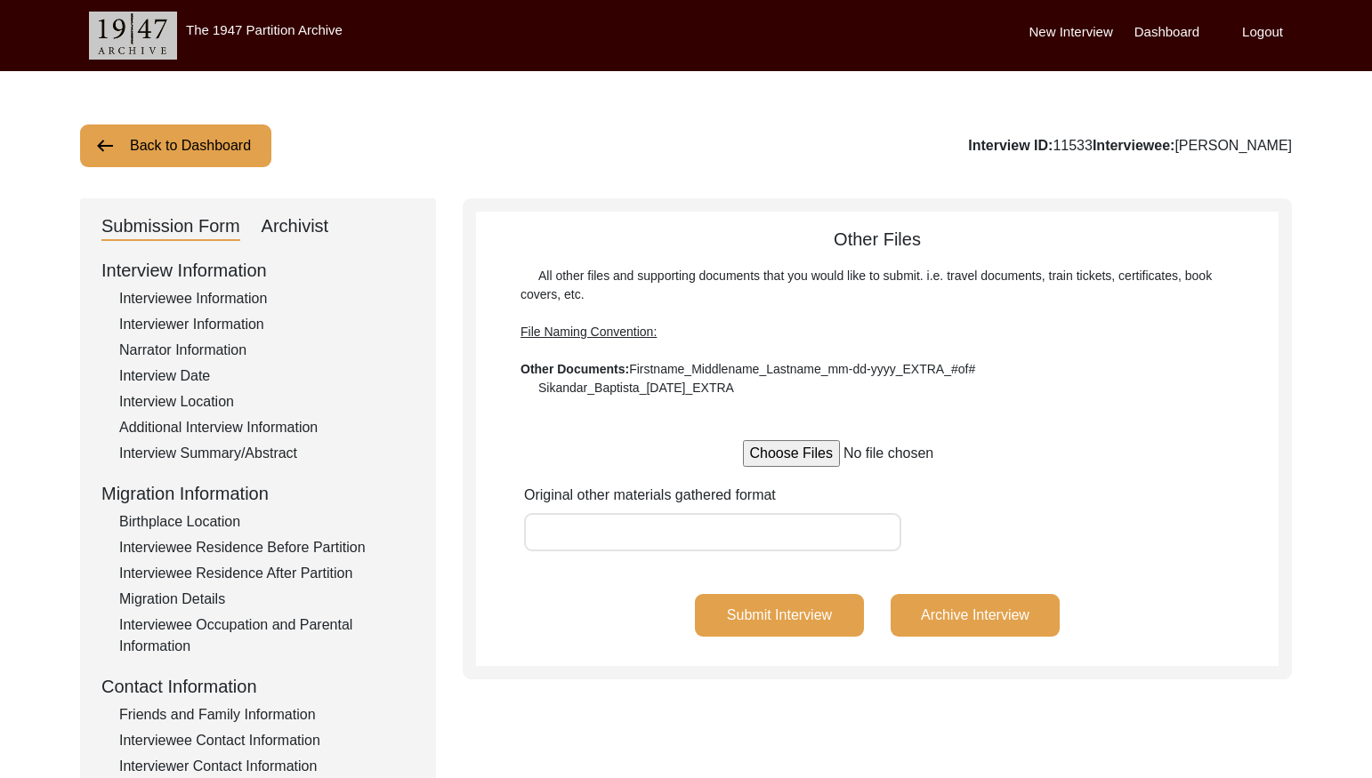
click at [188, 296] on div "Interviewee Information" at bounding box center [266, 298] width 295 height 21
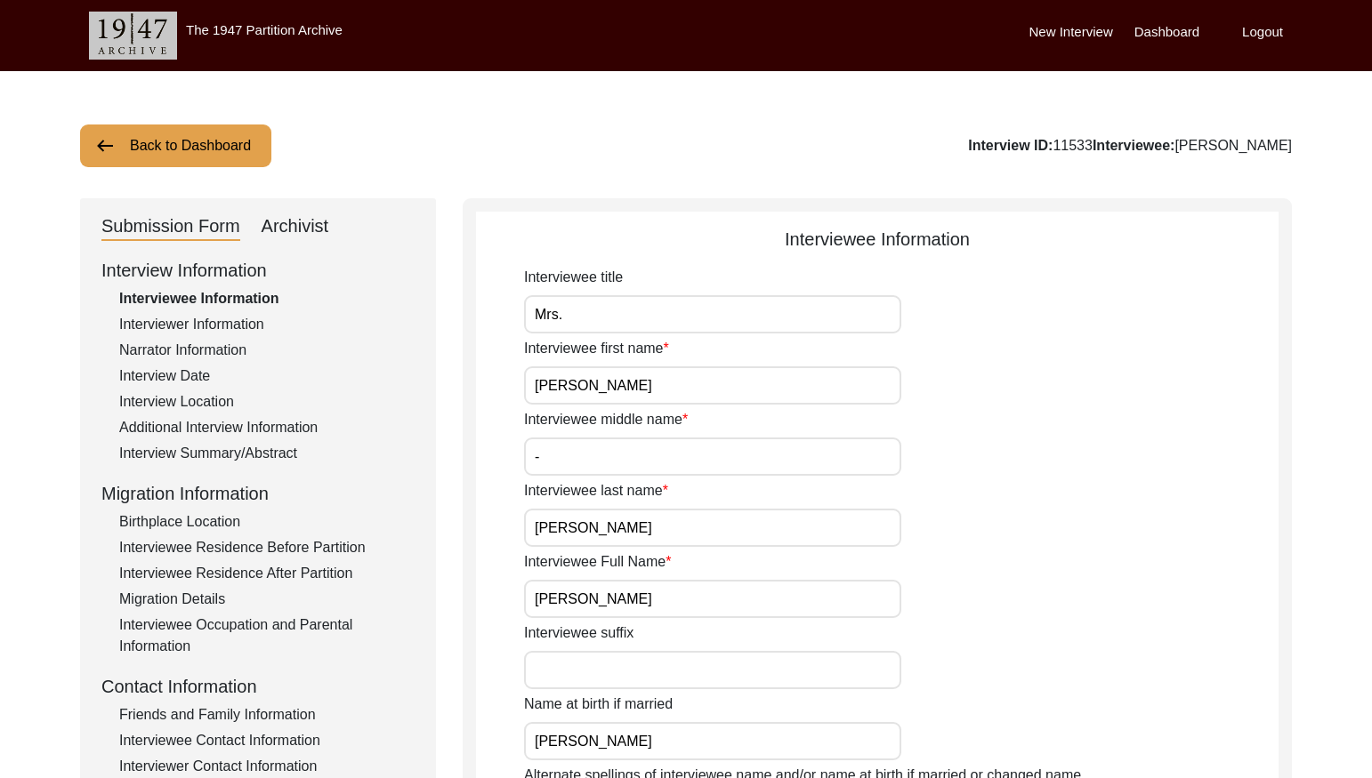
click at [654, 392] on input "[PERSON_NAME]" at bounding box center [712, 386] width 377 height 38
click at [214, 138] on button "Back to Dashboard" at bounding box center [175, 146] width 191 height 43
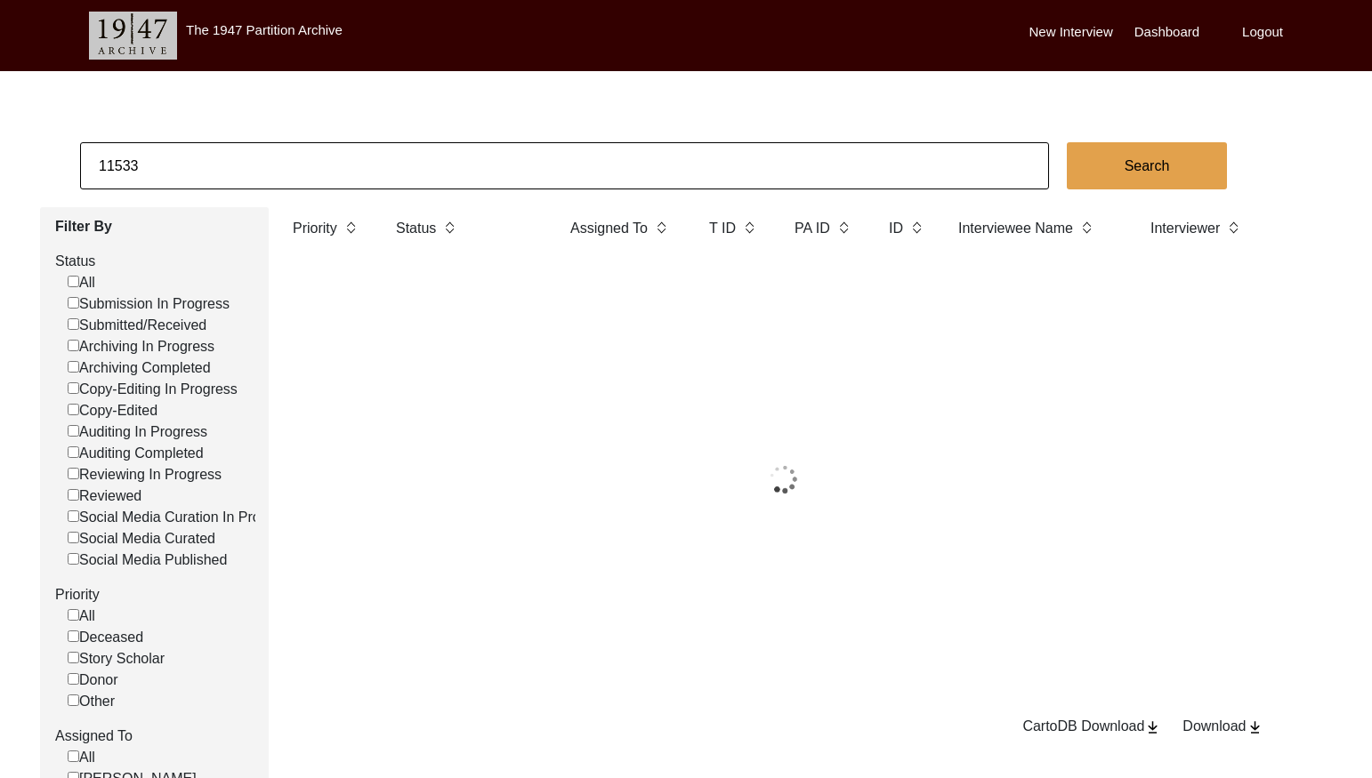
click at [343, 174] on input "11533" at bounding box center [564, 165] width 969 height 47
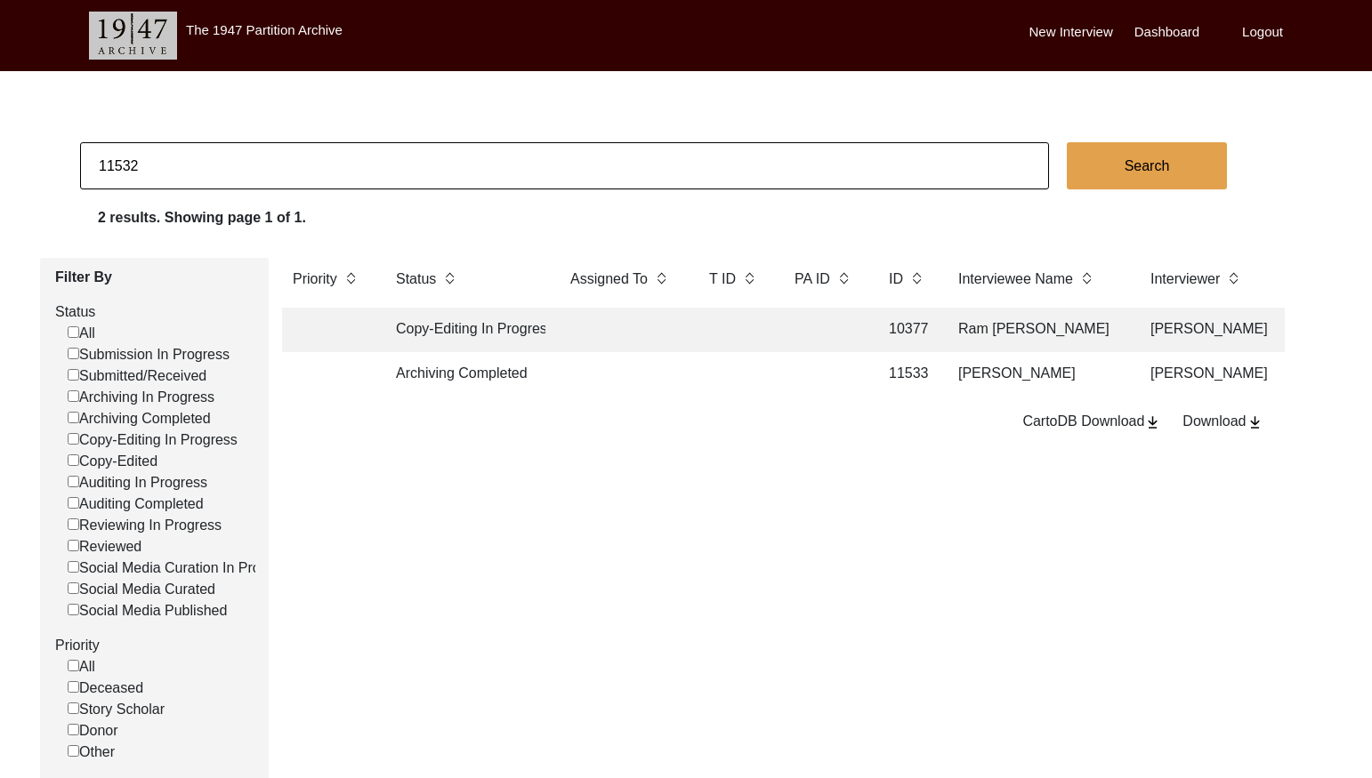
type input "11532"
checkbox input "false"
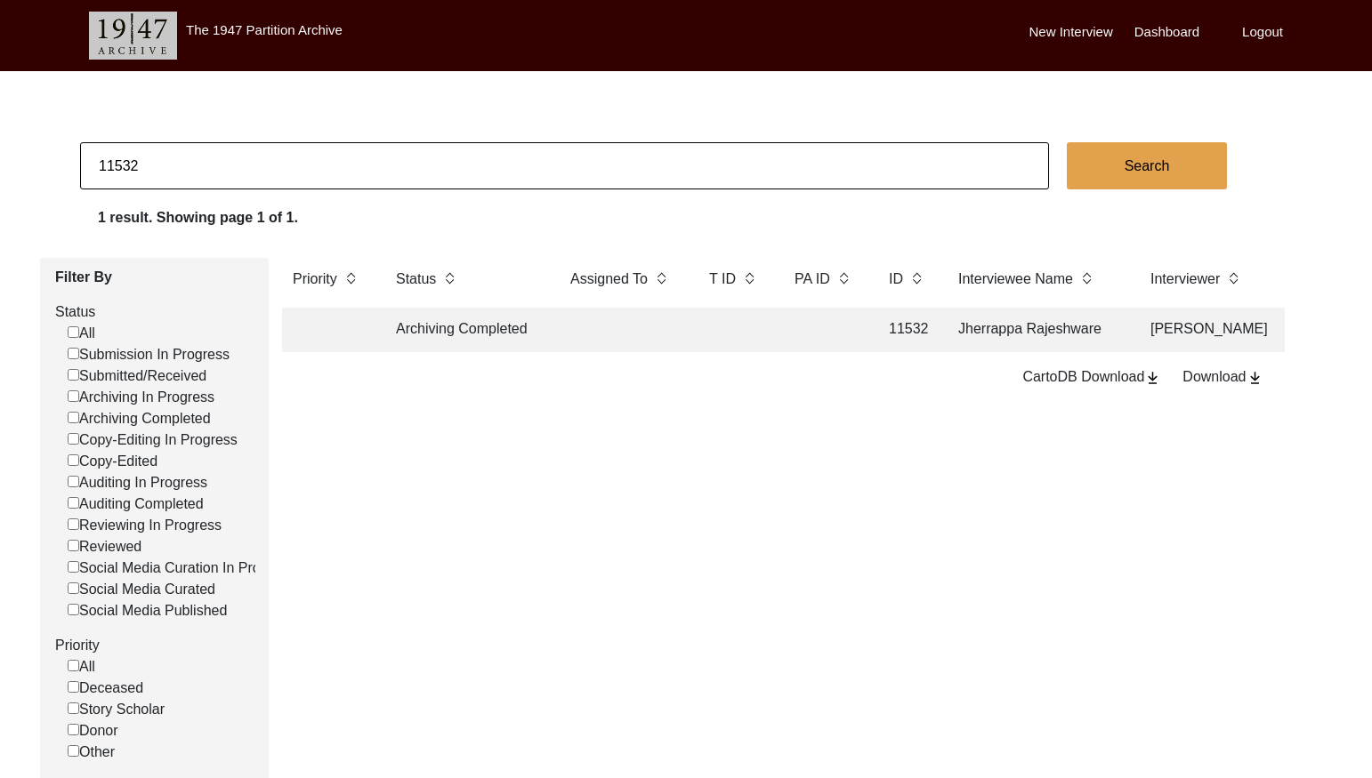
click at [528, 332] on td "Archiving Completed" at bounding box center [465, 330] width 160 height 44
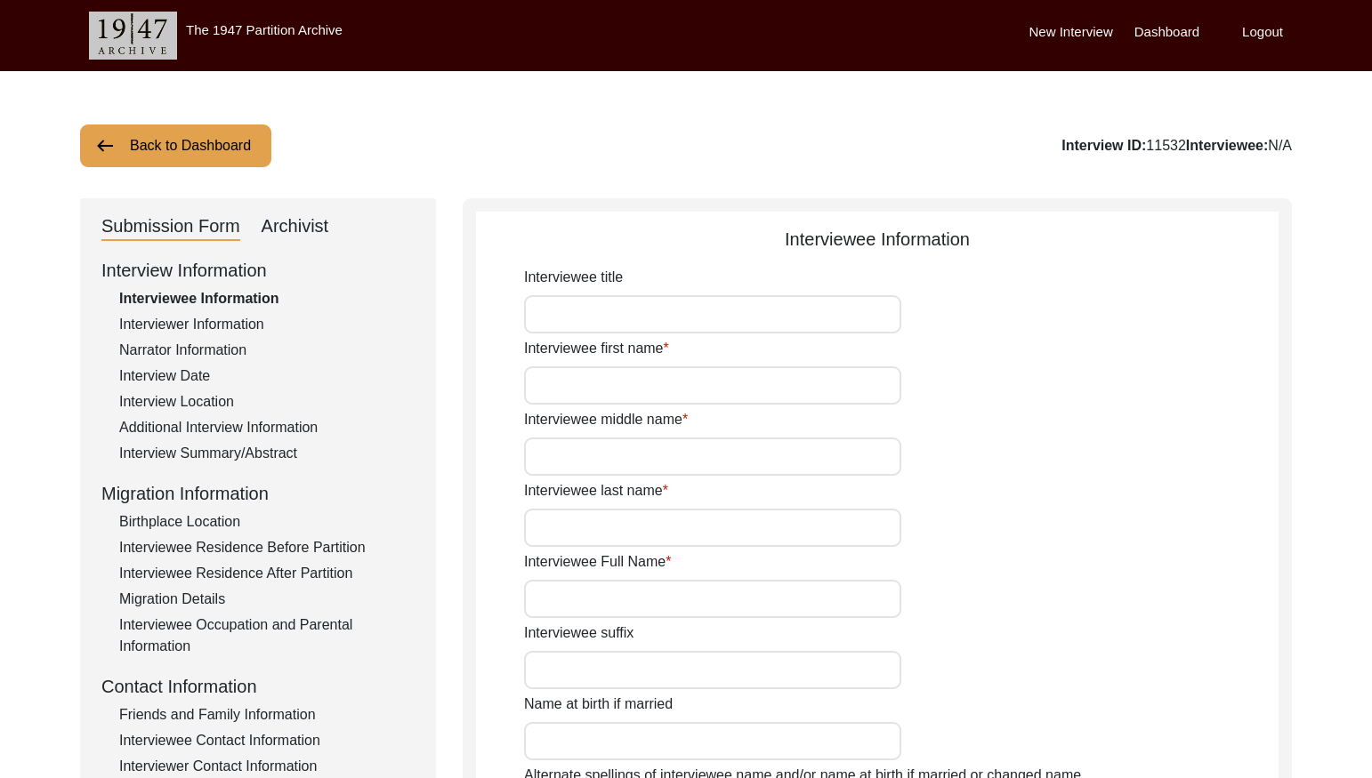
type input "Mr."
type input "Jherrappa"
type input "N/A"
type input "Rajeshware"
type input "Jherrappa Rajeshware"
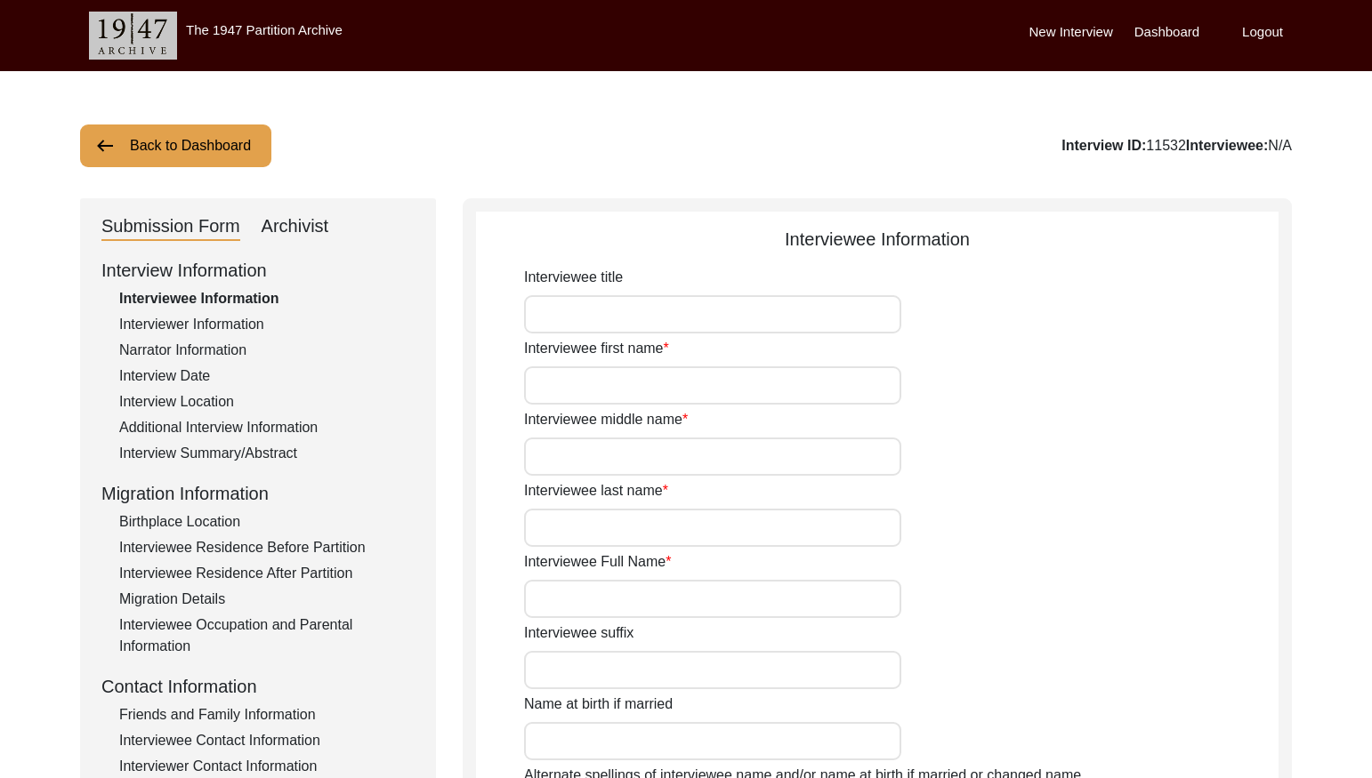
type input "1936"
type input "Interviewee is not sure about date of birth but he remembers being 12 during Po…"
type input "89"
type input "Lingayat"
type input "[DEMOGRAPHIC_DATA]"
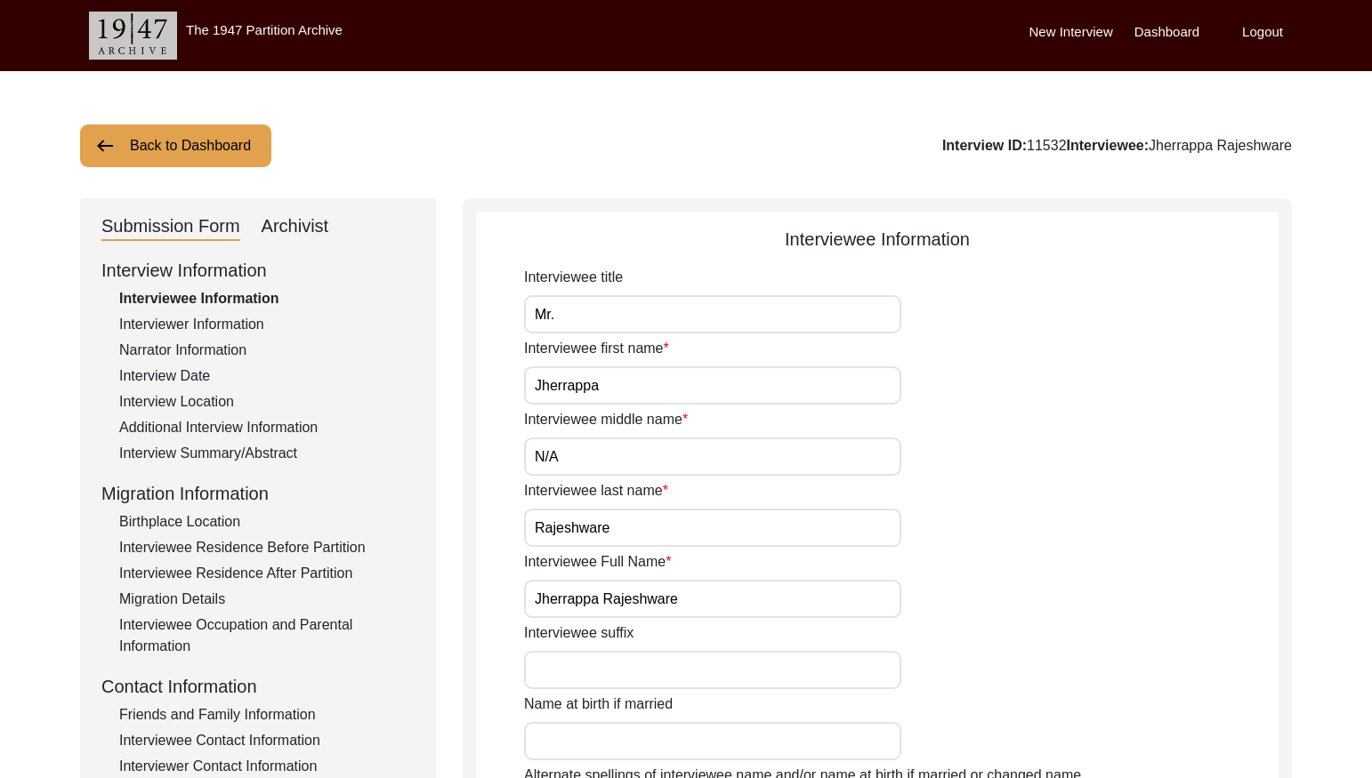
drag, startPoint x: 198, startPoint y: 323, endPoint x: 454, endPoint y: 343, distance: 256.1
click at [207, 324] on div "Interviewer Information" at bounding box center [266, 324] width 295 height 21
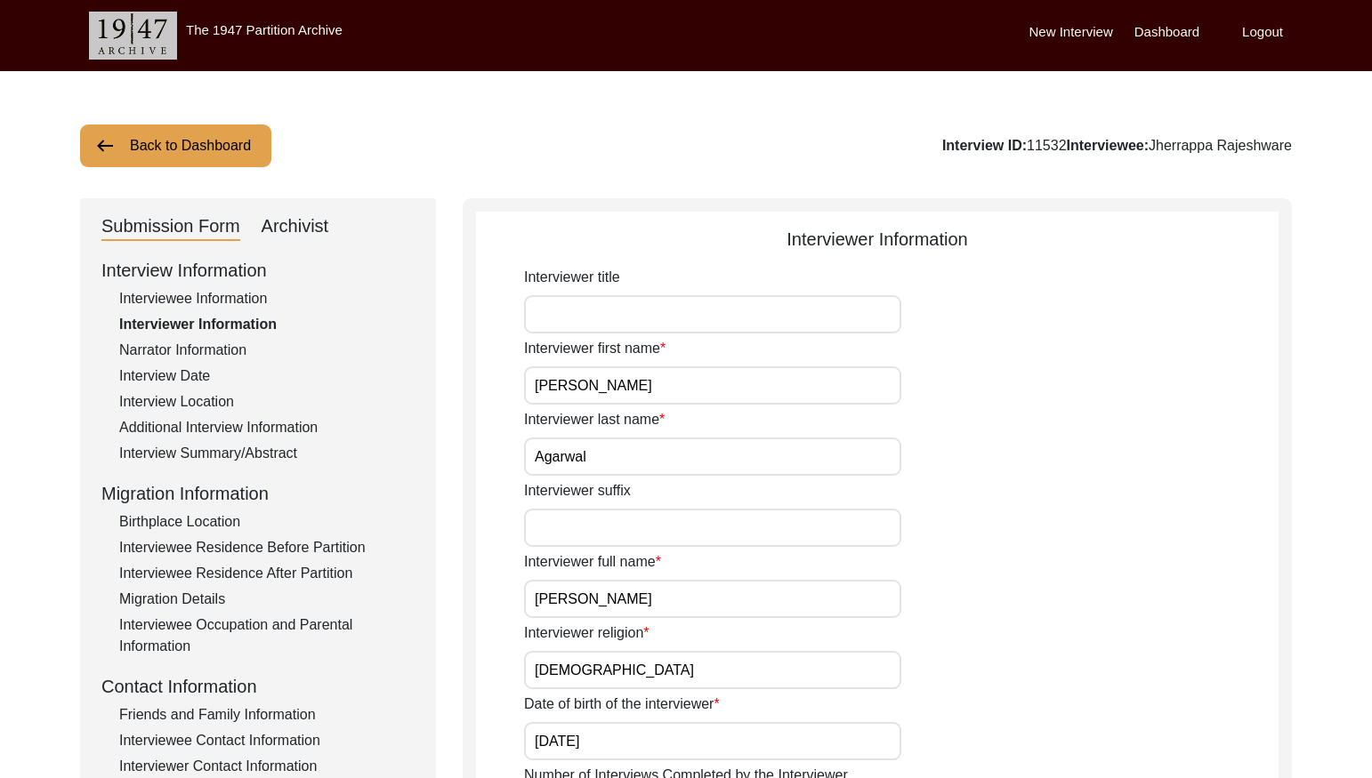
drag, startPoint x: 255, startPoint y: 291, endPoint x: 404, endPoint y: 313, distance: 150.2
click at [257, 291] on div "Interviewee Information" at bounding box center [266, 298] width 295 height 21
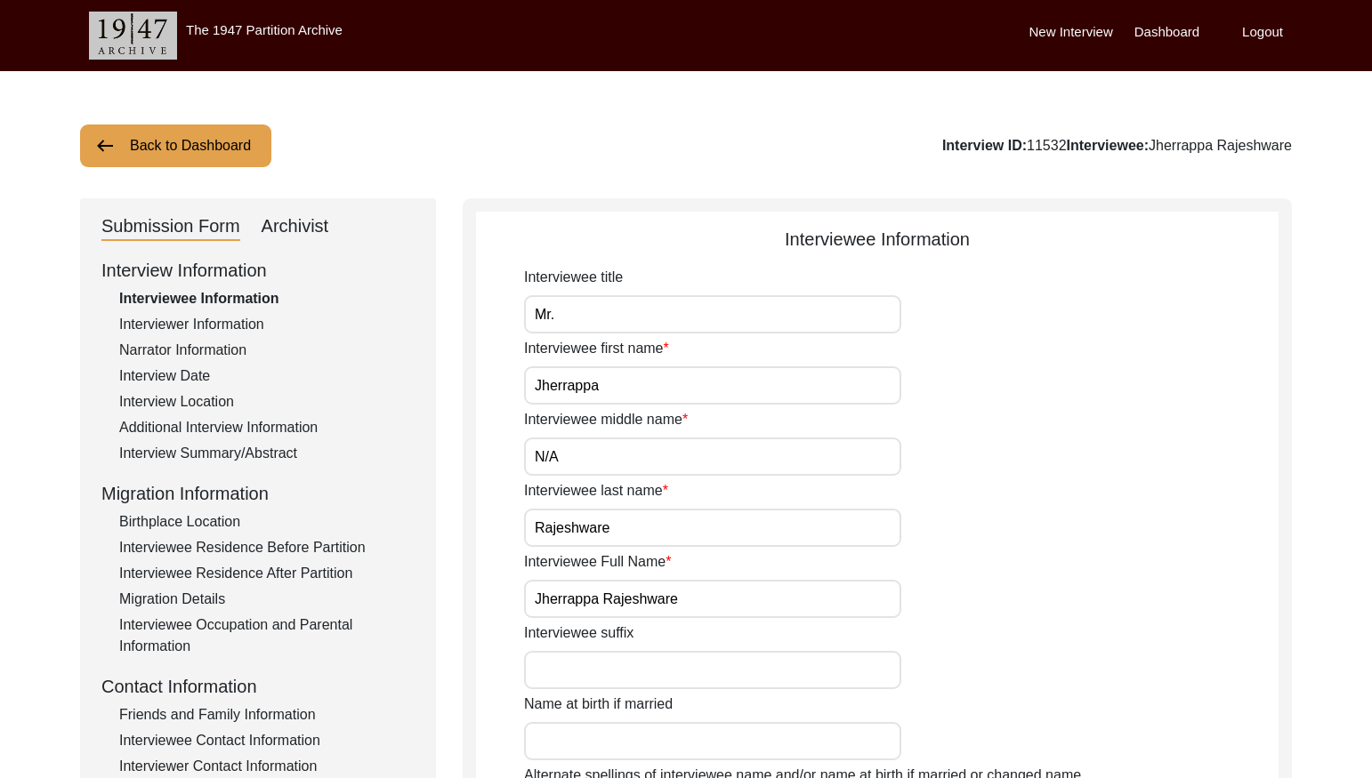
click at [672, 382] on input "Jherrappa" at bounding box center [712, 386] width 377 height 38
click at [672, 381] on input "Jherrappa" at bounding box center [712, 386] width 377 height 38
drag, startPoint x: 270, startPoint y: 238, endPoint x: 284, endPoint y: 230, distance: 15.1
click at [271, 237] on div "Archivist" at bounding box center [296, 227] width 68 height 28
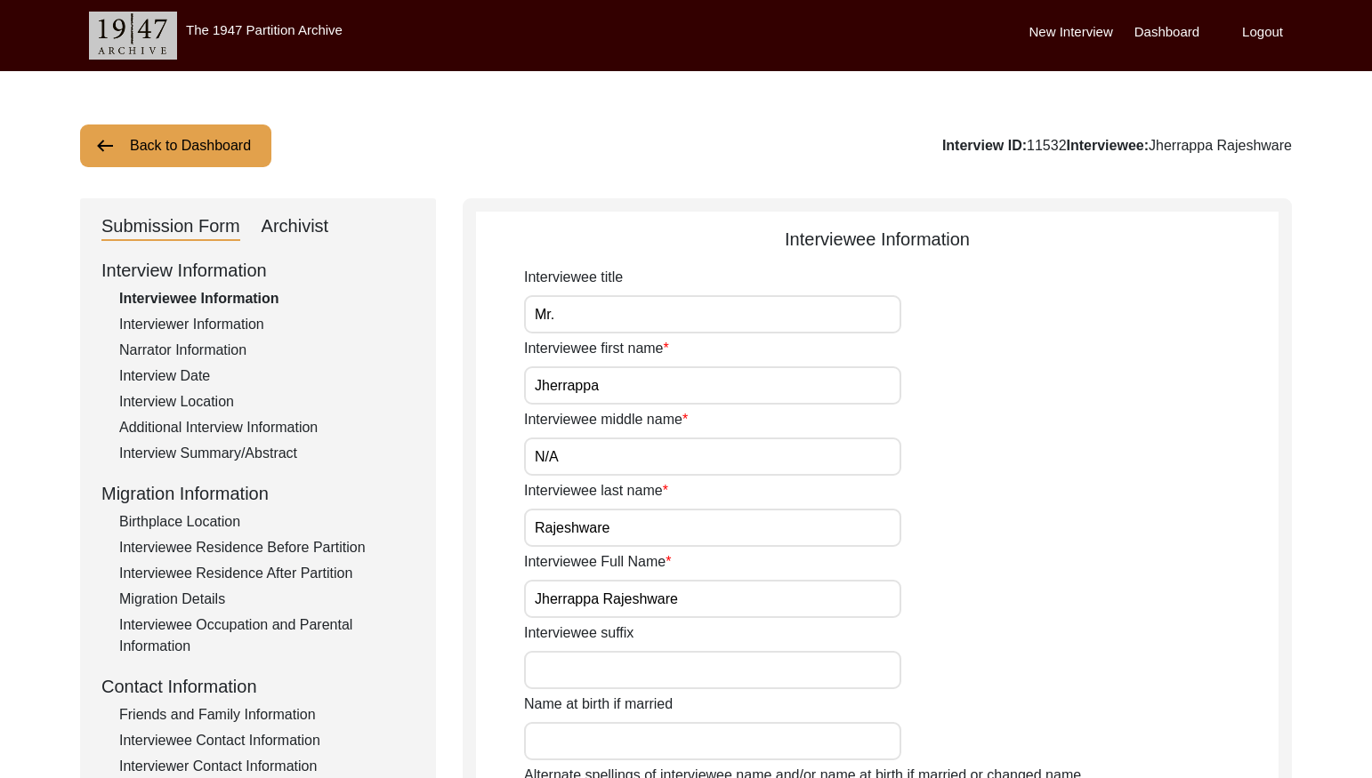
select select "Archiving Completed"
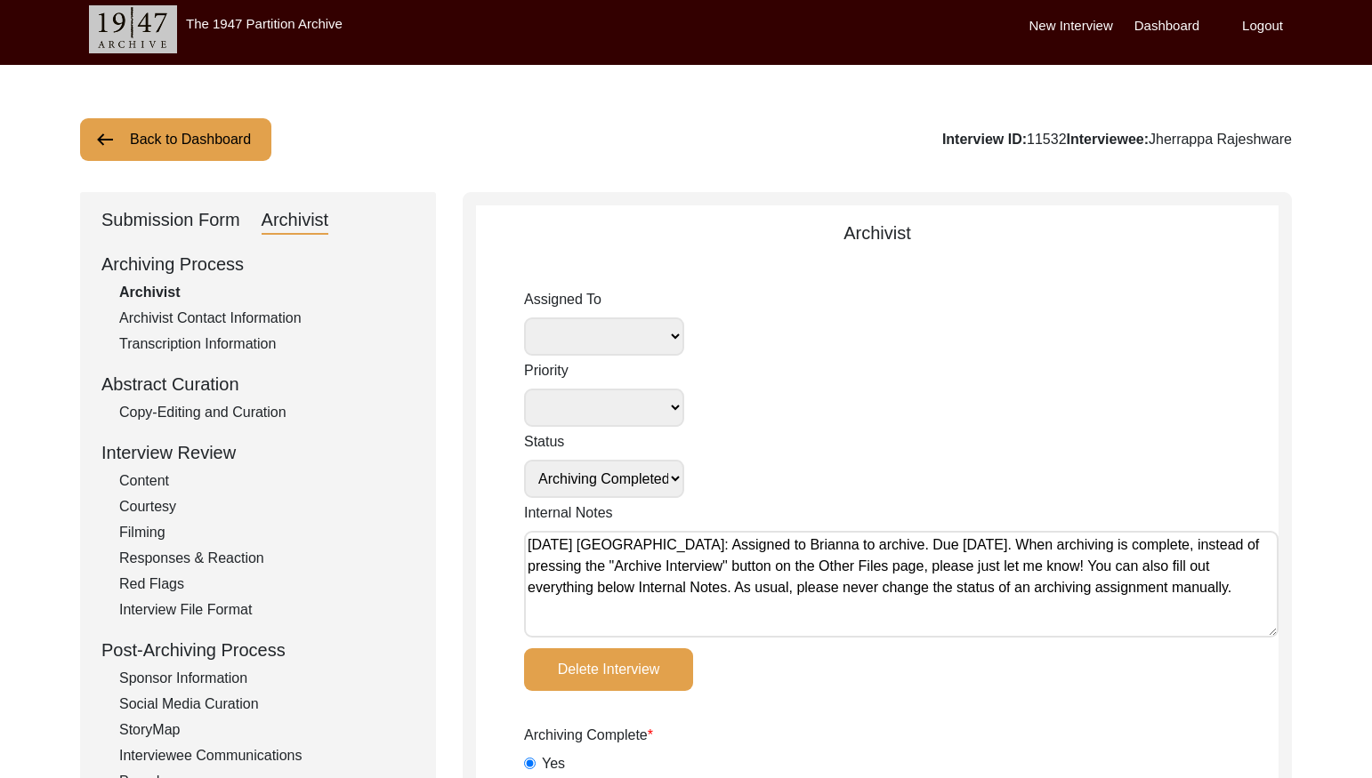
scroll to position [11, 0]
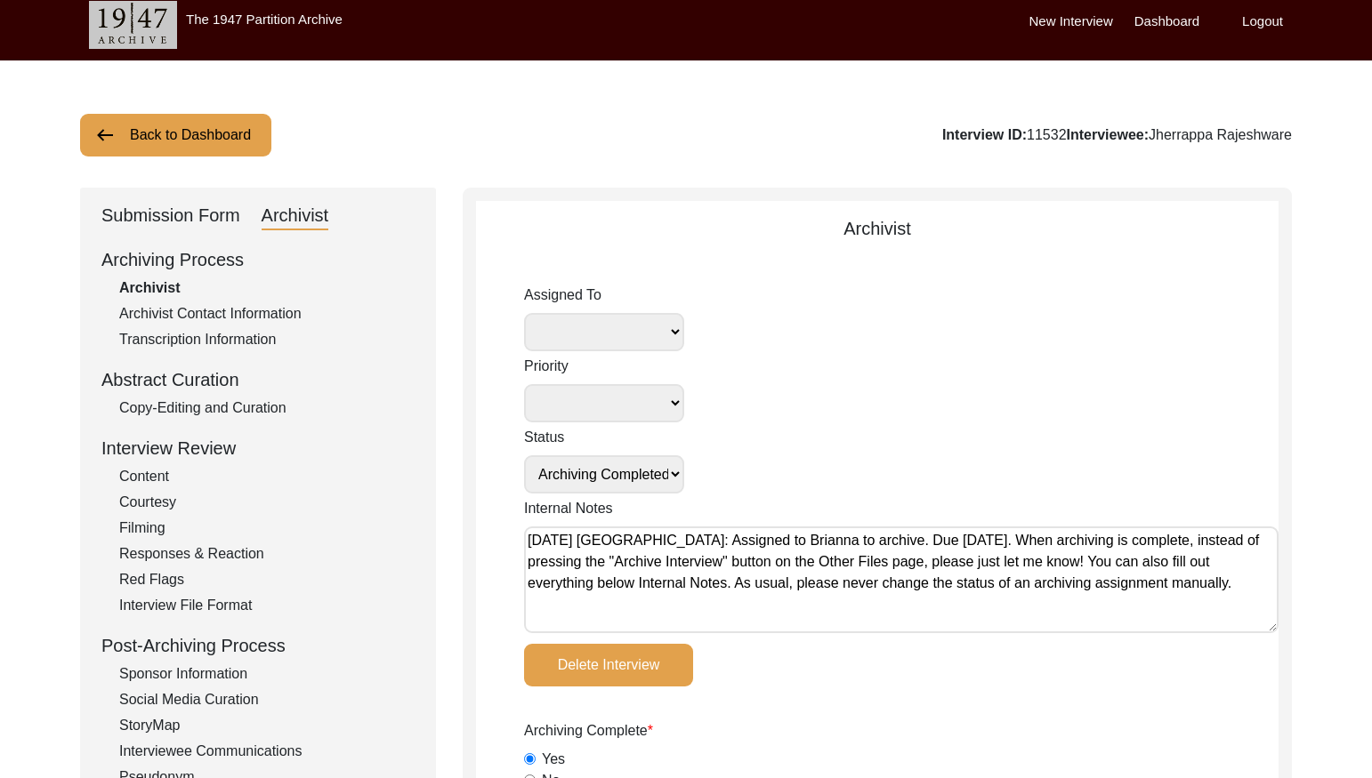
click at [221, 125] on button "Back to Dashboard" at bounding box center [175, 135] width 191 height 43
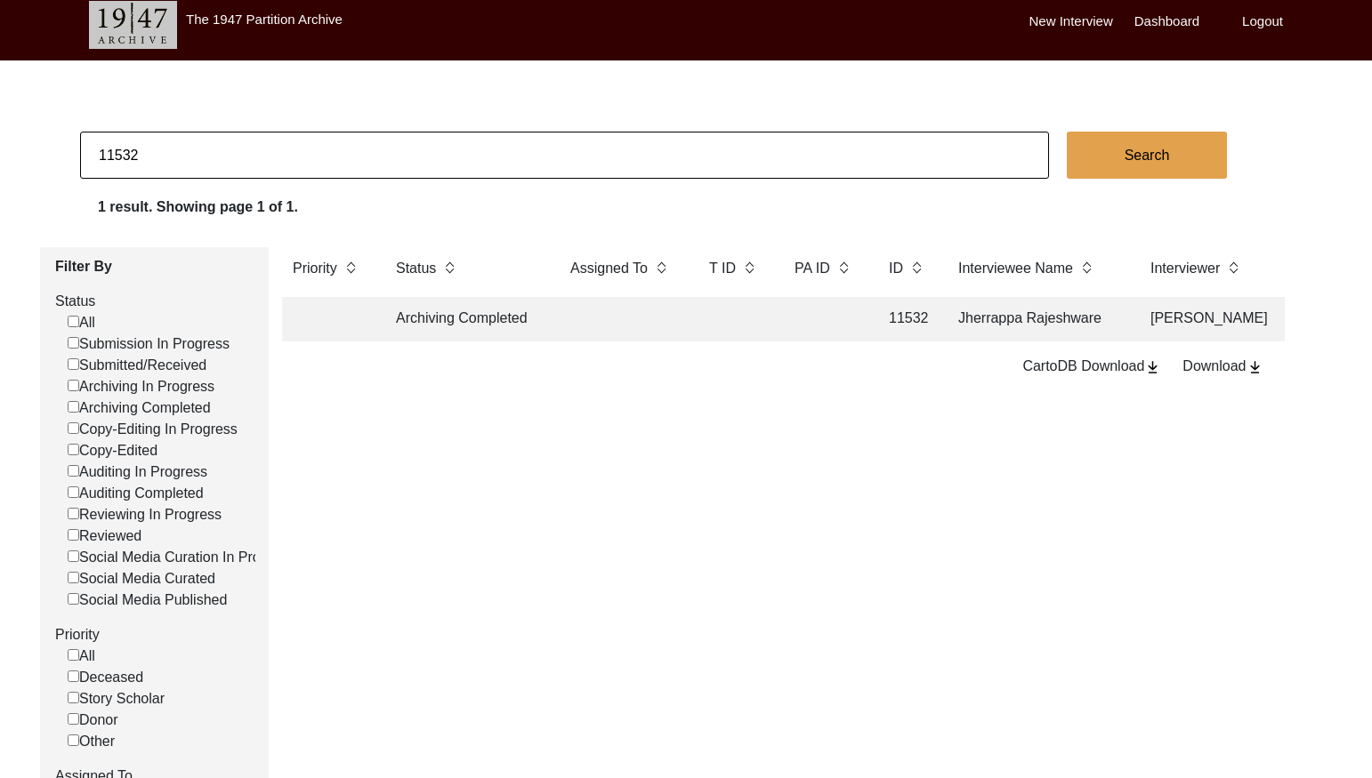
click at [208, 151] on input "11532" at bounding box center [564, 155] width 969 height 47
paste input "PA13183"
click at [116, 150] on input "PA13183" at bounding box center [564, 155] width 969 height 47
type input "13183"
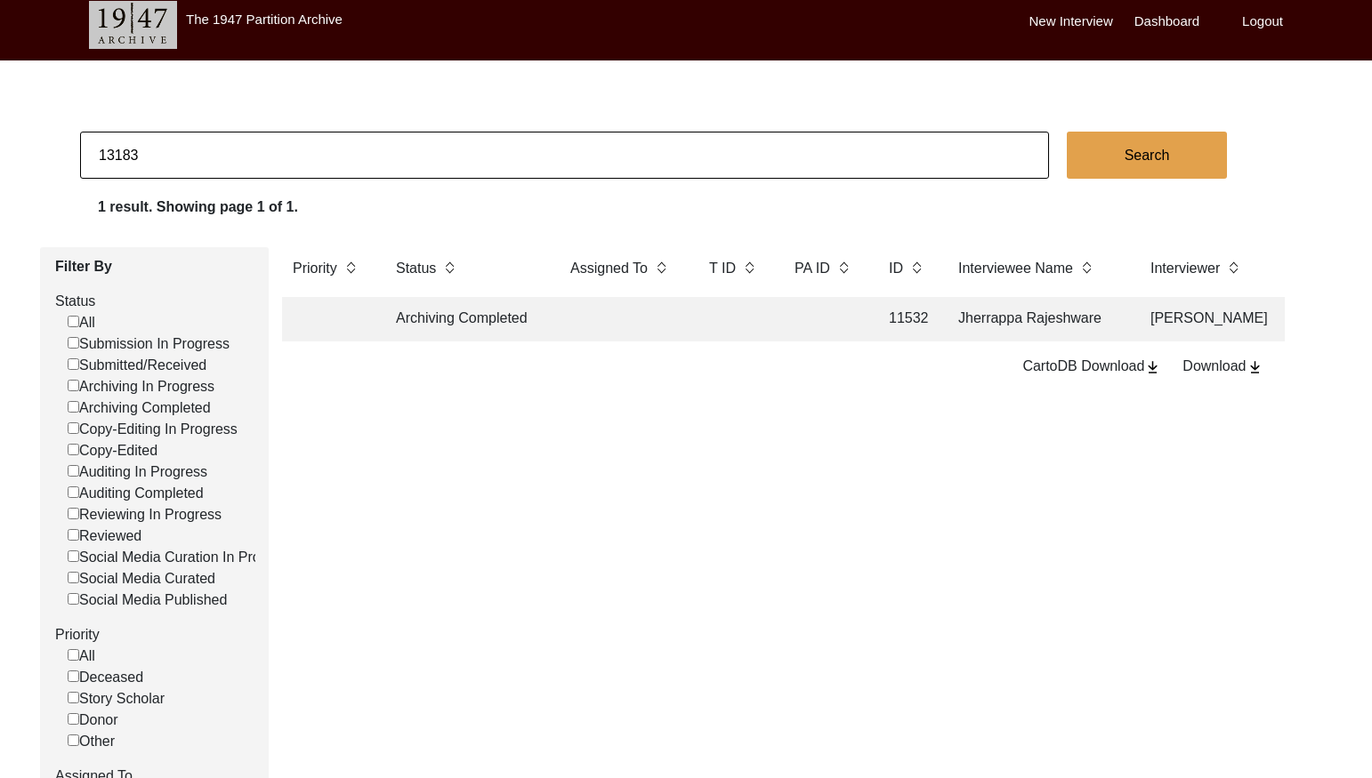
checkbox input "false"
click at [220, 140] on input "13183" at bounding box center [564, 155] width 969 height 47
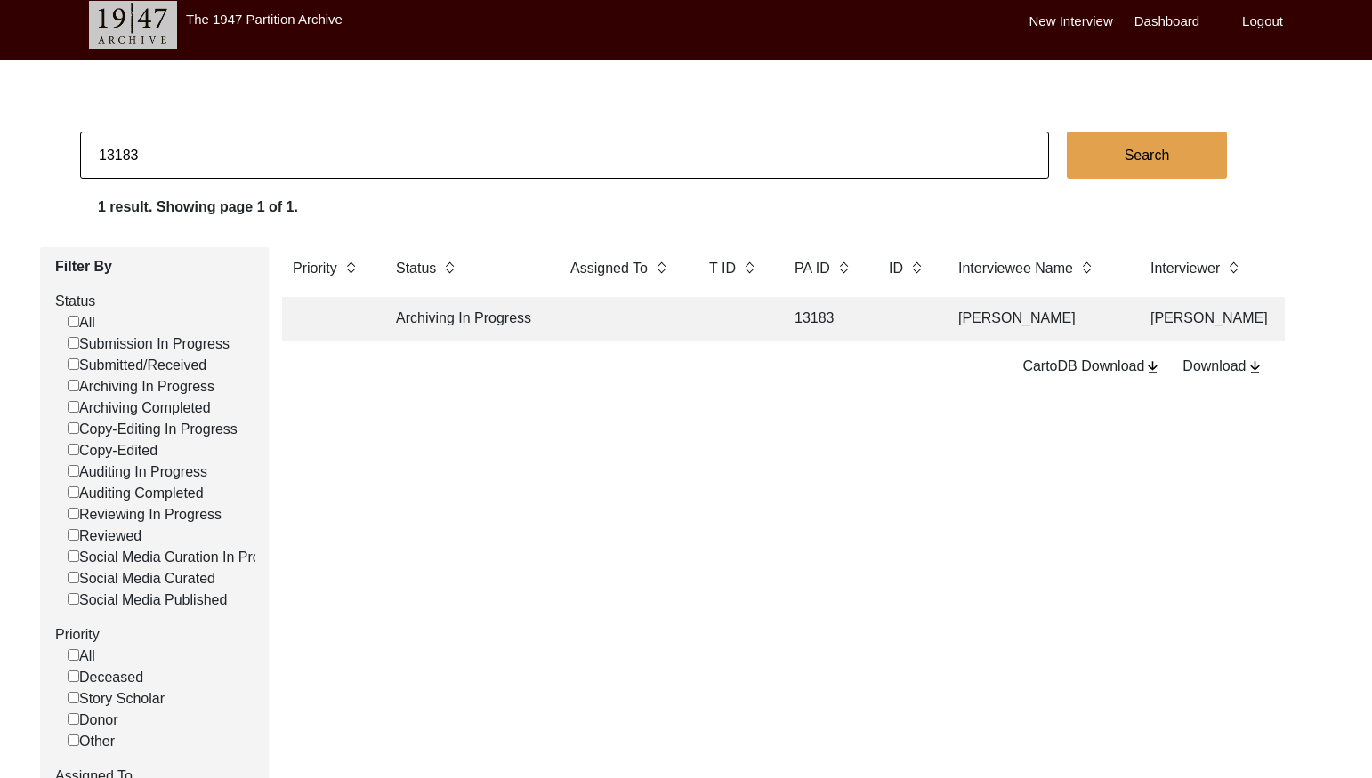
paste input "PA13212"
click at [113, 155] on input "PA13212" at bounding box center [564, 155] width 969 height 47
type input "13212"
checkbox input "false"
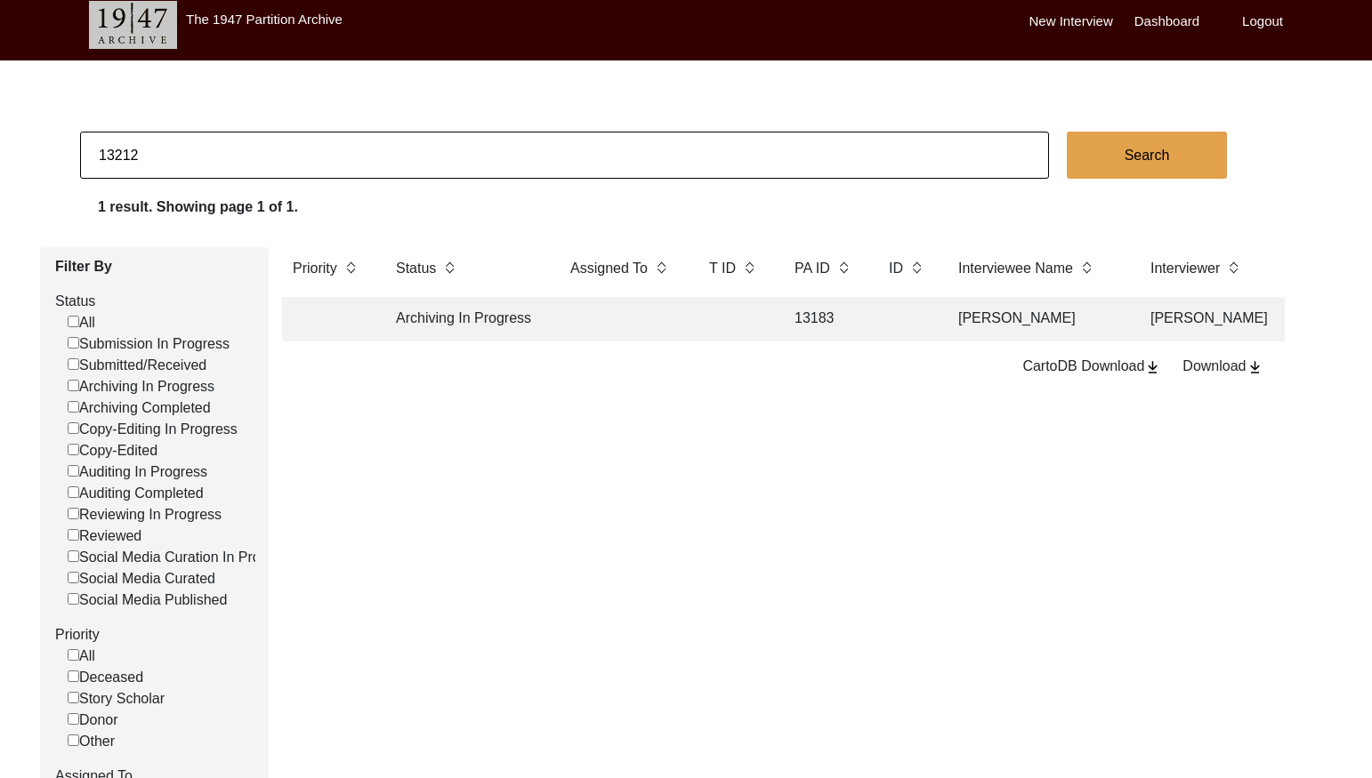
checkbox input "false"
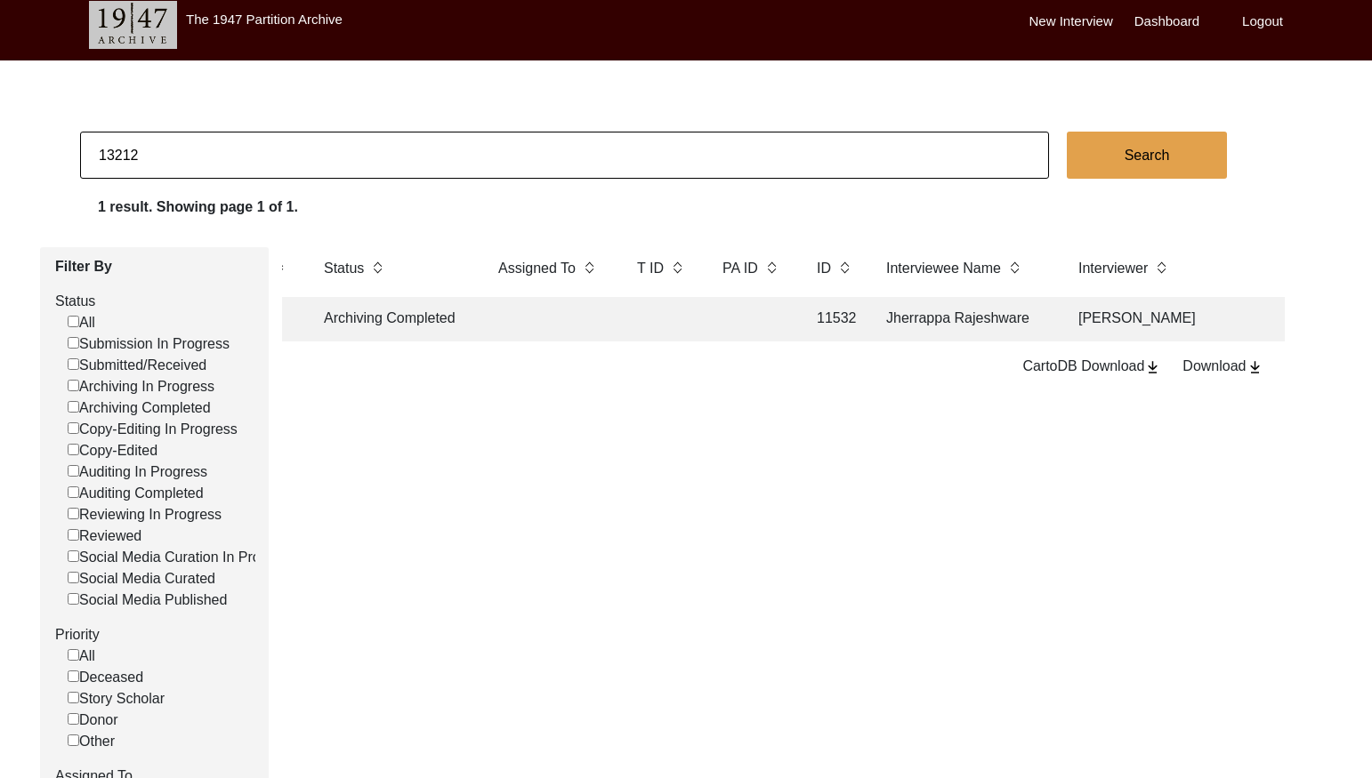
scroll to position [0, 85]
click at [162, 159] on input "13212" at bounding box center [564, 155] width 969 height 47
click at [163, 158] on input "13212" at bounding box center [564, 155] width 969 height 47
paste input "PA13007"
drag, startPoint x: 116, startPoint y: 157, endPoint x: 192, endPoint y: 167, distance: 77.1
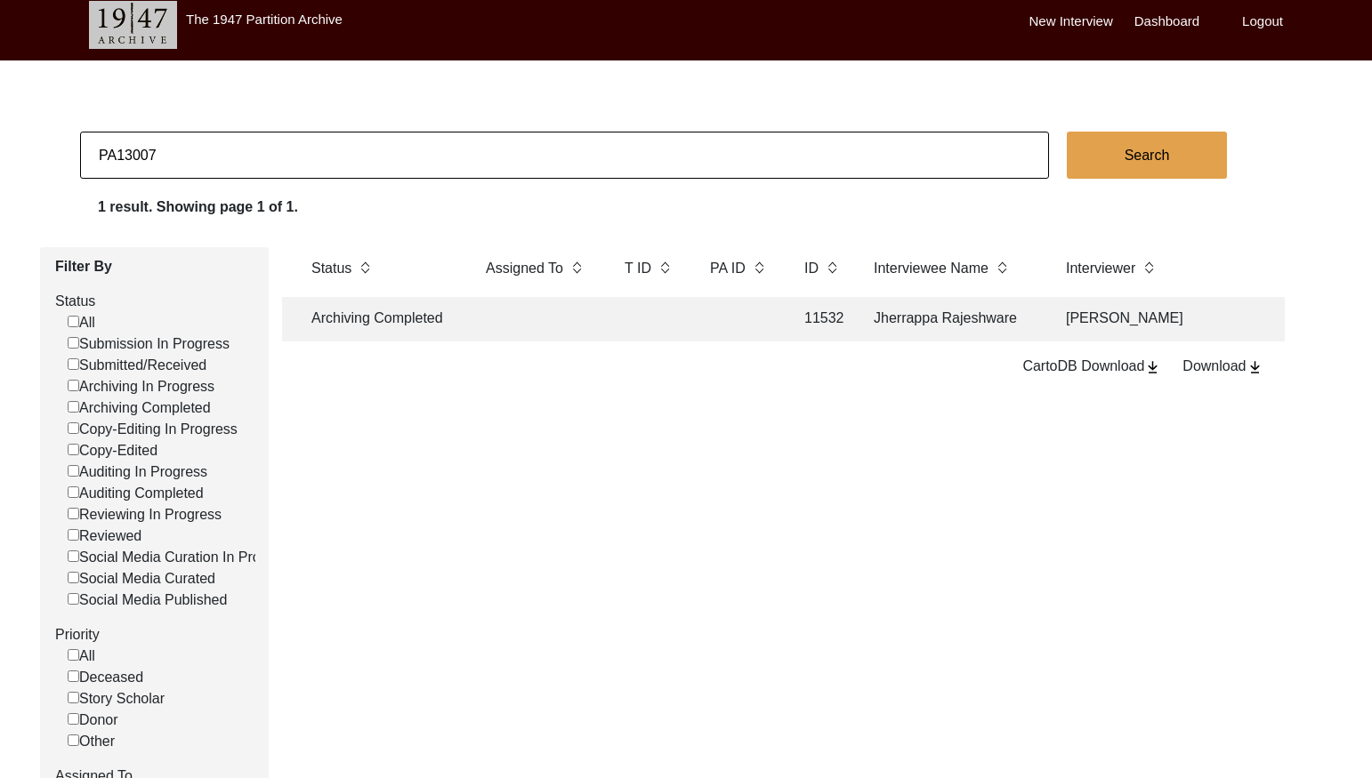
click at [117, 157] on input "PA13007" at bounding box center [564, 155] width 969 height 47
type input "13007"
checkbox input "false"
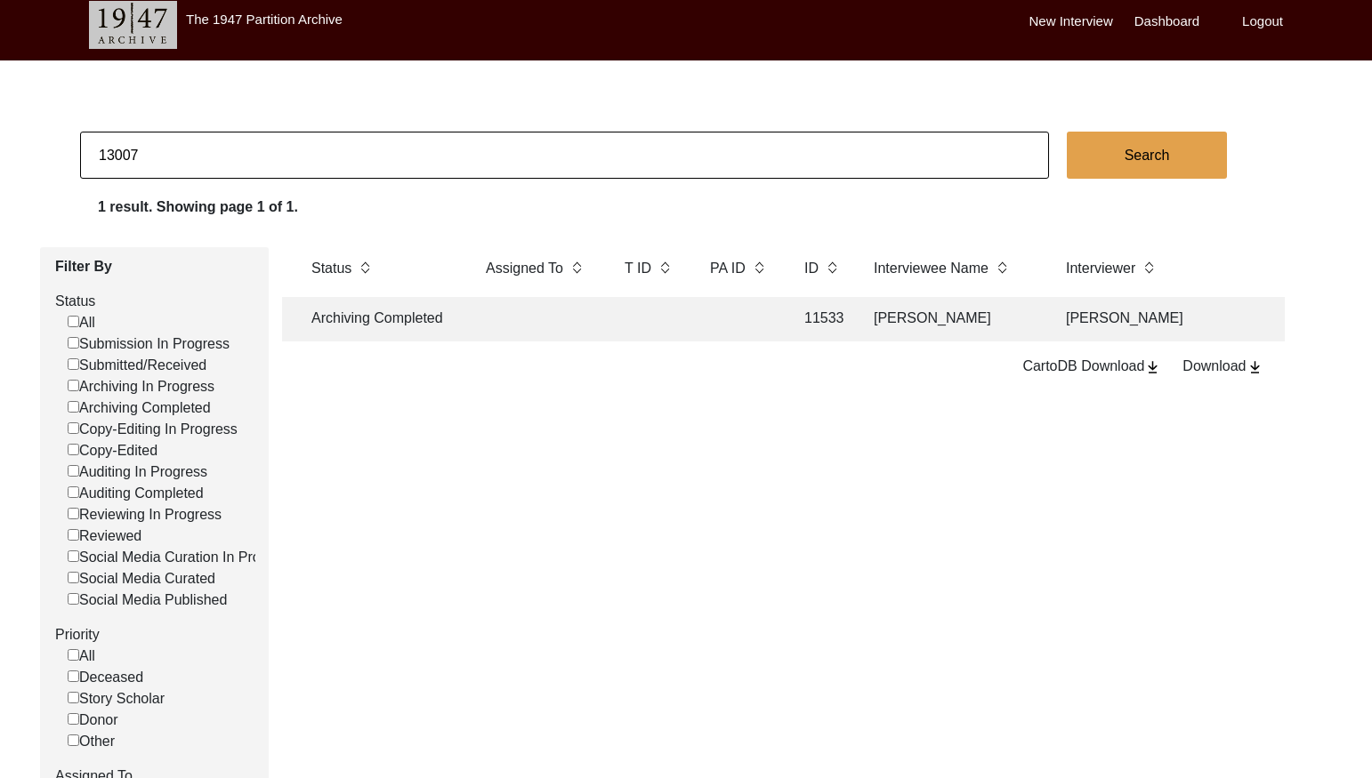
click at [1261, 19] on label "Logout" at bounding box center [1262, 22] width 41 height 20
